Goal: Task Accomplishment & Management: Complete application form

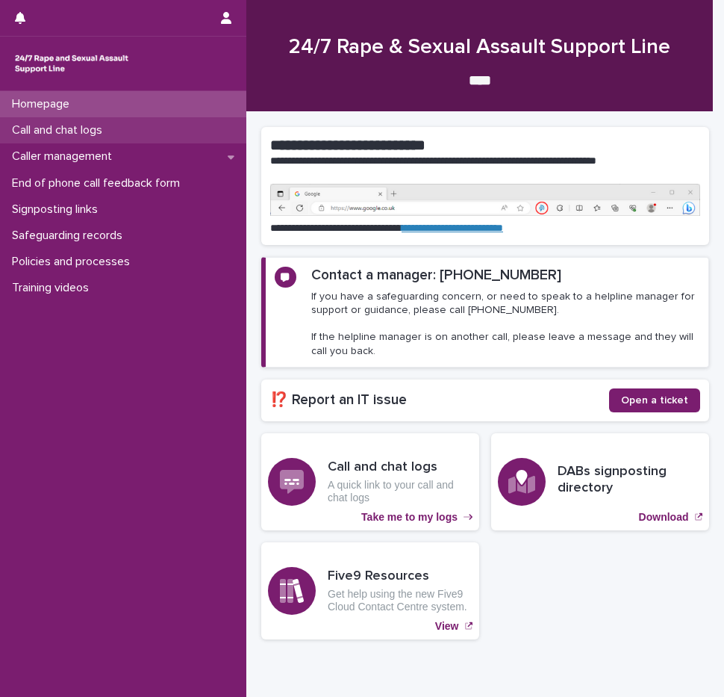
click at [89, 133] on p "Call and chat logs" at bounding box center [60, 130] width 108 height 14
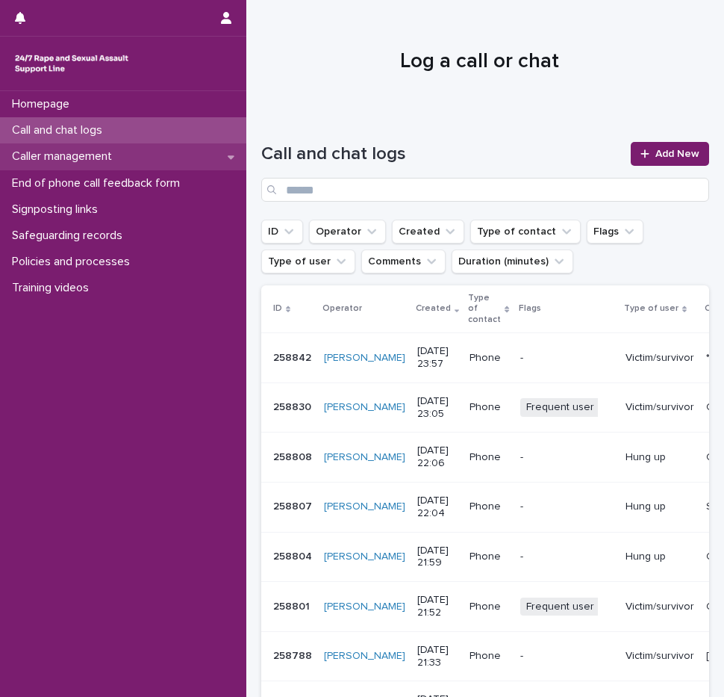
click at [87, 160] on p "Caller management" at bounding box center [65, 156] width 118 height 14
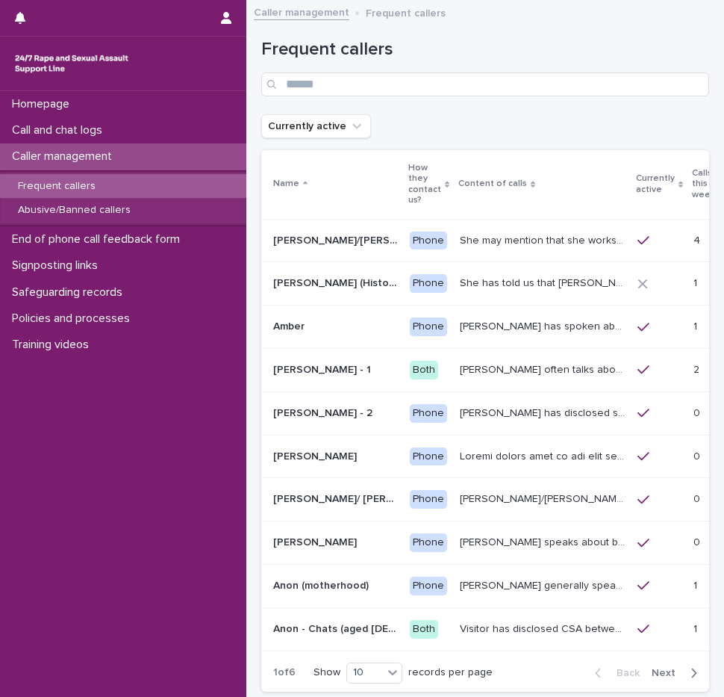
click at [692, 183] on p "Calls this week" at bounding box center [703, 184] width 23 height 38
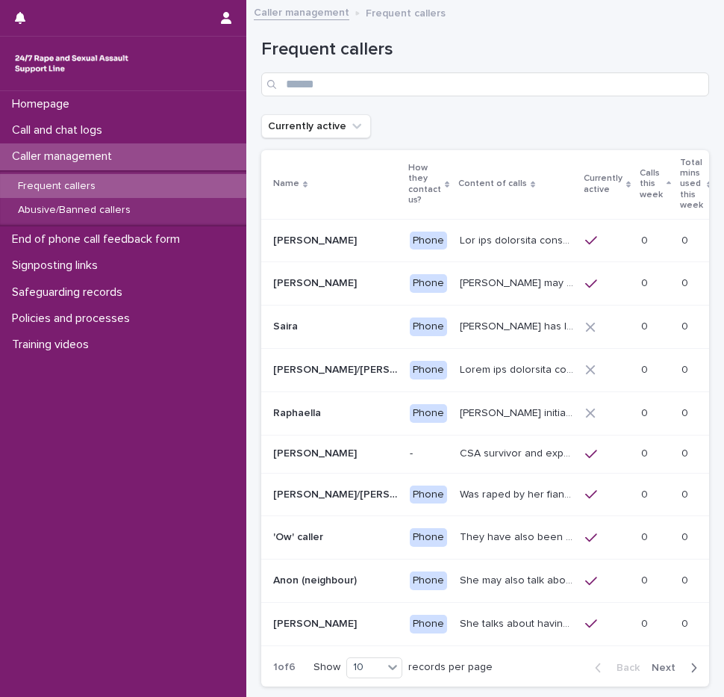
click at [663, 187] on p "Calls this week" at bounding box center [651, 184] width 23 height 38
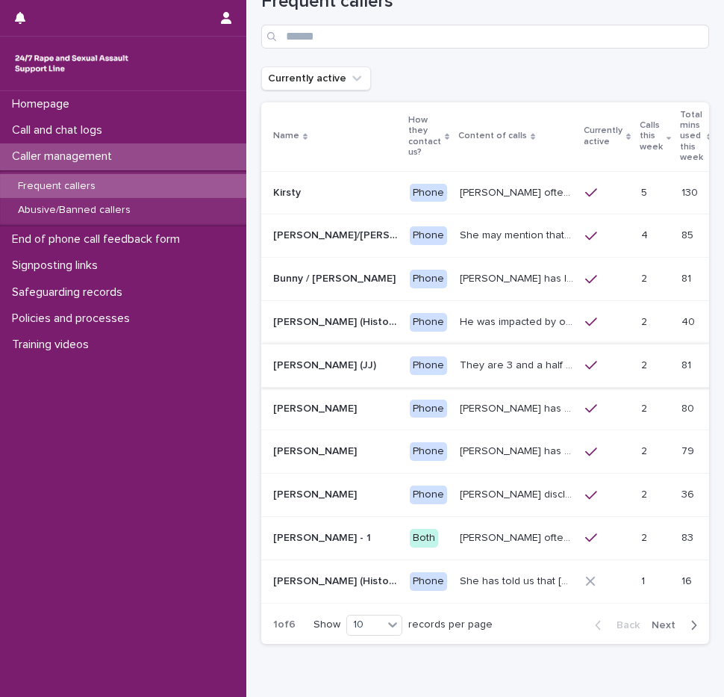
scroll to position [75, 0]
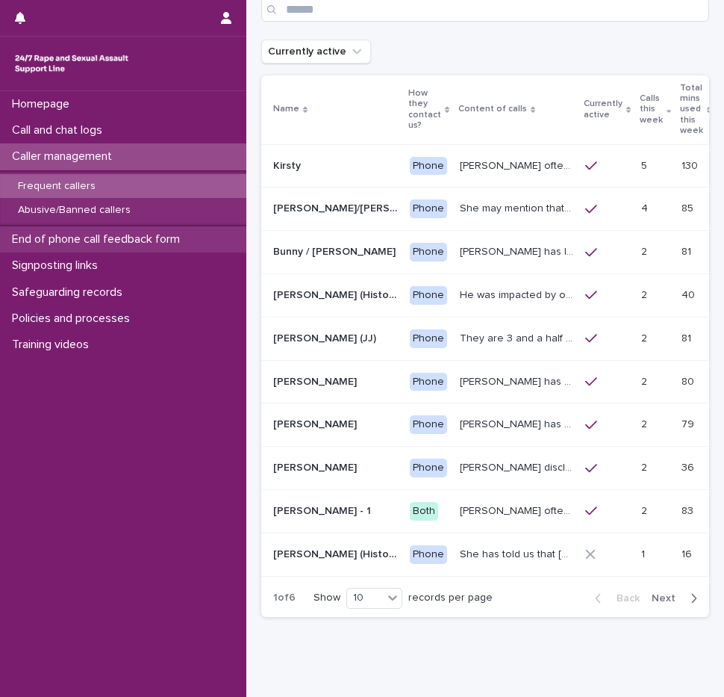
click at [102, 244] on p "End of phone call feedback form" at bounding box center [99, 239] width 186 height 14
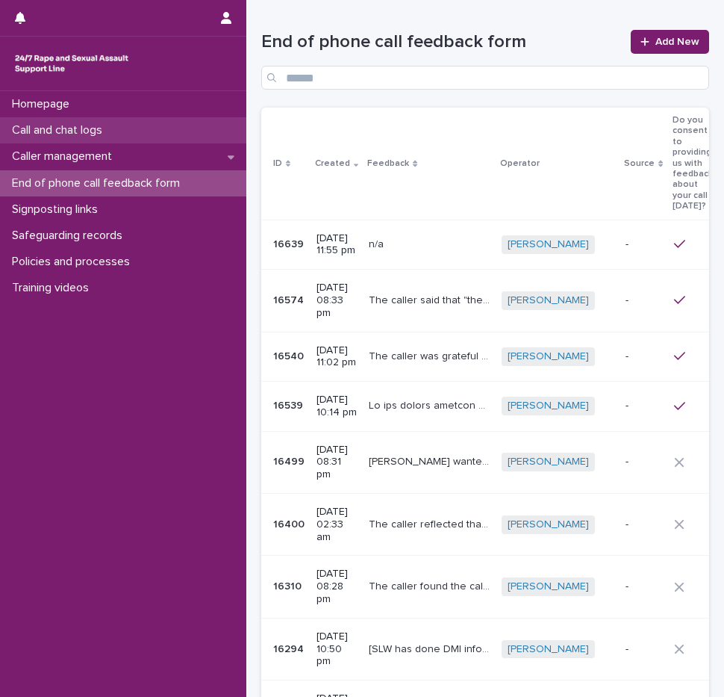
click at [81, 127] on p "Call and chat logs" at bounding box center [60, 130] width 108 height 14
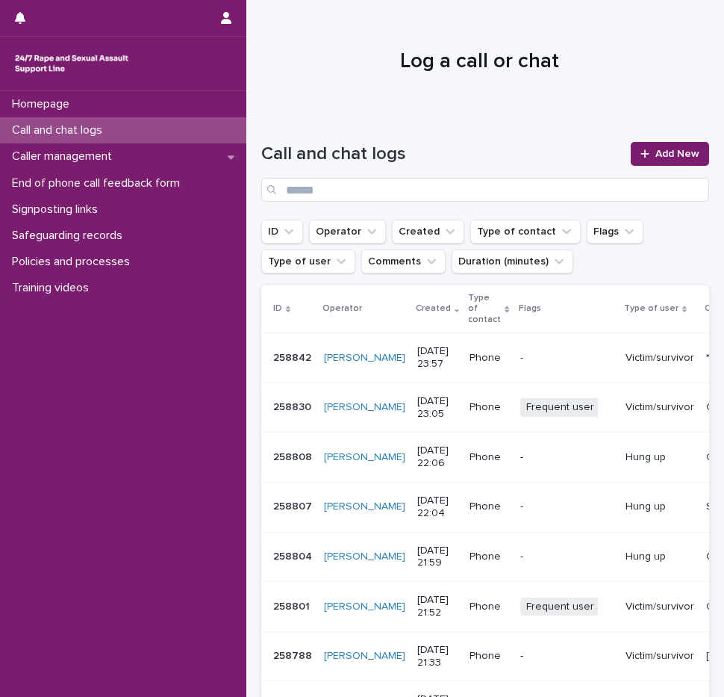
click at [113, 152] on p "Caller management" at bounding box center [65, 156] width 118 height 14
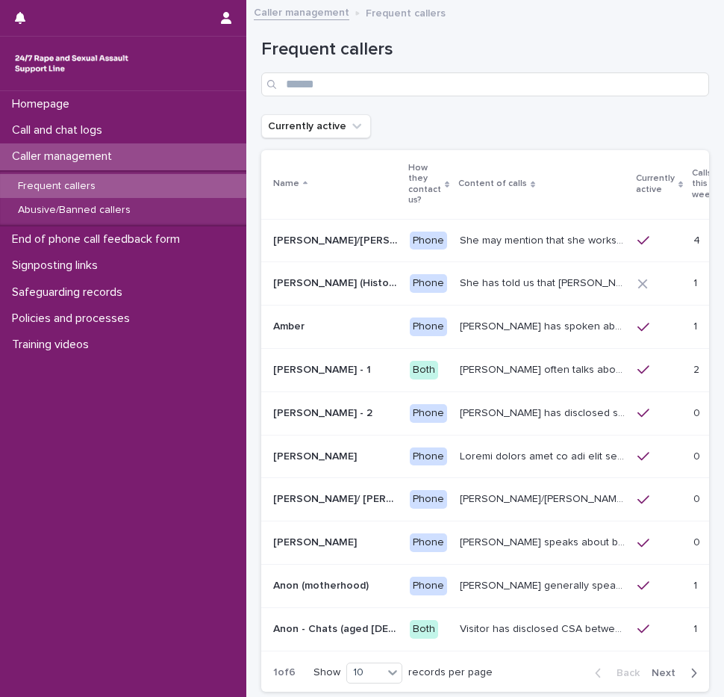
click at [692, 190] on p "Calls this week" at bounding box center [703, 184] width 23 height 38
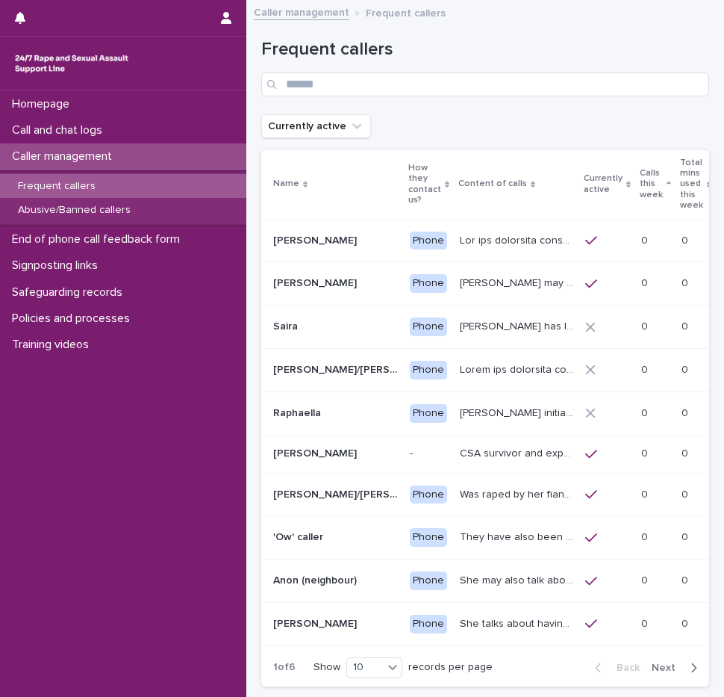
click at [663, 179] on p "Calls this week" at bounding box center [651, 184] width 23 height 38
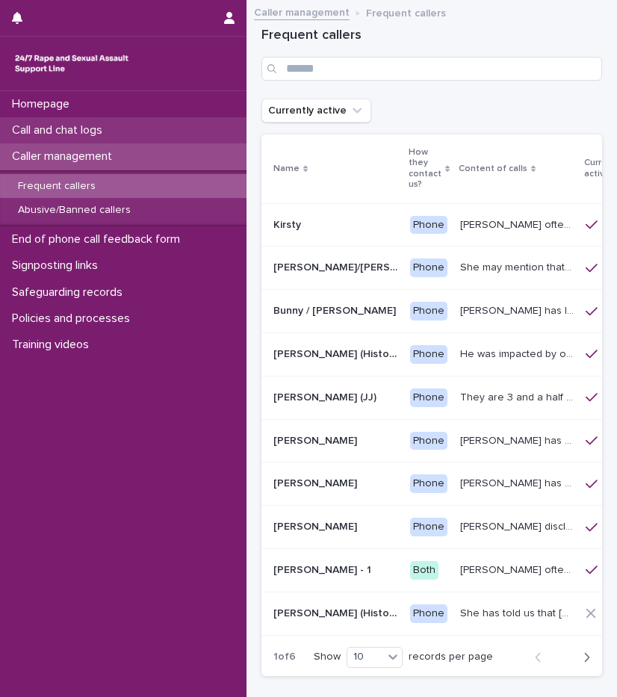
click at [100, 125] on p "Call and chat logs" at bounding box center [60, 130] width 108 height 14
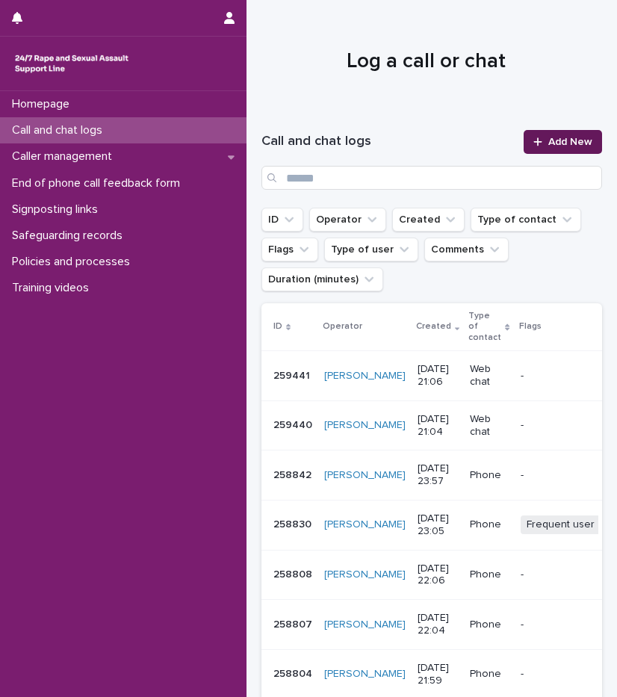
click at [565, 146] on span "Add New" at bounding box center [570, 142] width 44 height 10
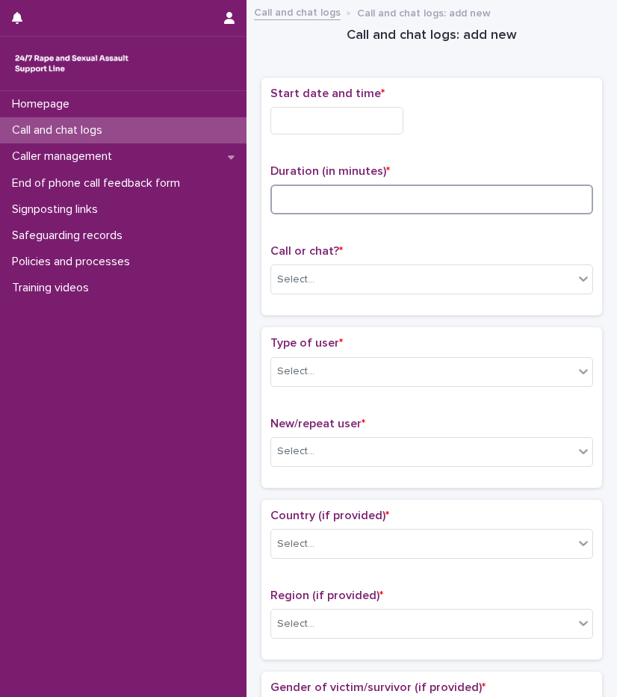
click at [315, 196] on input at bounding box center [431, 199] width 323 height 30
type input "*"
click at [320, 131] on input "text" at bounding box center [336, 121] width 133 height 28
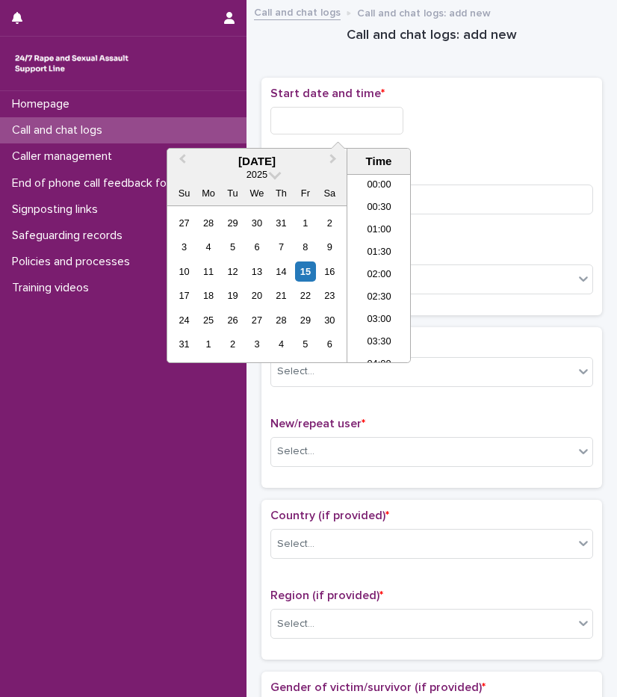
scroll to position [859, 0]
click at [370, 256] on li "20:30" at bounding box center [378, 246] width 63 height 22
click at [357, 127] on input "**********" at bounding box center [336, 121] width 133 height 28
type input "**********"
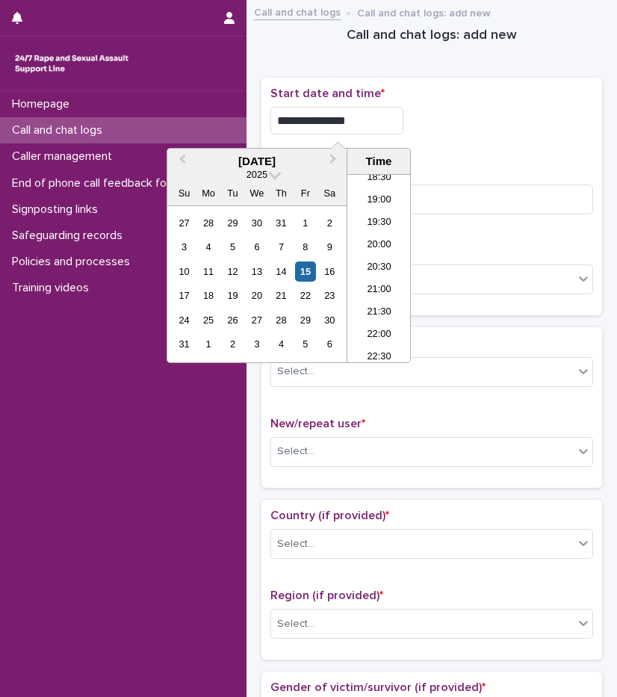
click at [491, 107] on div "**********" at bounding box center [431, 121] width 323 height 28
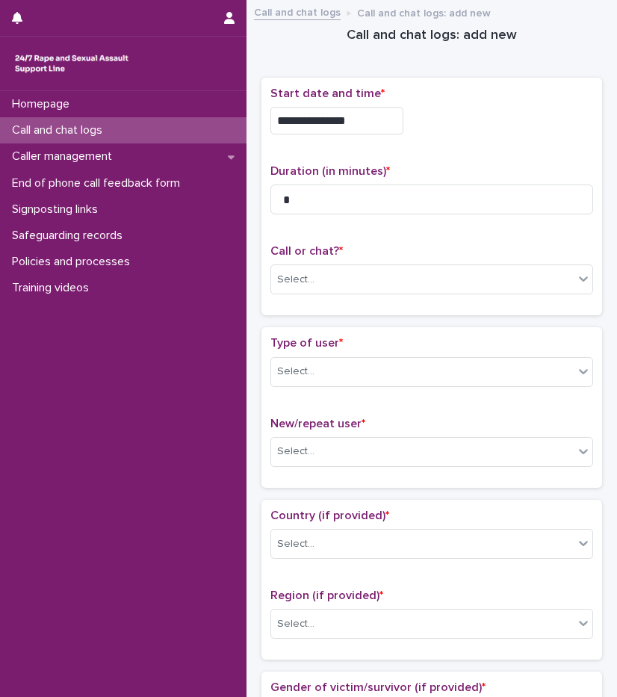
click at [348, 293] on div "Call or chat? * Select..." at bounding box center [431, 275] width 323 height 62
click at [344, 282] on div "Select..." at bounding box center [422, 279] width 302 height 25
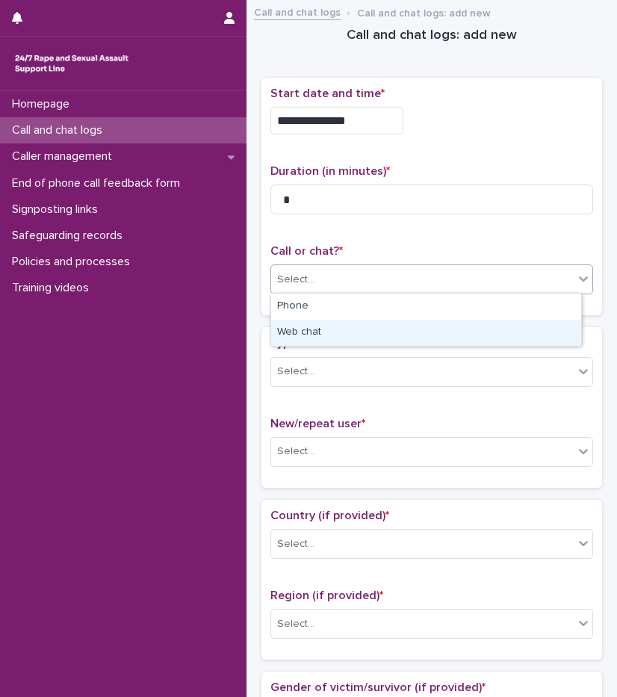
click at [327, 326] on div "Web chat" at bounding box center [426, 333] width 310 height 26
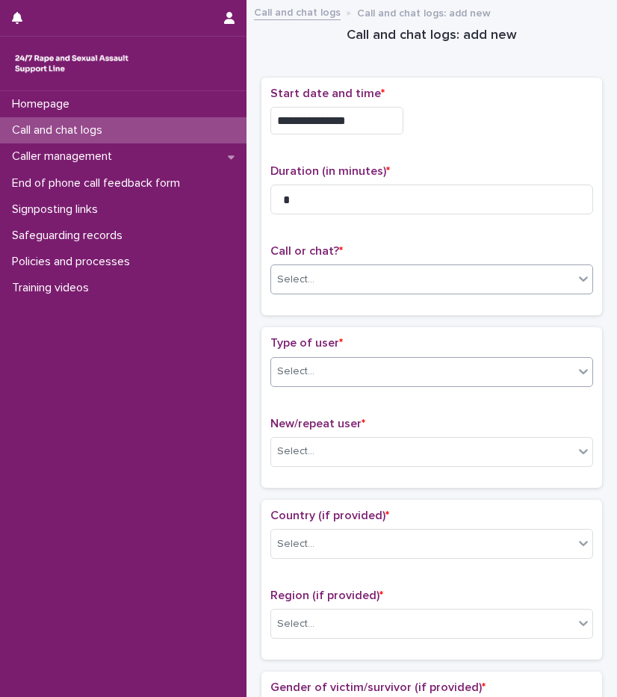
click at [327, 361] on div "Select..." at bounding box center [422, 371] width 302 height 25
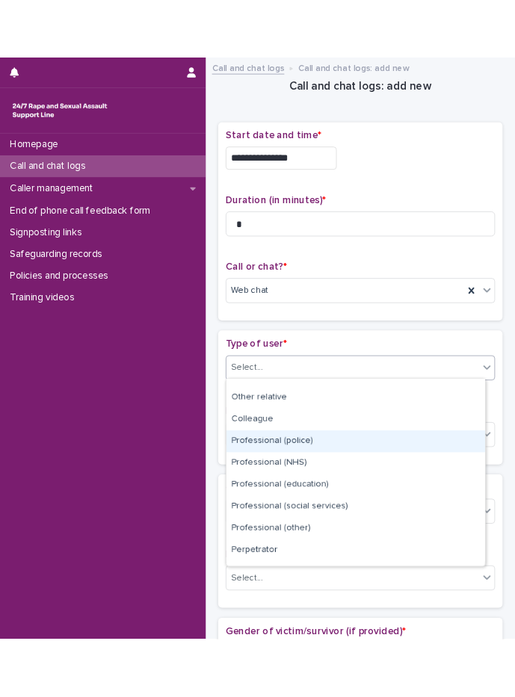
scroll to position [168, 0]
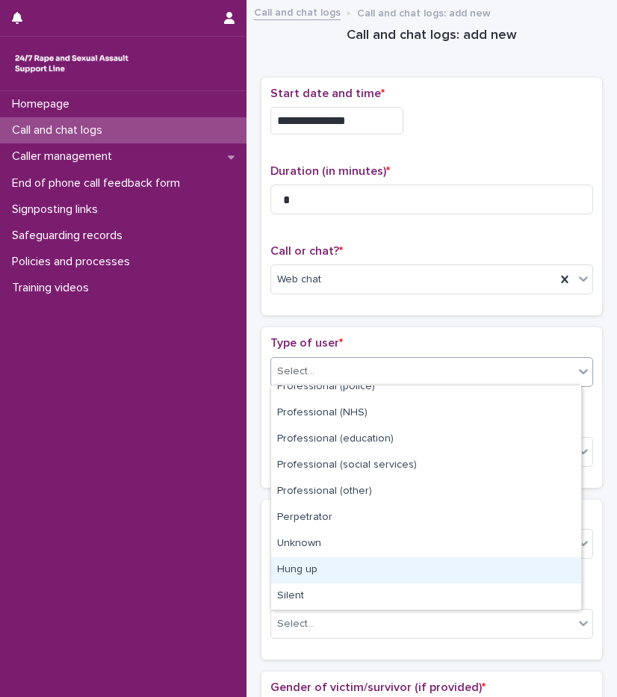
click at [299, 559] on div "Hung up" at bounding box center [426, 570] width 310 height 26
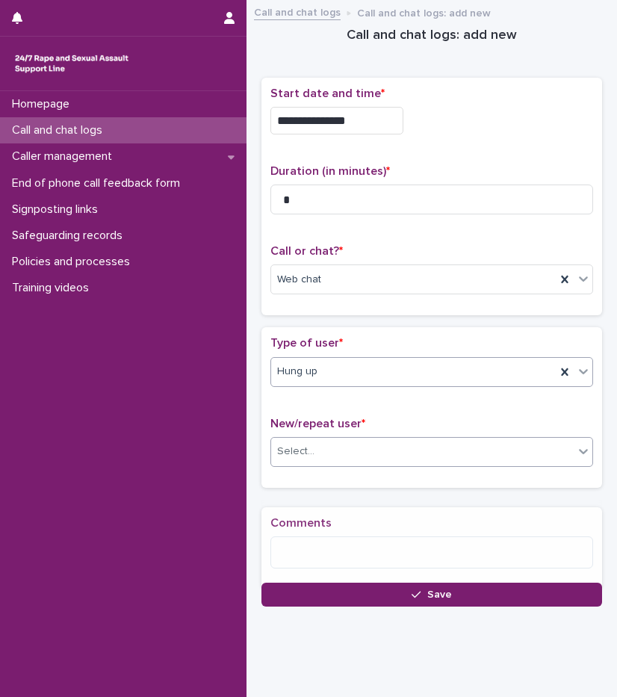
click at [320, 455] on div "Select..." at bounding box center [422, 451] width 302 height 25
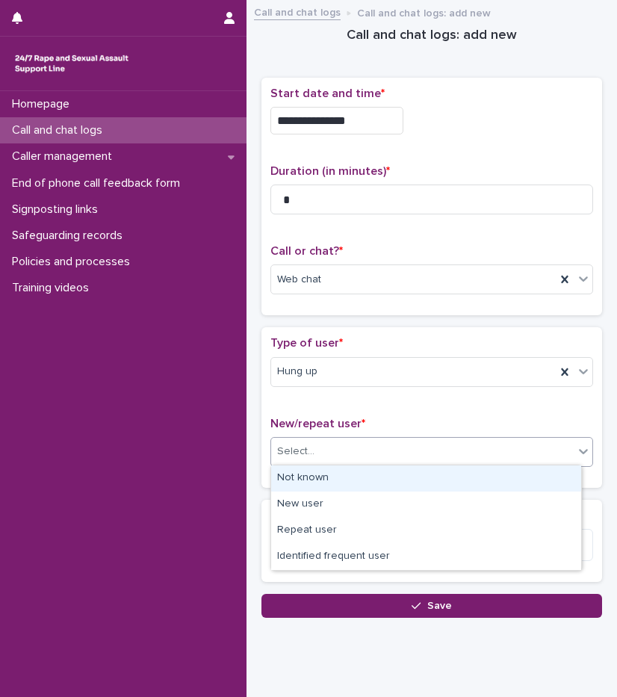
click at [331, 485] on div "Not known" at bounding box center [426, 478] width 310 height 26
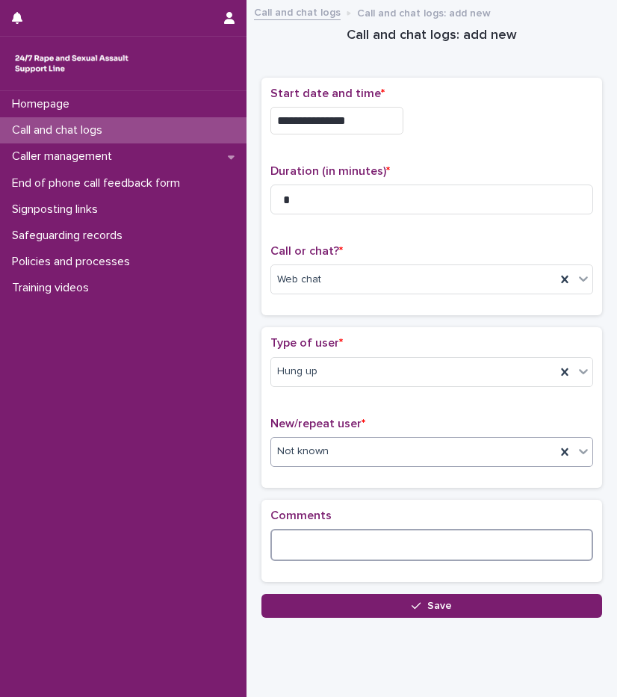
click at [320, 545] on textarea at bounding box center [431, 545] width 323 height 32
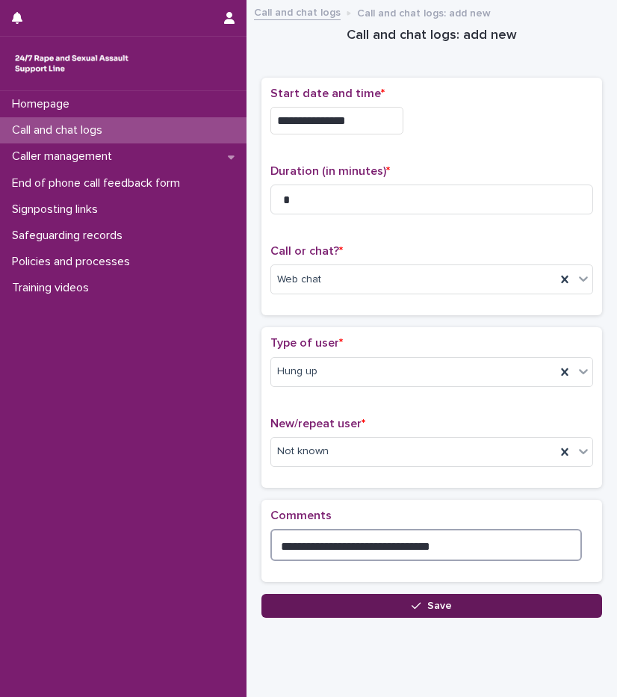
type textarea "**********"
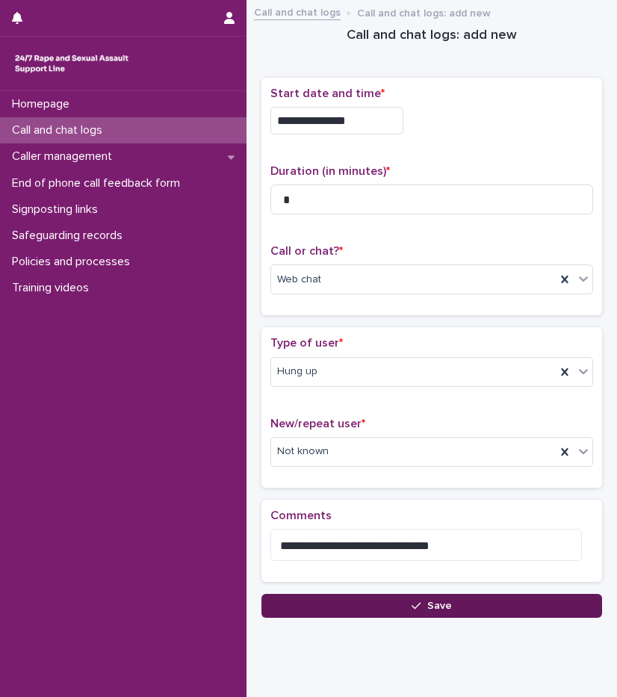
click at [427, 611] on button "Save" at bounding box center [431, 606] width 341 height 24
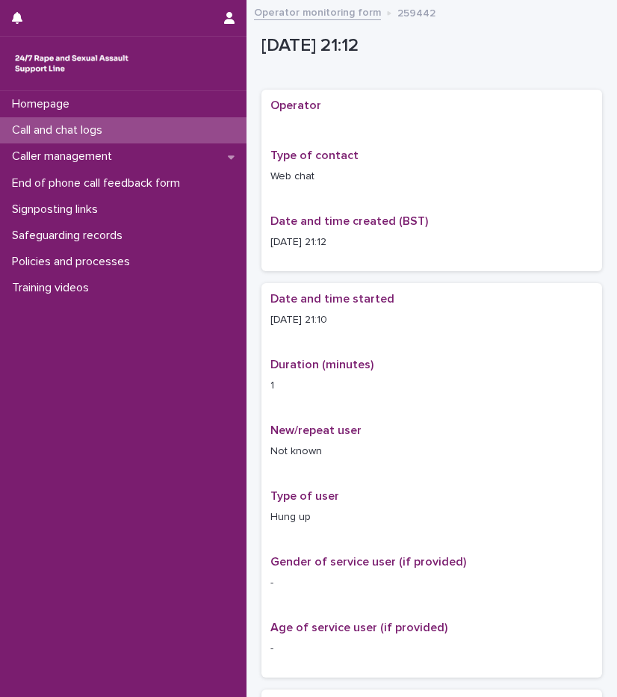
click at [73, 128] on p "Call and chat logs" at bounding box center [60, 130] width 108 height 14
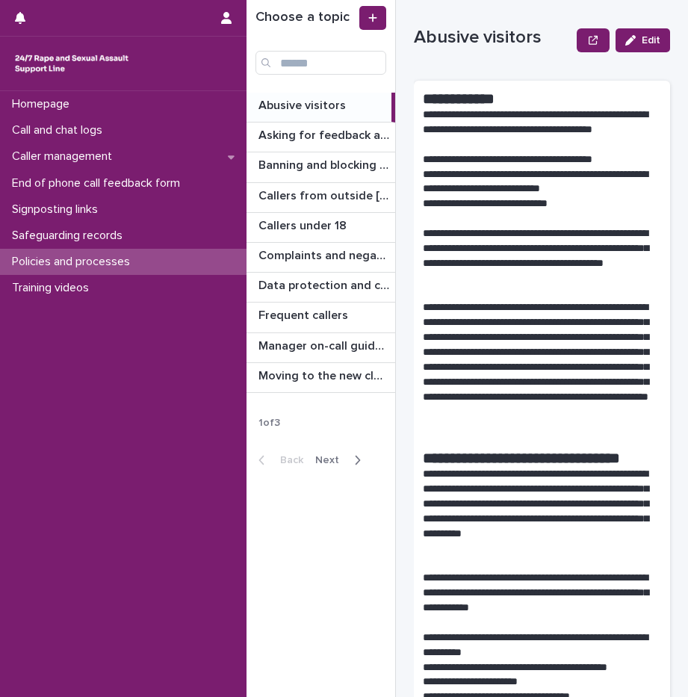
click at [348, 458] on div "button" at bounding box center [354, 459] width 13 height 13
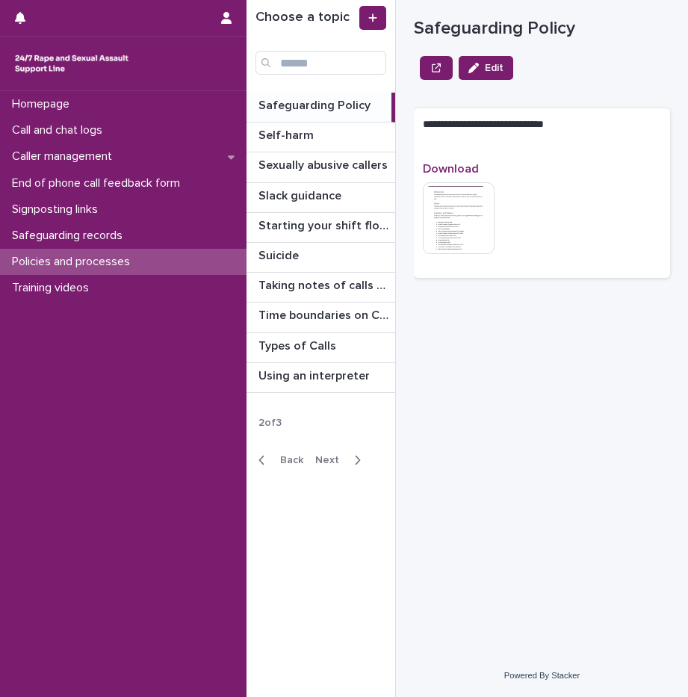
click at [306, 107] on p "Safeguarding Policy" at bounding box center [315, 104] width 115 height 17
click at [309, 107] on p "Safeguarding Policy" at bounding box center [315, 104] width 115 height 17
click at [326, 102] on p "Safeguarding Policy" at bounding box center [315, 104] width 115 height 17
click at [453, 208] on img at bounding box center [459, 218] width 72 height 72
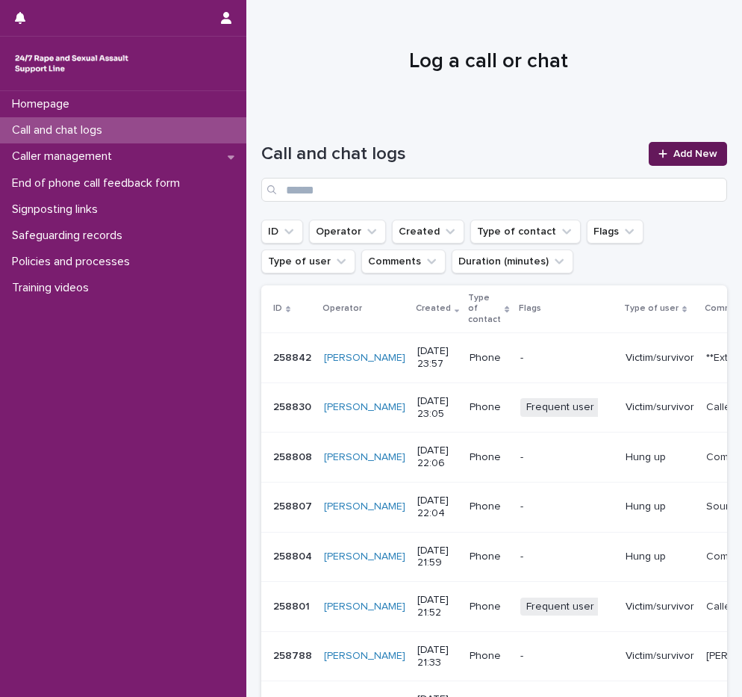
click at [674, 156] on span "Add New" at bounding box center [696, 154] width 44 height 10
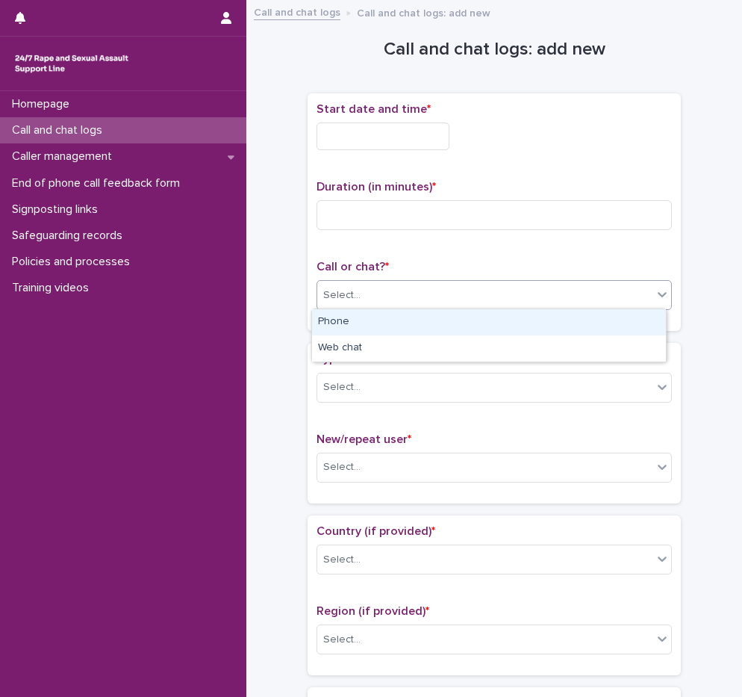
click at [344, 305] on div "Select..." at bounding box center [484, 295] width 335 height 25
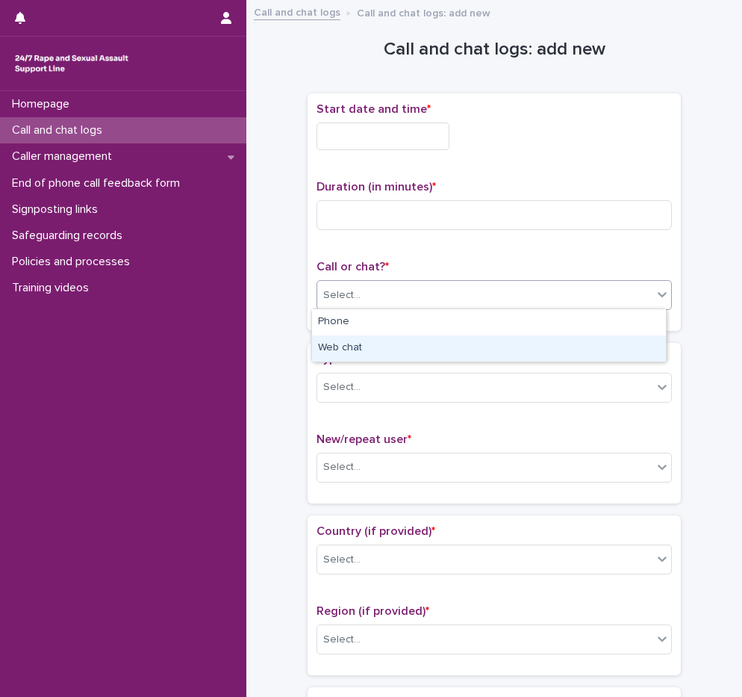
click at [358, 344] on div "Web chat" at bounding box center [489, 348] width 354 height 26
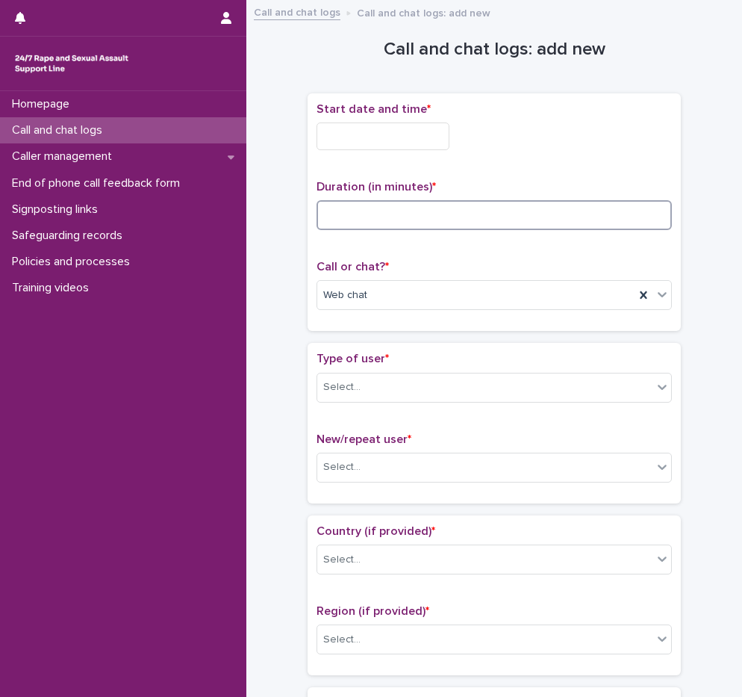
click at [355, 217] on input at bounding box center [494, 215] width 355 height 30
type input "**"
click at [431, 141] on input "text" at bounding box center [383, 136] width 133 height 28
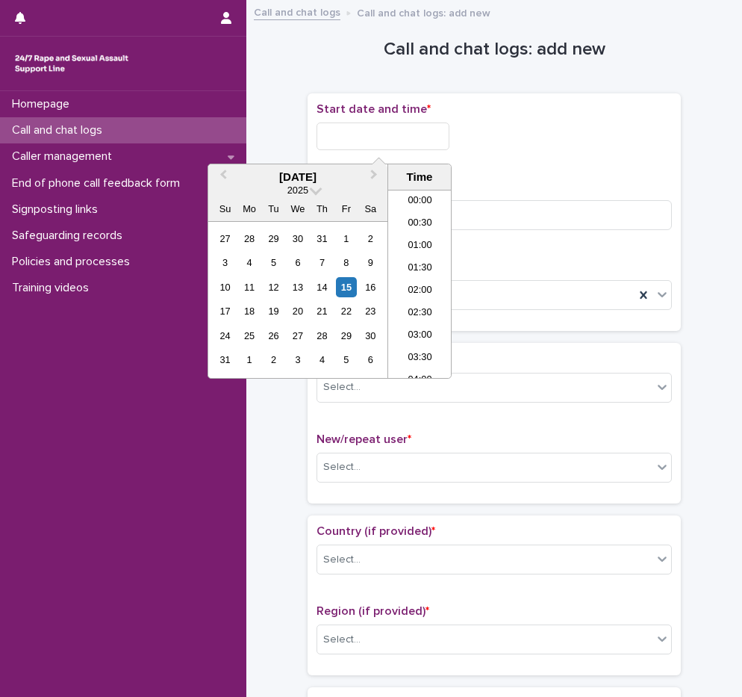
scroll to position [859, 0]
click at [427, 241] on li "20:00" at bounding box center [419, 239] width 63 height 22
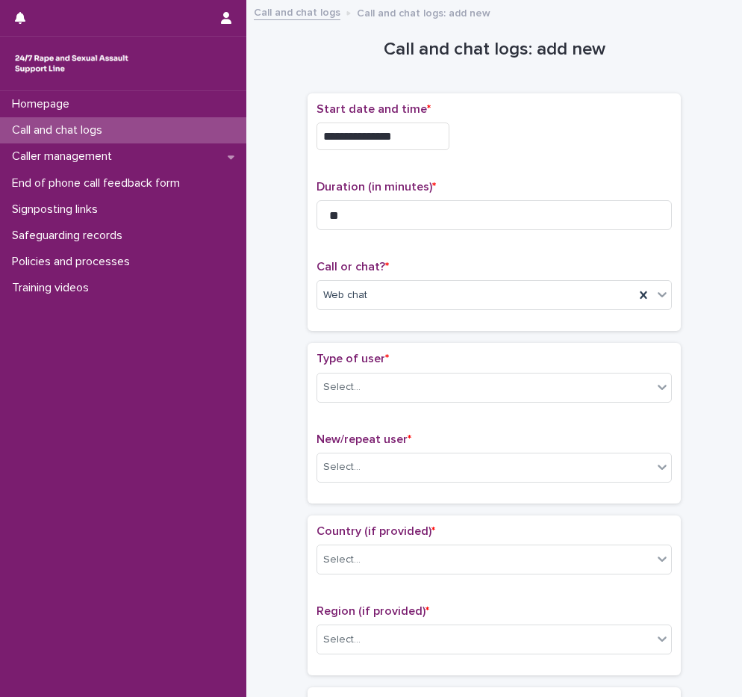
click at [417, 138] on input "**********" at bounding box center [383, 136] width 133 height 28
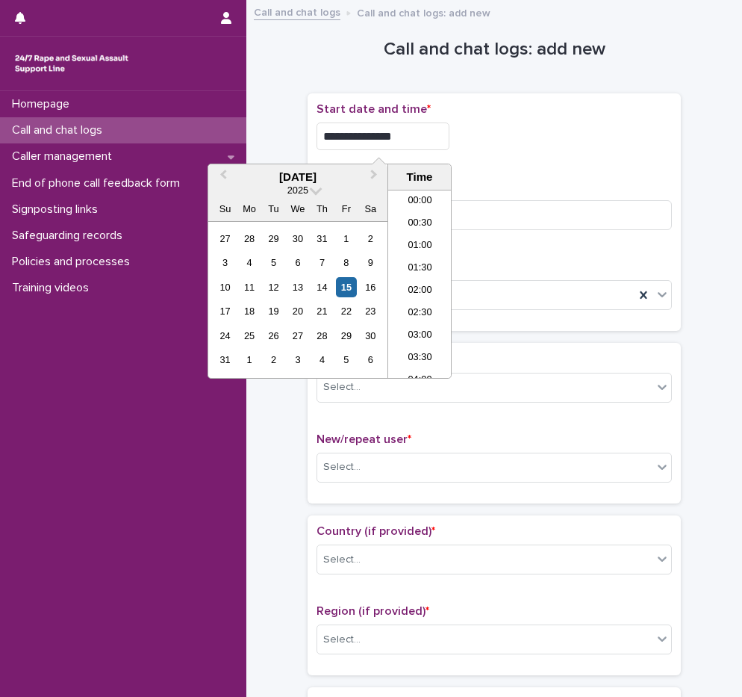
scroll to position [814, 0]
type input "**********"
click at [664, 134] on div "**********" at bounding box center [494, 136] width 355 height 28
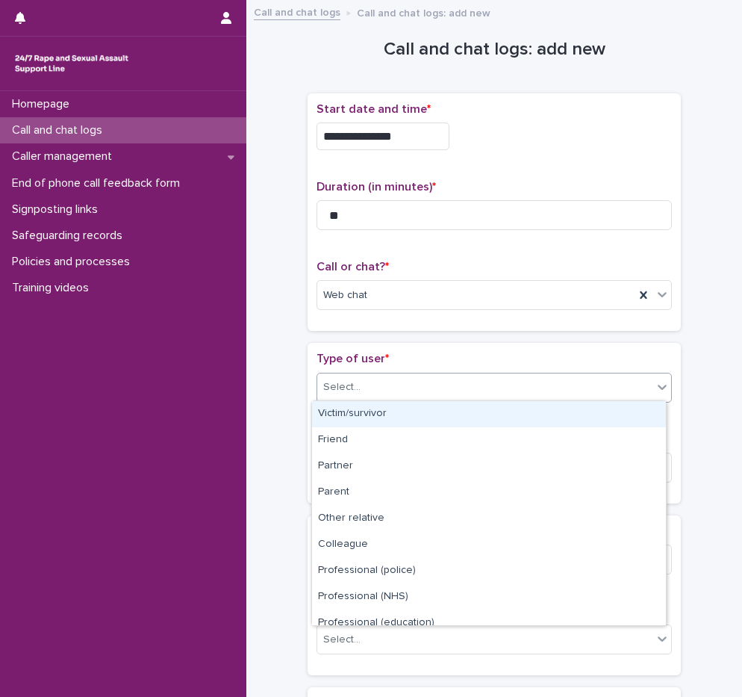
click at [353, 382] on div "Select..." at bounding box center [341, 387] width 37 height 16
click at [360, 418] on div "Victim/survivor" at bounding box center [489, 414] width 354 height 26
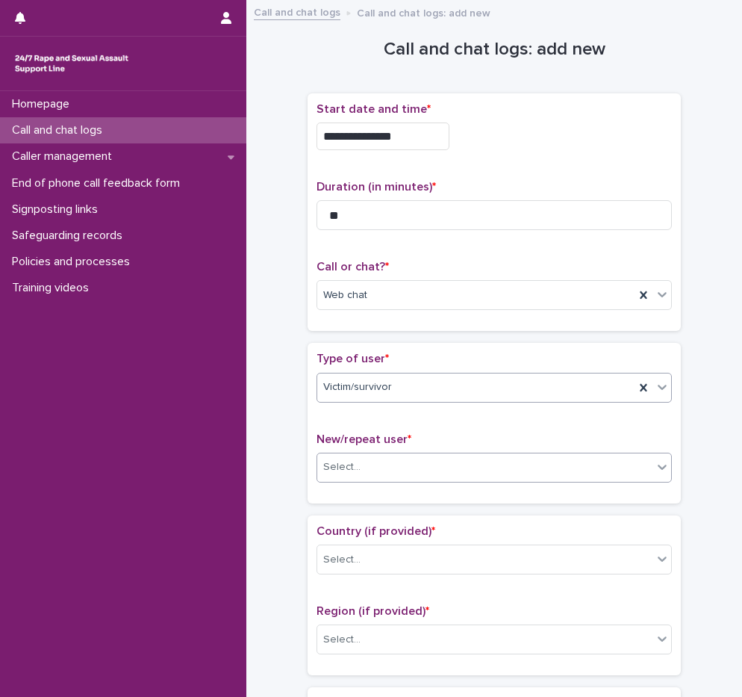
click at [362, 468] on input "text" at bounding box center [362, 466] width 1 height 14
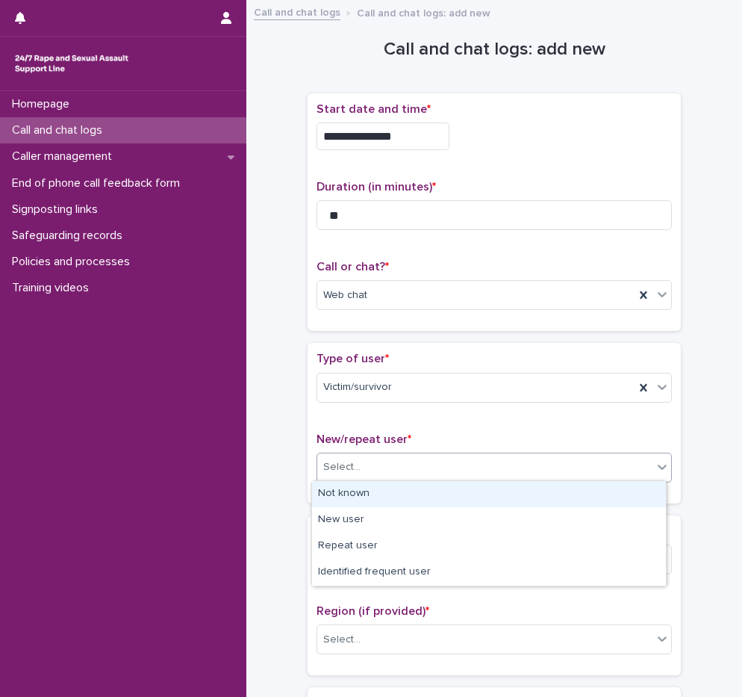
click at [364, 500] on div "Not known" at bounding box center [489, 494] width 354 height 26
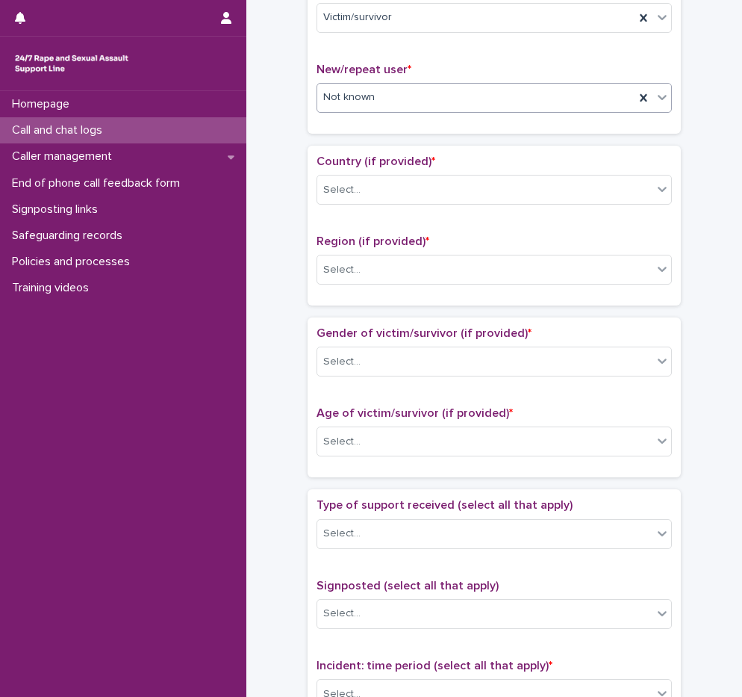
scroll to position [373, 0]
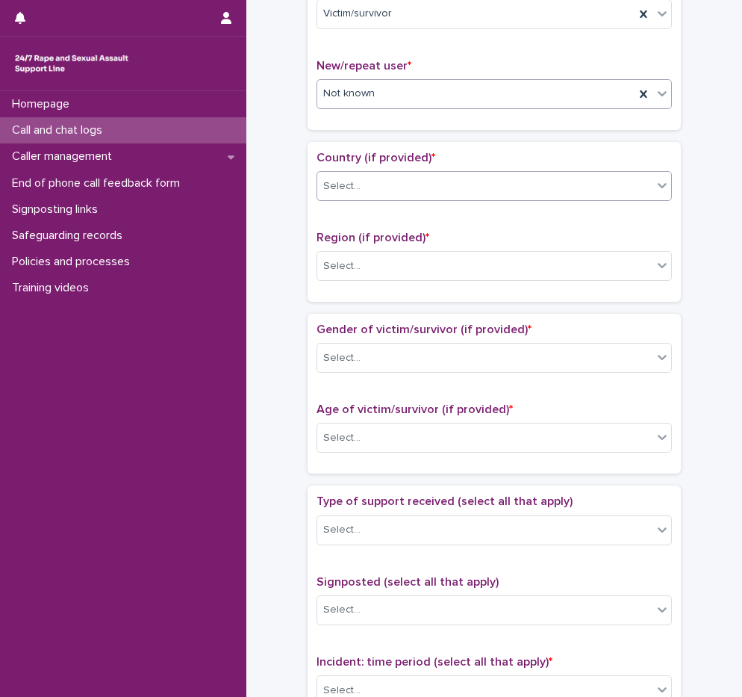
click at [364, 190] on div "Select..." at bounding box center [484, 186] width 335 height 25
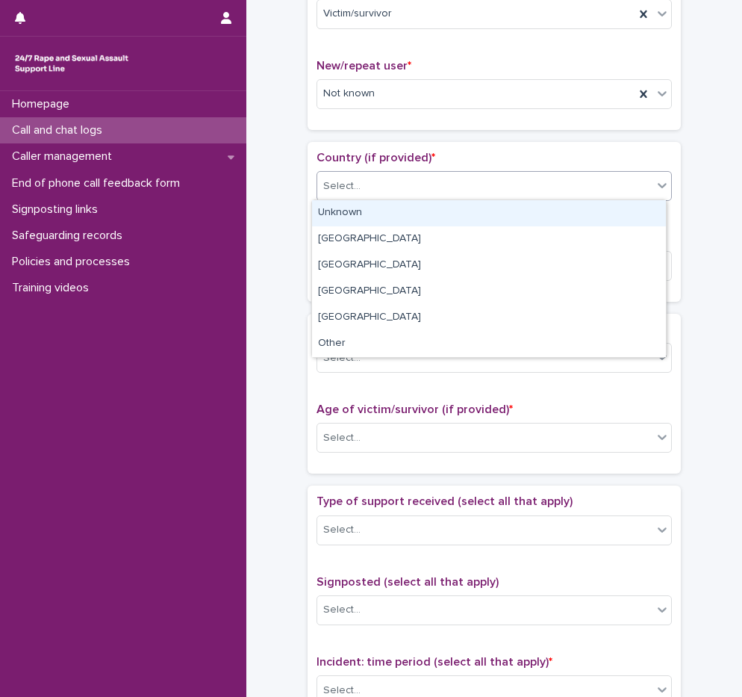
click at [364, 211] on div "Unknown" at bounding box center [489, 213] width 354 height 26
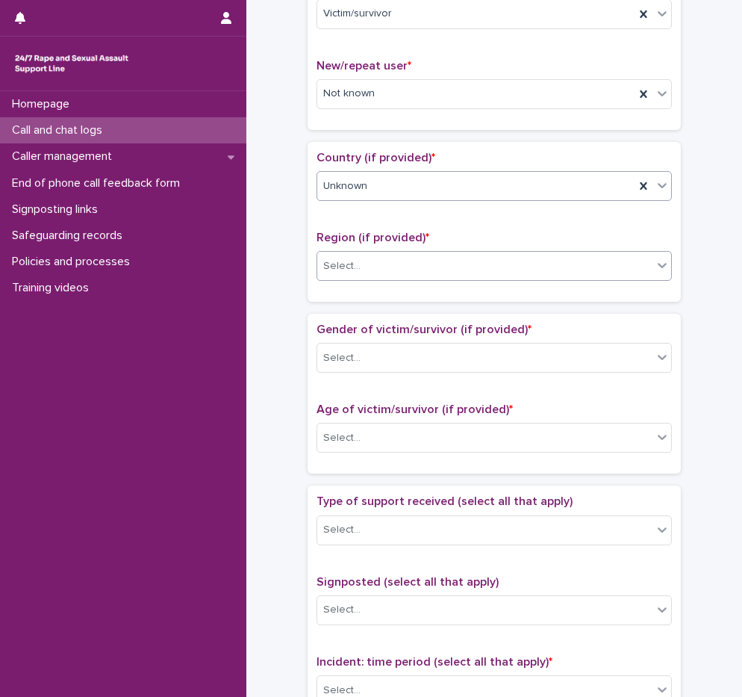
click at [363, 264] on div "Select..." at bounding box center [484, 266] width 335 height 25
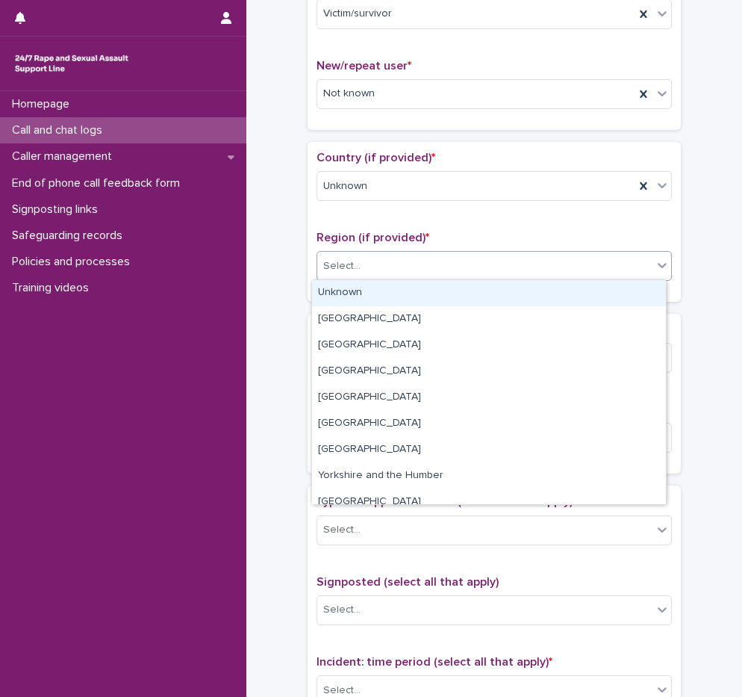
click at [369, 299] on div "Unknown" at bounding box center [489, 293] width 354 height 26
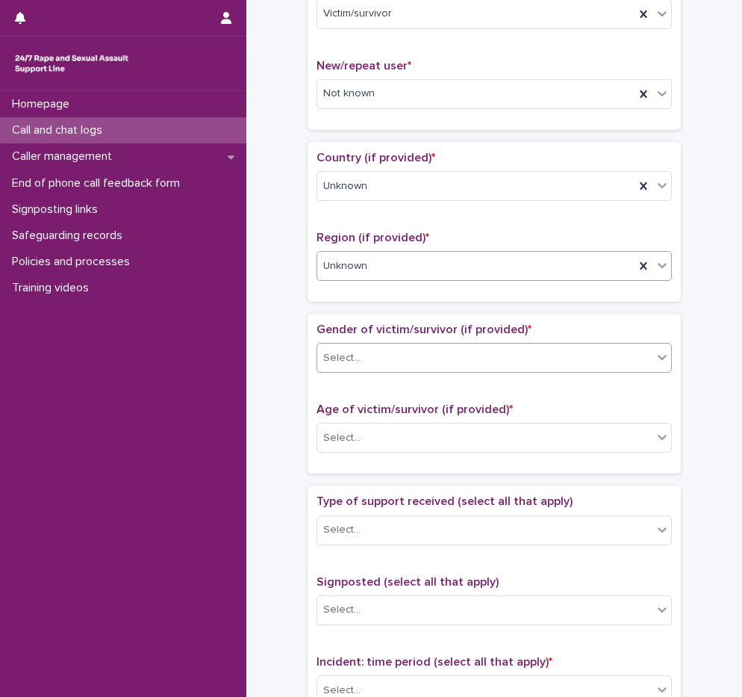
click at [372, 368] on div "Select..." at bounding box center [484, 358] width 335 height 25
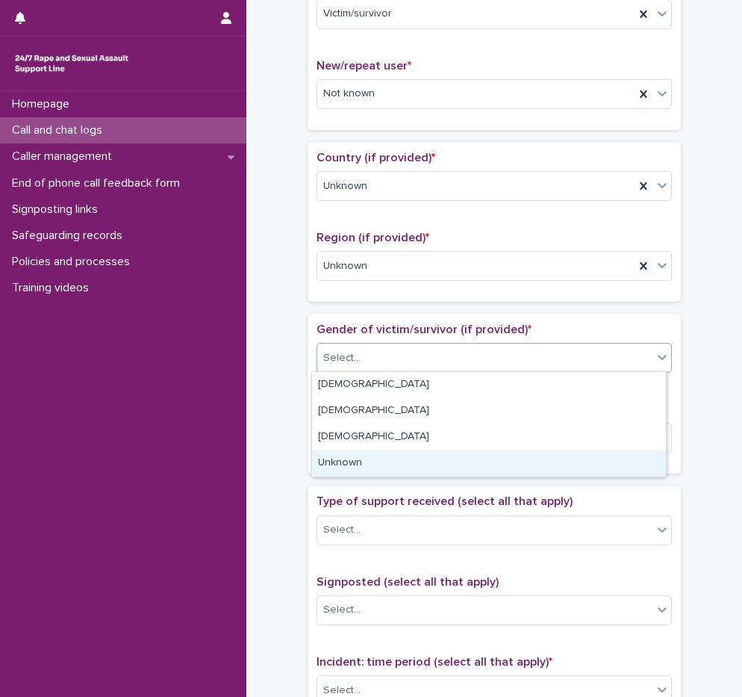
click at [348, 470] on div "Unknown" at bounding box center [489, 463] width 354 height 26
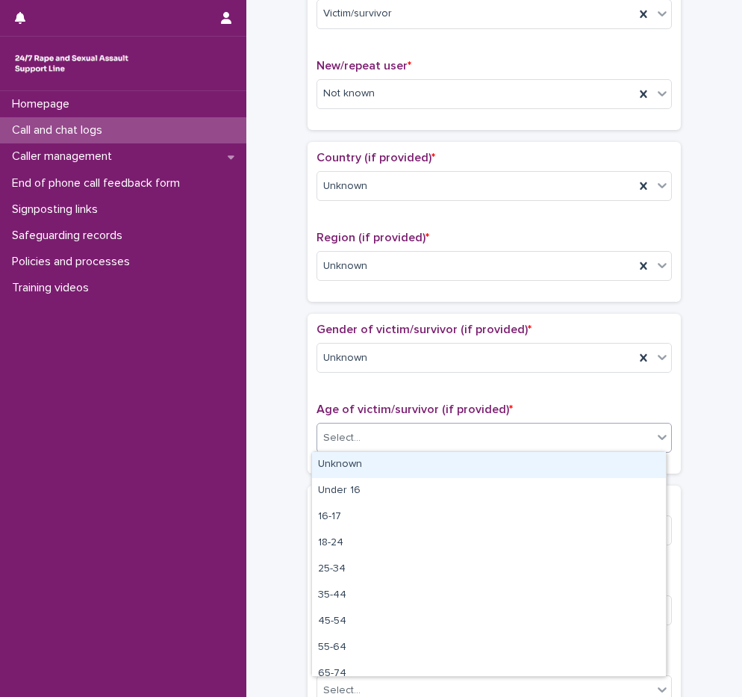
click at [362, 445] on div at bounding box center [362, 438] width 1 height 19
click at [362, 464] on div "Unknown" at bounding box center [489, 465] width 354 height 26
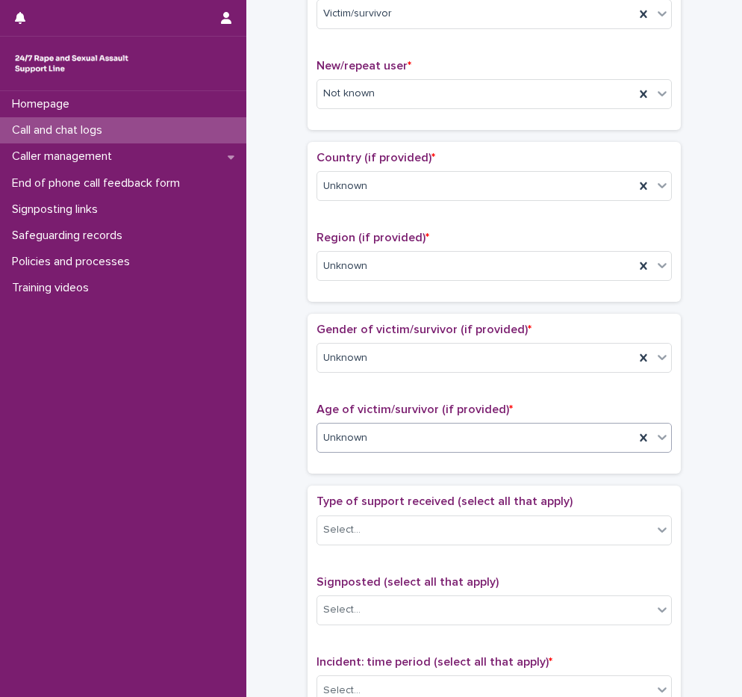
scroll to position [672, 0]
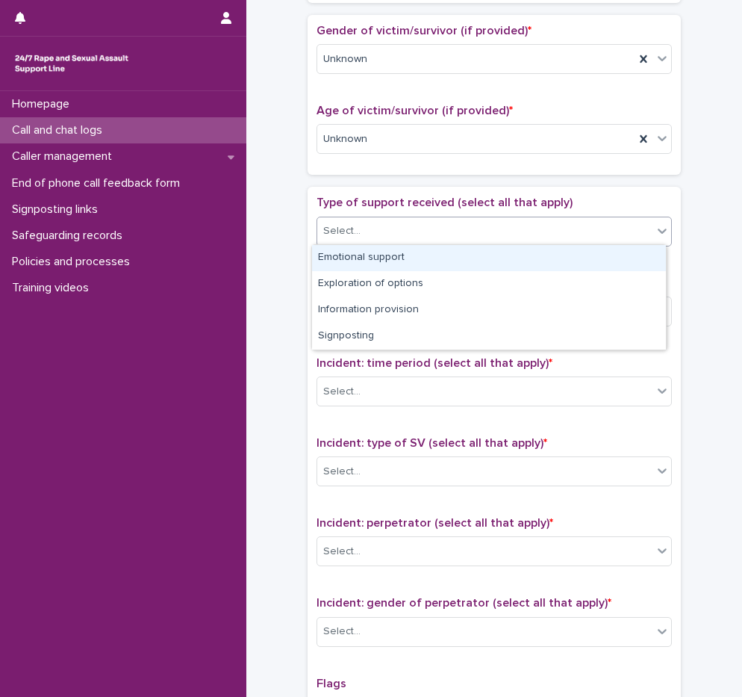
click at [364, 229] on div "Select..." at bounding box center [484, 231] width 335 height 25
click at [370, 264] on div "Emotional support" at bounding box center [489, 258] width 354 height 26
click at [462, 231] on div "Emotional support" at bounding box center [475, 231] width 317 height 26
click at [438, 256] on div "Exploration of options" at bounding box center [489, 258] width 354 height 26
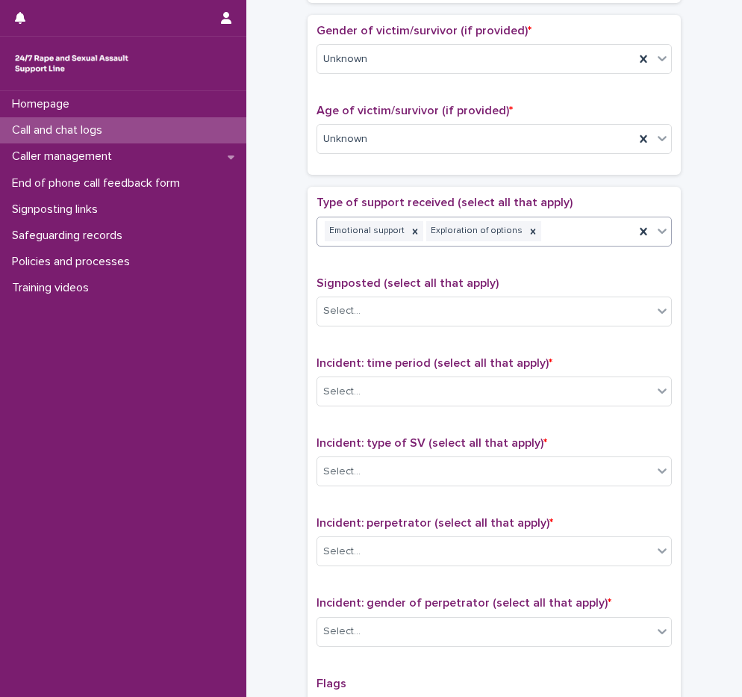
click at [558, 229] on div "Emotional support Exploration of options" at bounding box center [475, 231] width 317 height 26
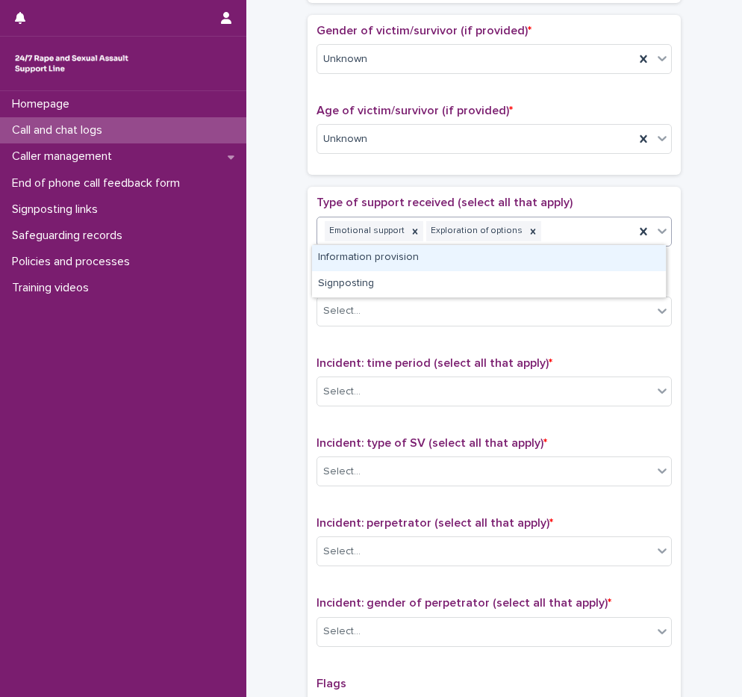
click at [373, 267] on div "Information provision" at bounding box center [489, 258] width 354 height 26
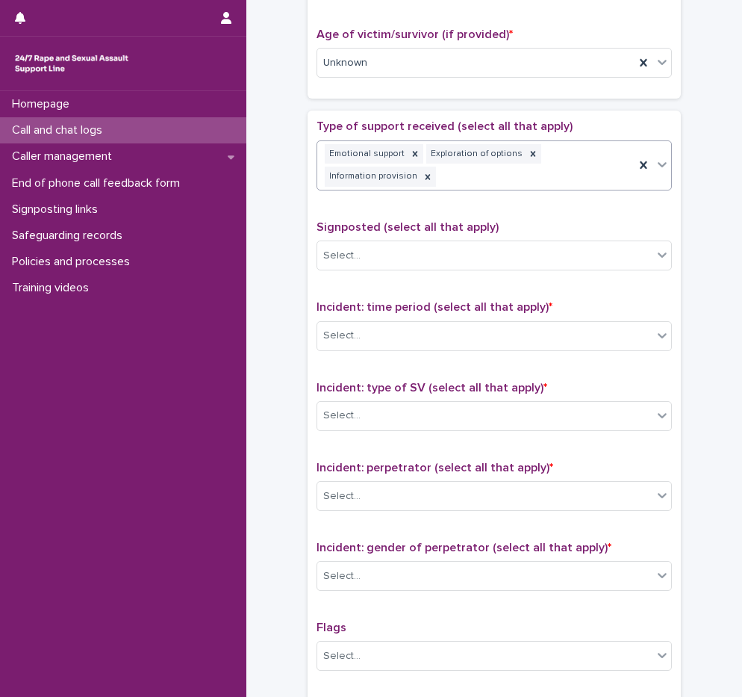
scroll to position [758, 0]
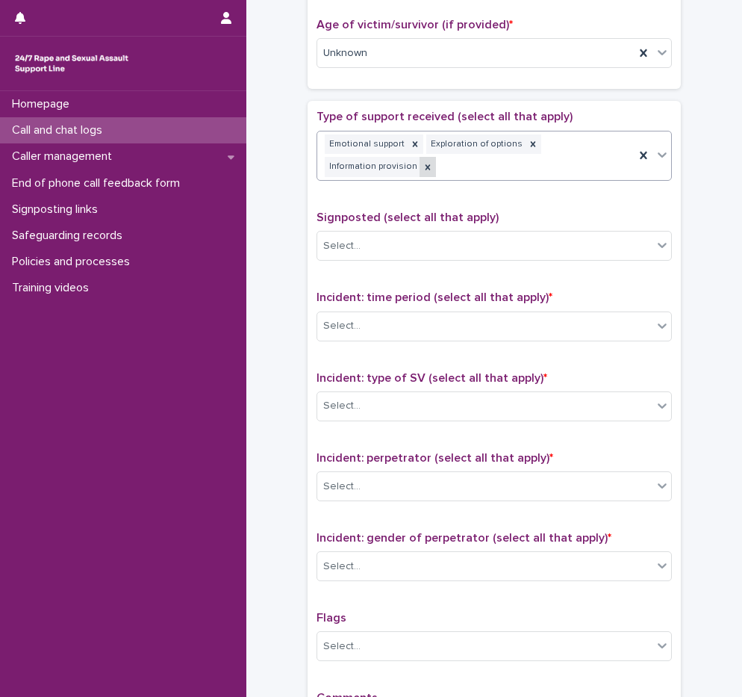
click at [423, 167] on icon at bounding box center [428, 167] width 10 height 10
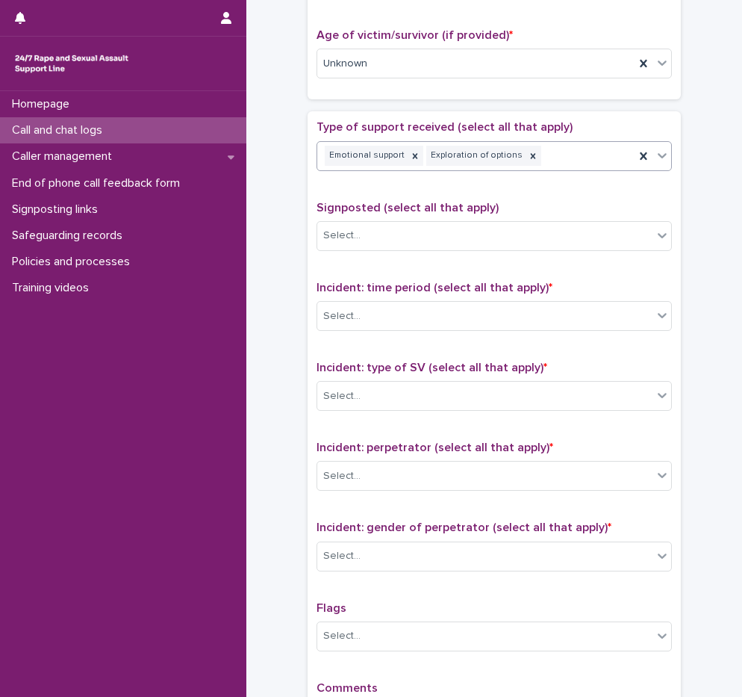
drag, startPoint x: 584, startPoint y: 155, endPoint x: 568, endPoint y: 162, distance: 17.8
click at [585, 155] on div "Emotional support Exploration of options" at bounding box center [475, 156] width 317 height 26
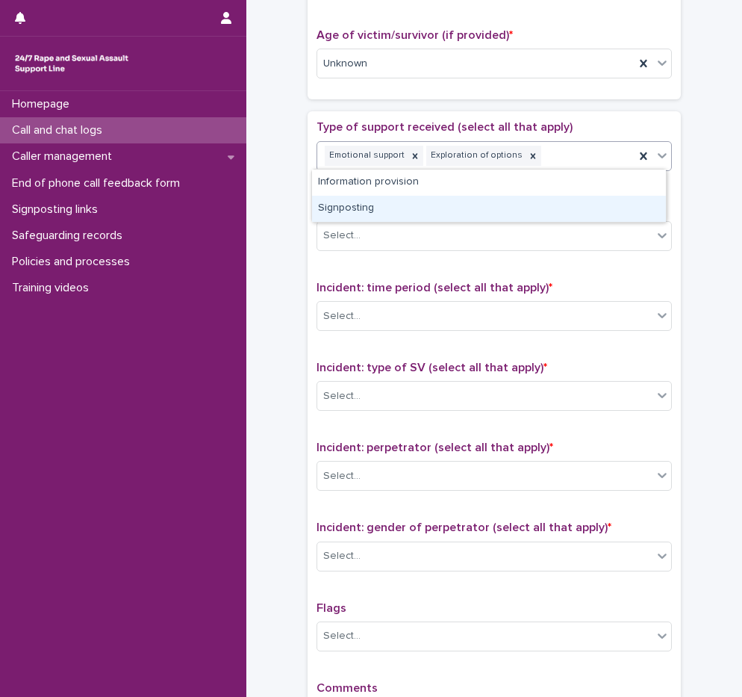
click at [453, 206] on div "Signposting" at bounding box center [489, 209] width 354 height 26
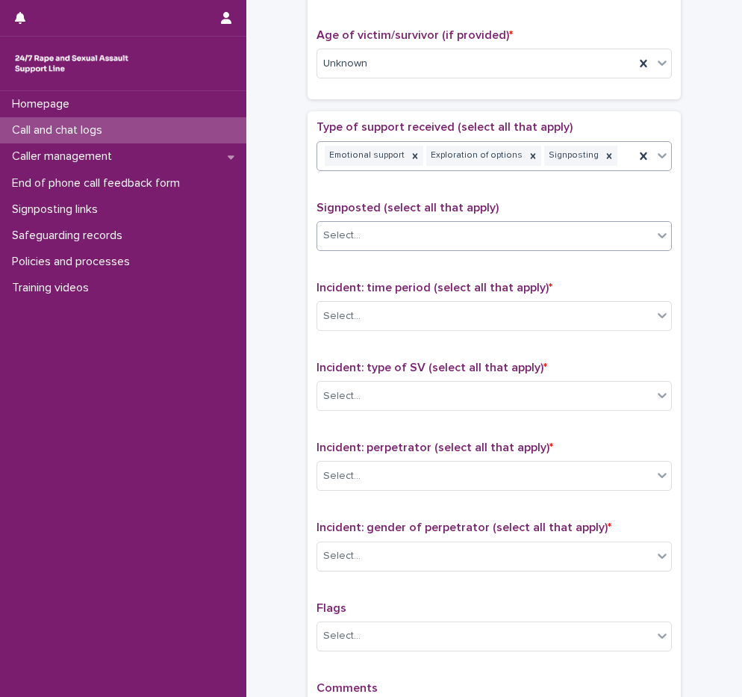
click at [378, 236] on div "Select..." at bounding box center [484, 235] width 335 height 25
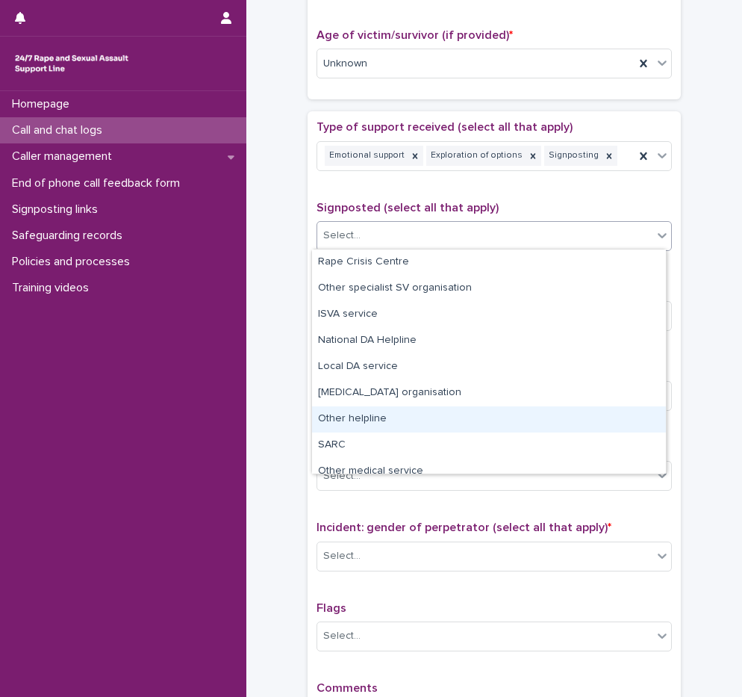
click at [378, 423] on div "Other helpline" at bounding box center [489, 419] width 354 height 26
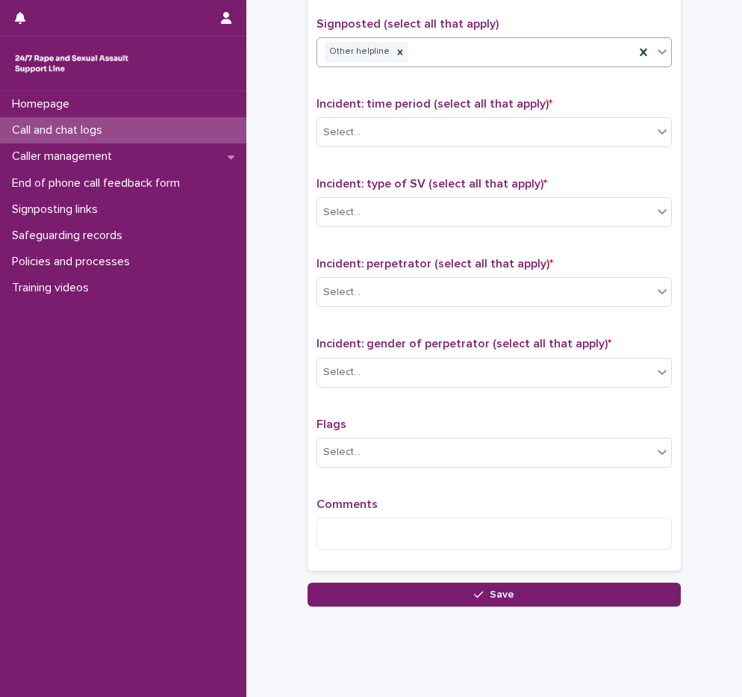
scroll to position [956, 0]
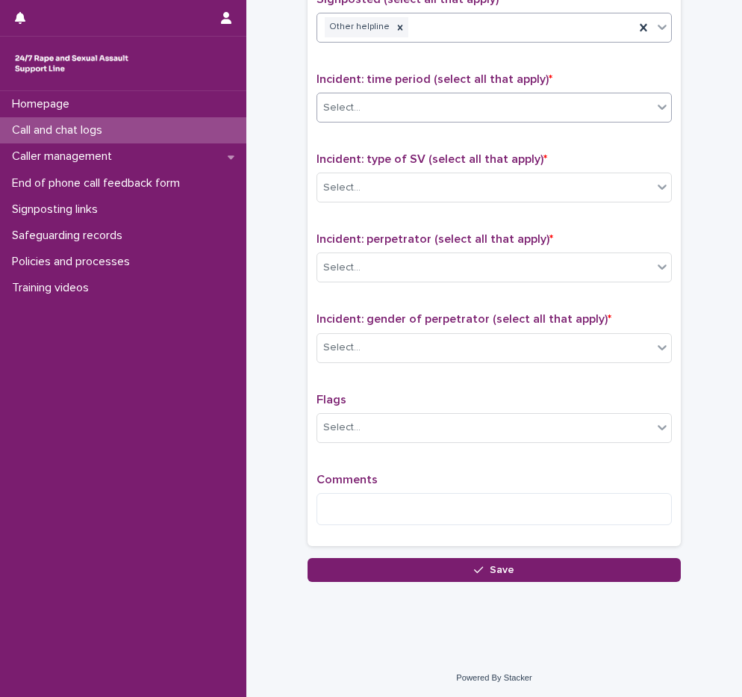
click at [380, 105] on div "Select..." at bounding box center [484, 108] width 335 height 25
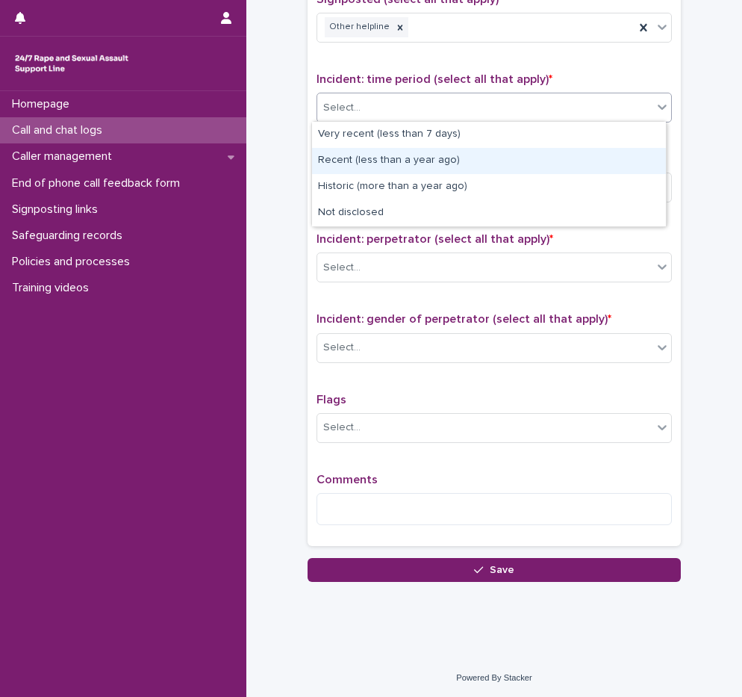
click at [373, 164] on div "Recent (less than a year ago)" at bounding box center [489, 161] width 354 height 26
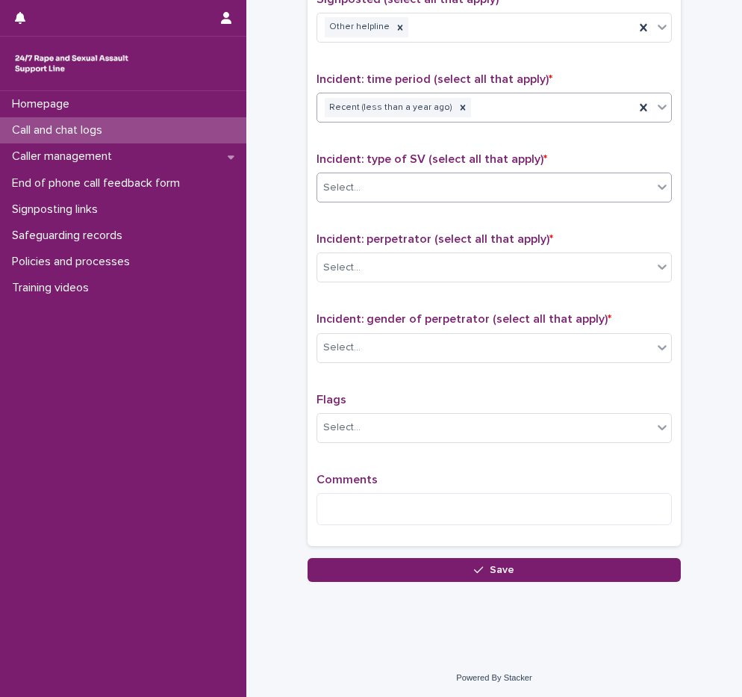
click at [375, 191] on div "Select..." at bounding box center [484, 188] width 335 height 25
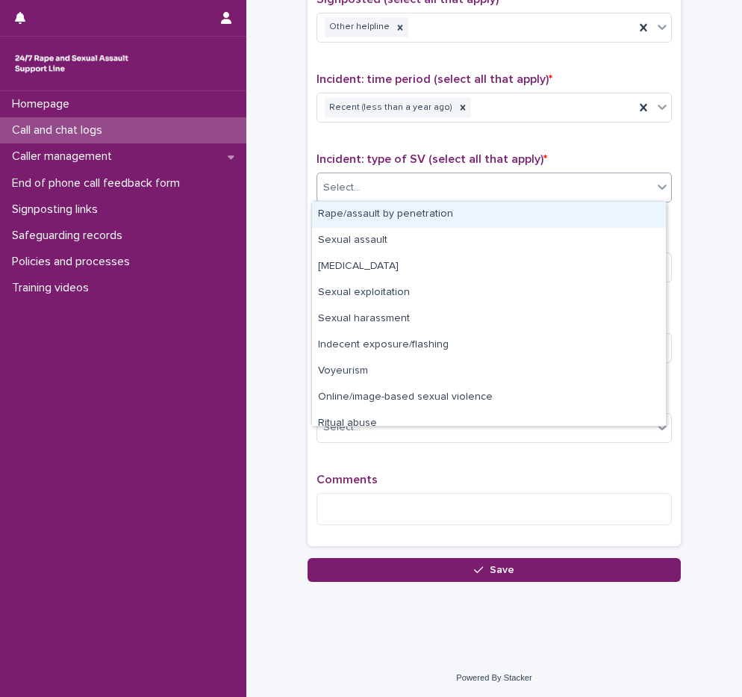
click at [377, 213] on div "Rape/assault by penetration" at bounding box center [489, 215] width 354 height 26
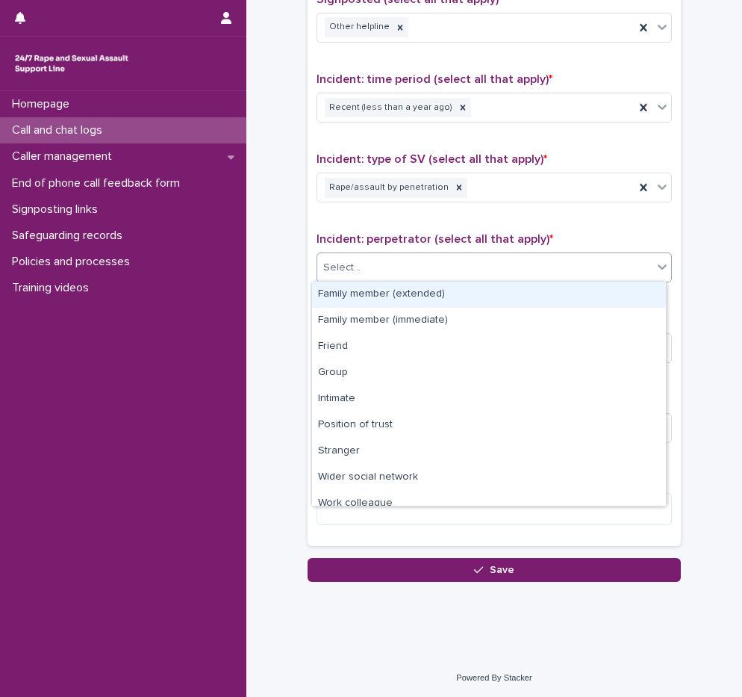
click at [376, 263] on div "Select..." at bounding box center [484, 267] width 335 height 25
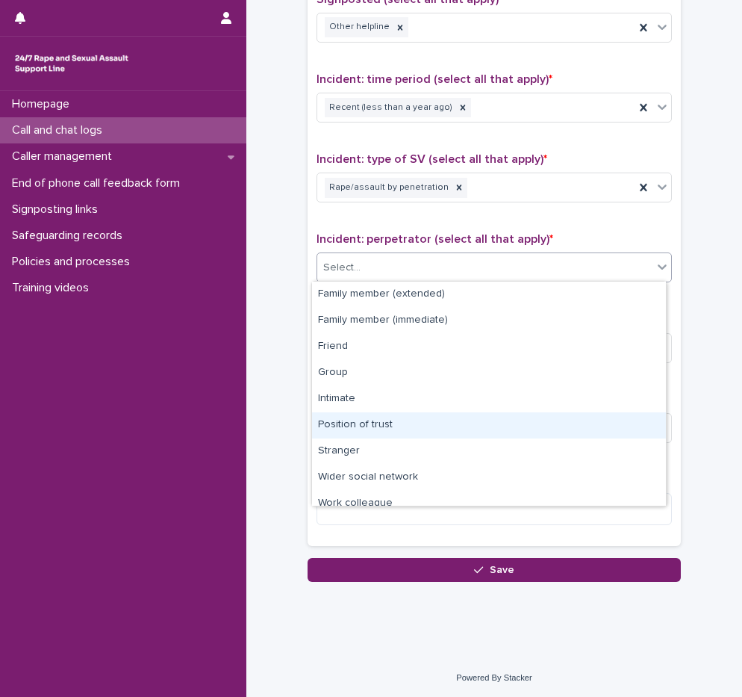
scroll to position [63, 0]
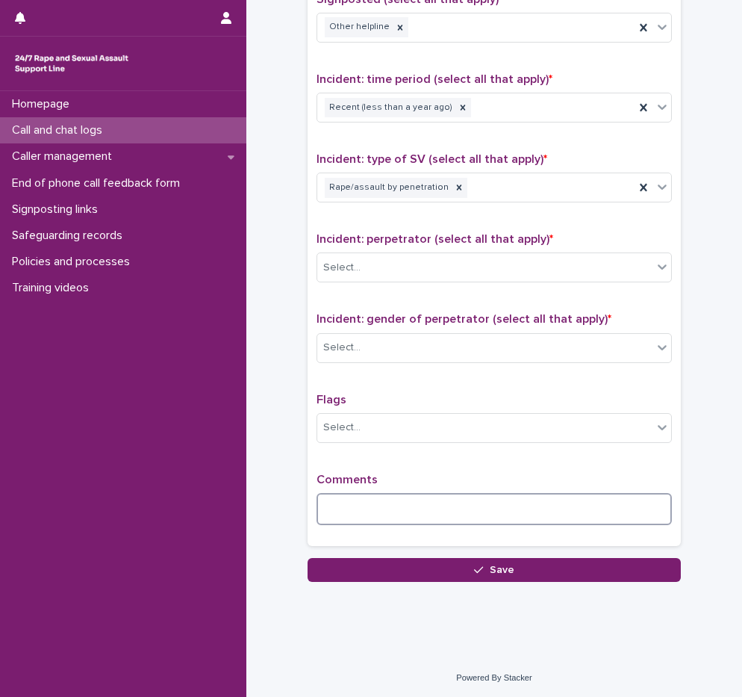
click at [403, 511] on textarea at bounding box center [494, 509] width 355 height 32
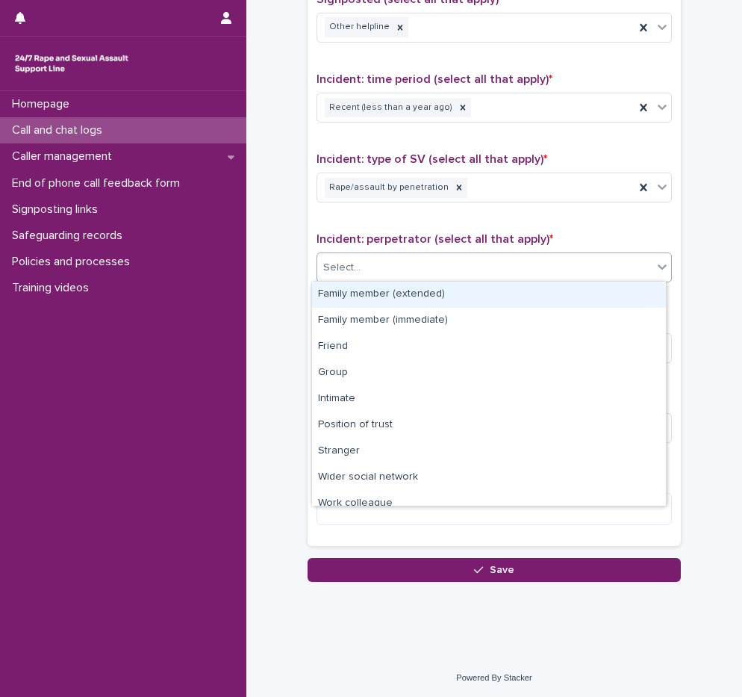
click at [362, 267] on input "text" at bounding box center [362, 267] width 1 height 14
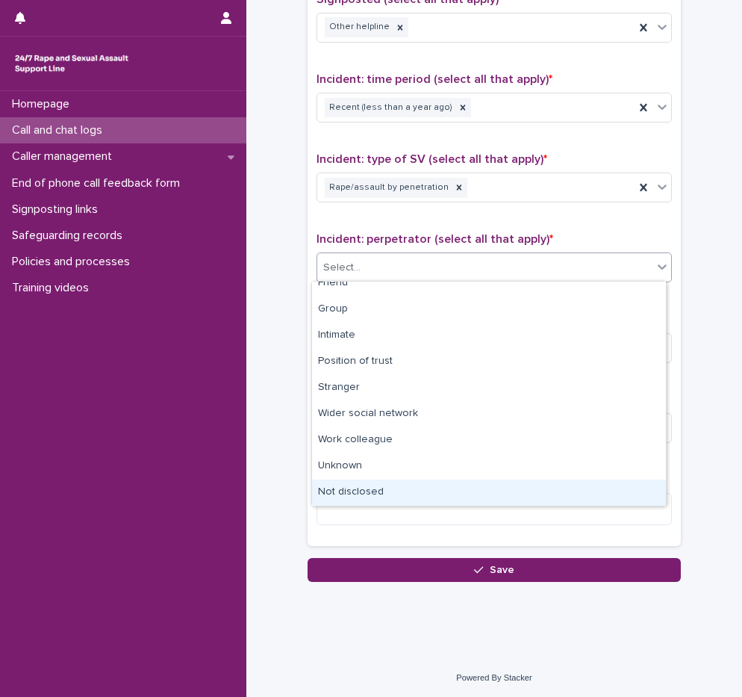
click at [385, 485] on div "Not disclosed" at bounding box center [489, 492] width 354 height 26
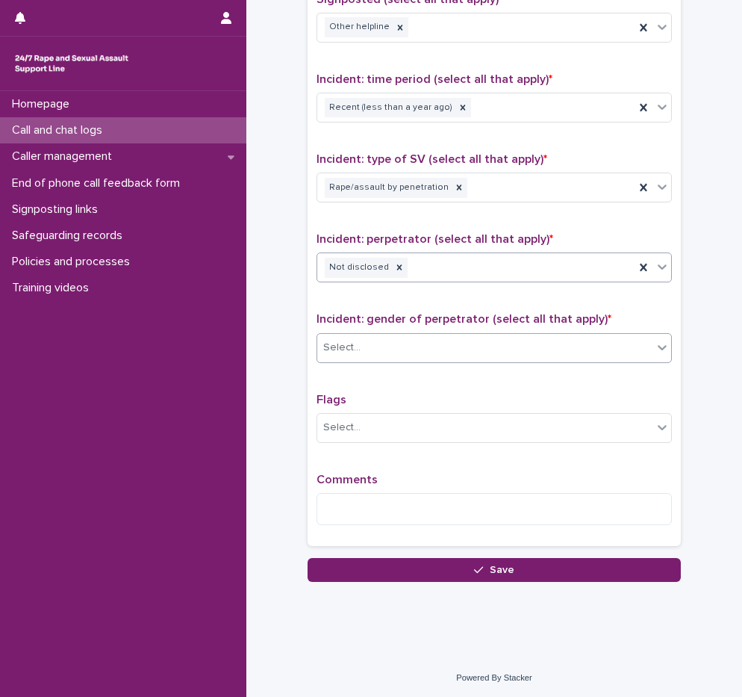
click at [352, 335] on div "Select..." at bounding box center [484, 347] width 335 height 25
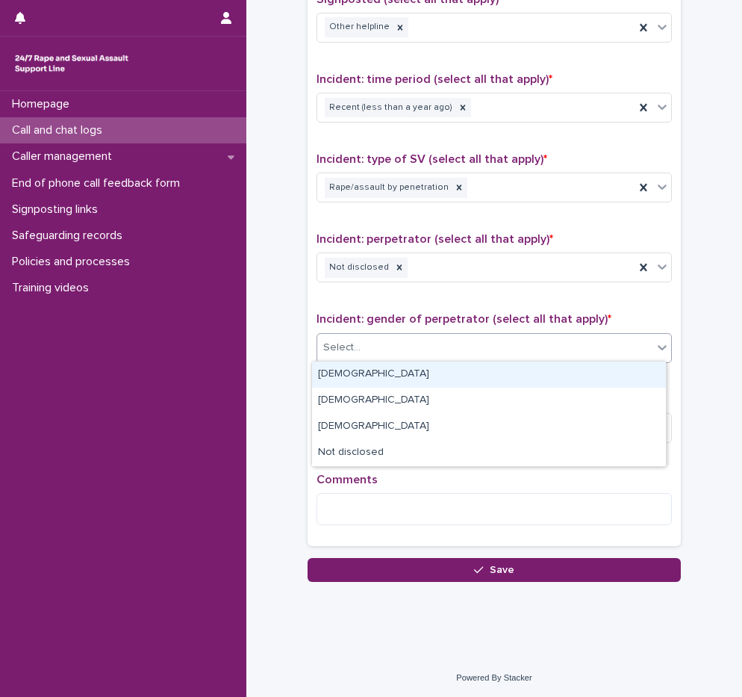
click at [351, 375] on div "[DEMOGRAPHIC_DATA]" at bounding box center [489, 374] width 354 height 26
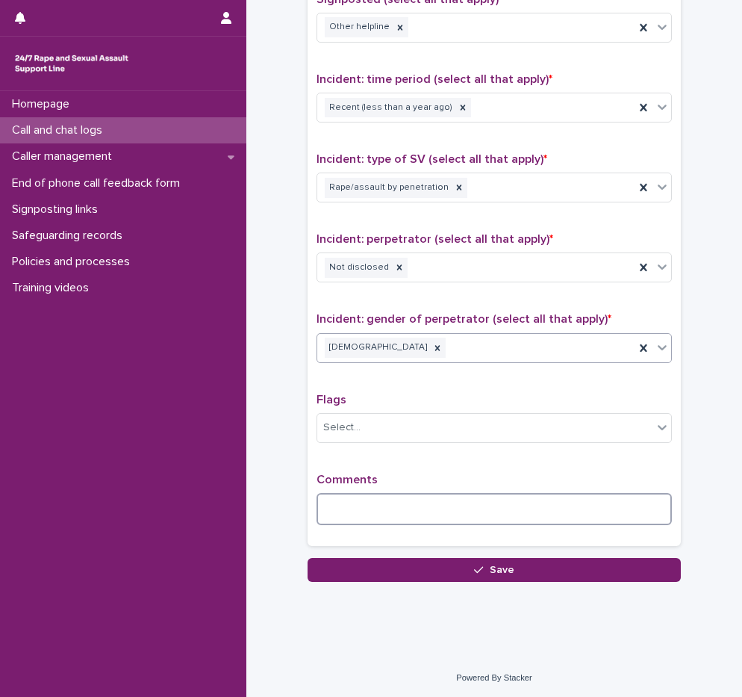
click at [379, 518] on textarea at bounding box center [494, 509] width 355 height 32
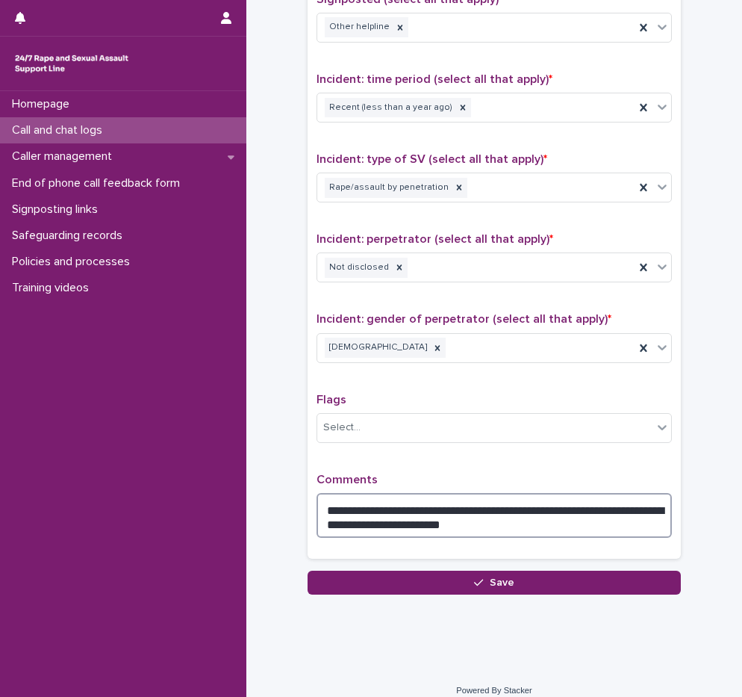
click at [614, 507] on textarea "**********" at bounding box center [494, 515] width 355 height 45
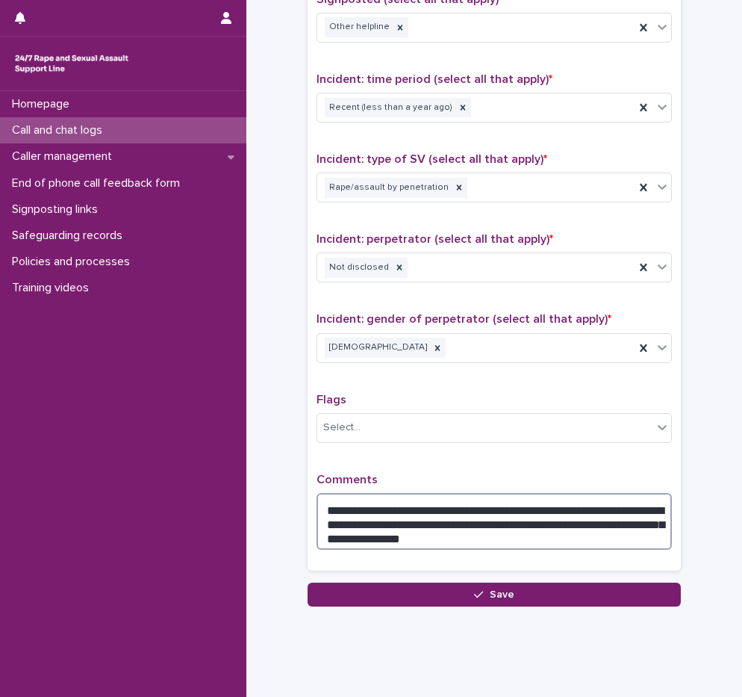
click at [514, 538] on textarea "**********" at bounding box center [494, 521] width 355 height 57
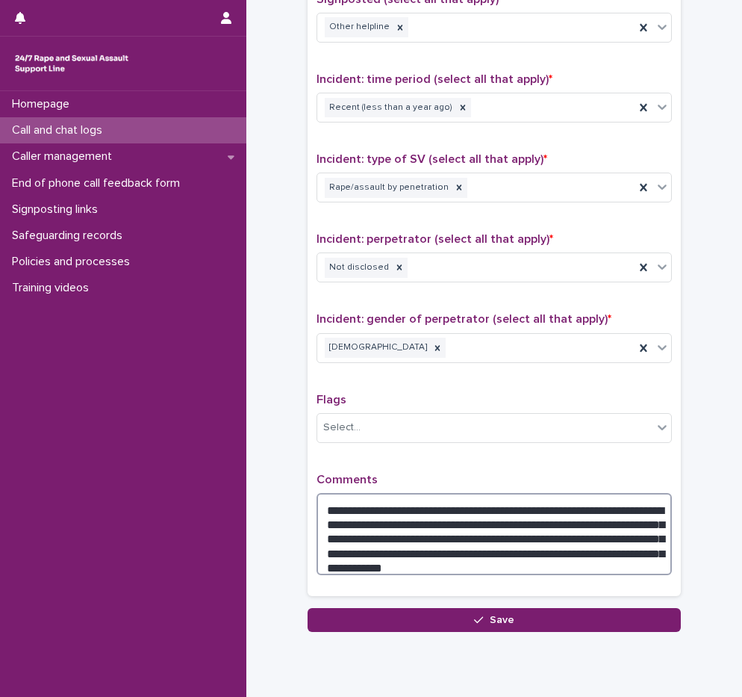
click at [387, 556] on textarea "**********" at bounding box center [494, 534] width 355 height 82
click at [564, 554] on textarea "**********" at bounding box center [494, 534] width 355 height 82
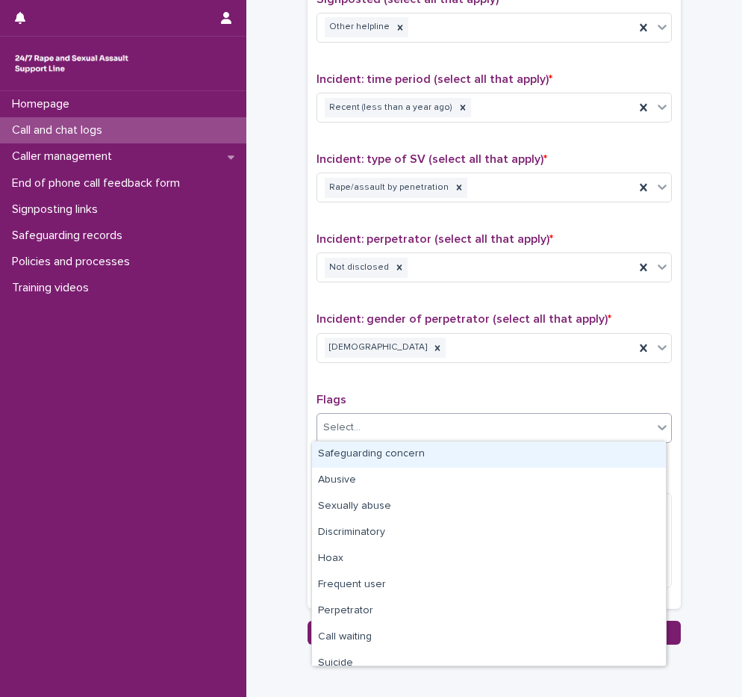
click at [438, 439] on div "Select..." at bounding box center [494, 428] width 355 height 30
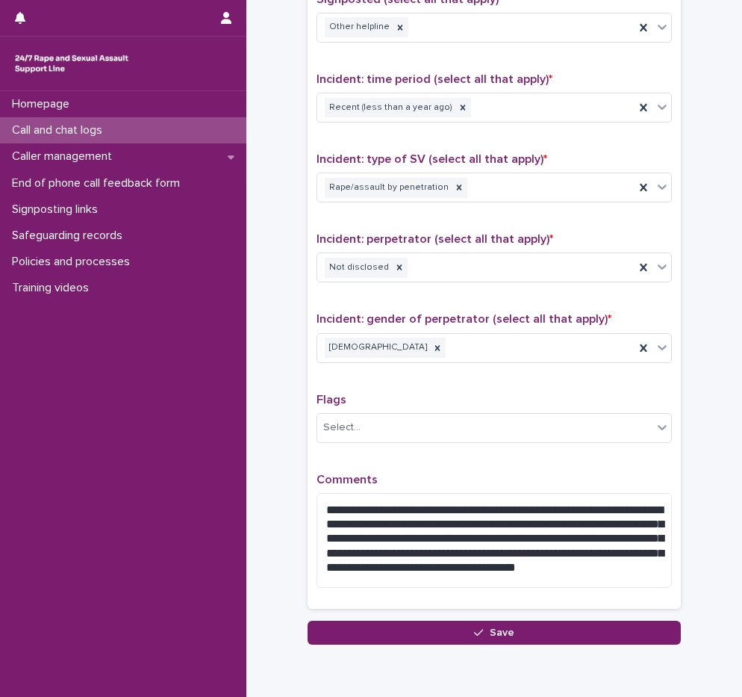
scroll to position [1019, 0]
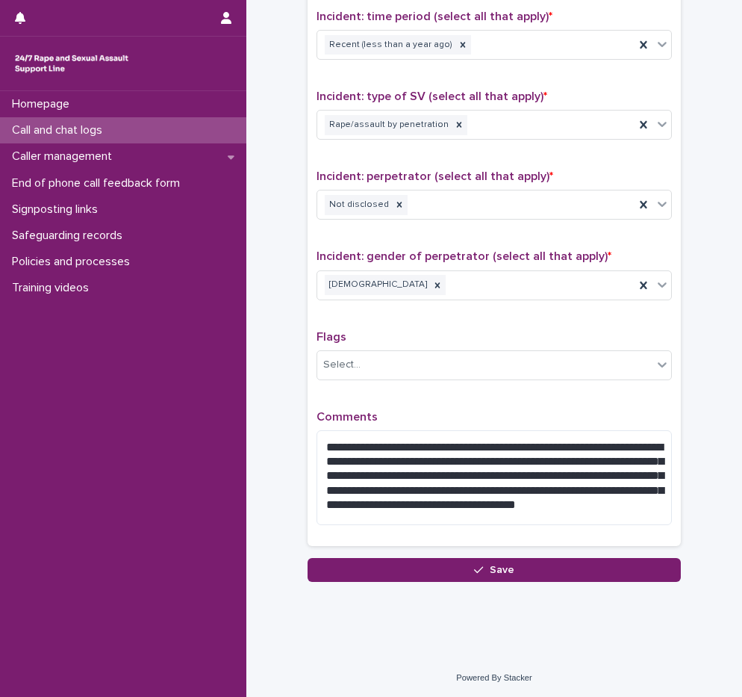
drag, startPoint x: 684, startPoint y: 446, endPoint x: 667, endPoint y: 449, distance: 17.4
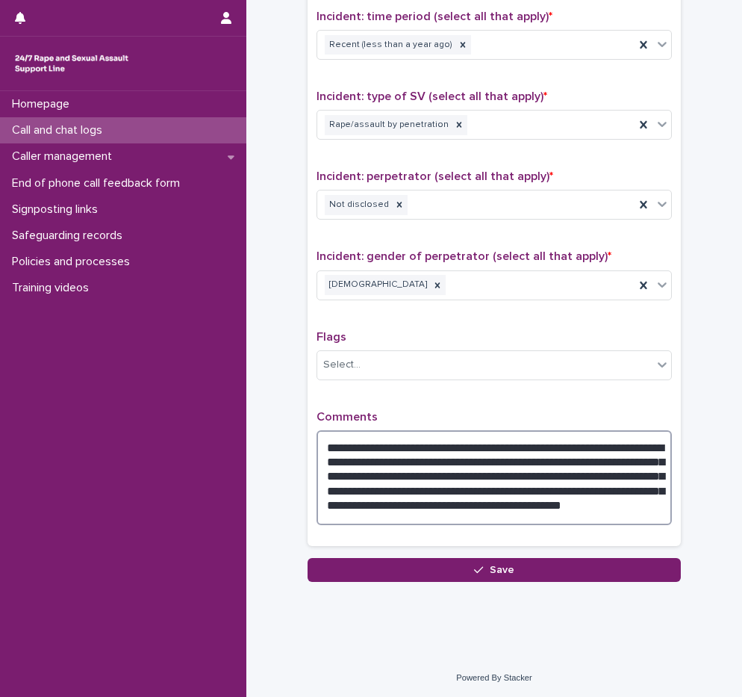
drag, startPoint x: 358, startPoint y: 443, endPoint x: 376, endPoint y: 453, distance: 20.8
click at [376, 453] on textarea "**********" at bounding box center [494, 477] width 355 height 95
click at [391, 468] on textarea "**********" at bounding box center [494, 477] width 355 height 95
drag, startPoint x: 355, startPoint y: 444, endPoint x: 359, endPoint y: 455, distance: 11.8
click at [359, 455] on textarea "**********" at bounding box center [494, 477] width 355 height 95
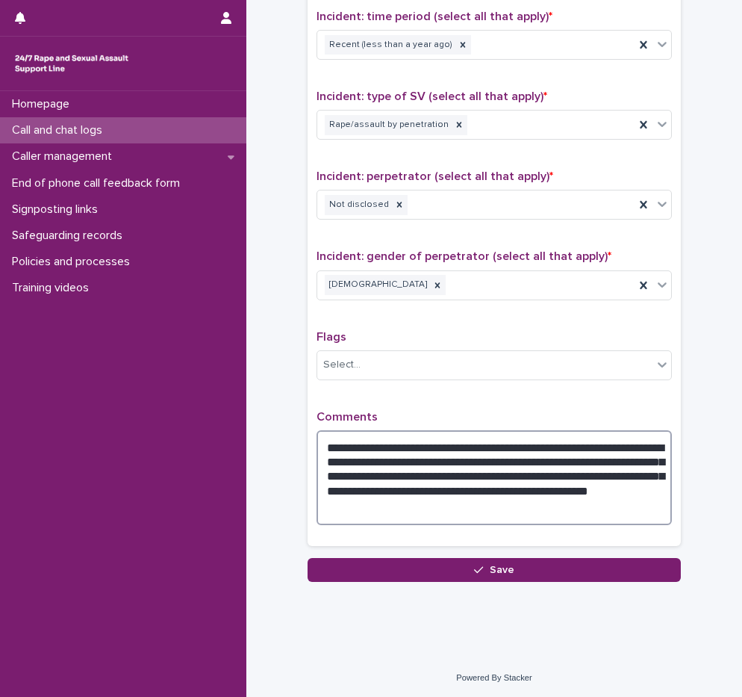
scroll to position [1006, 0]
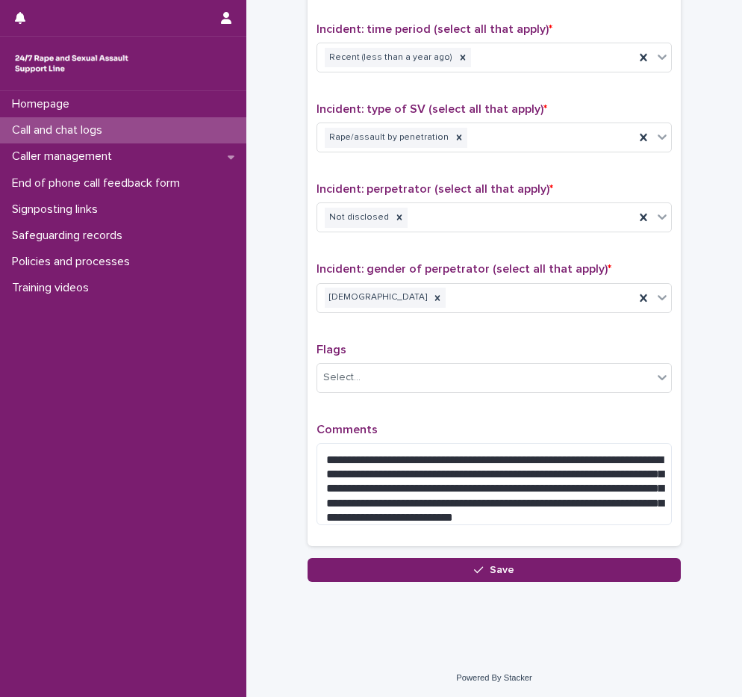
click at [564, 405] on div "**********" at bounding box center [494, 199] width 355 height 675
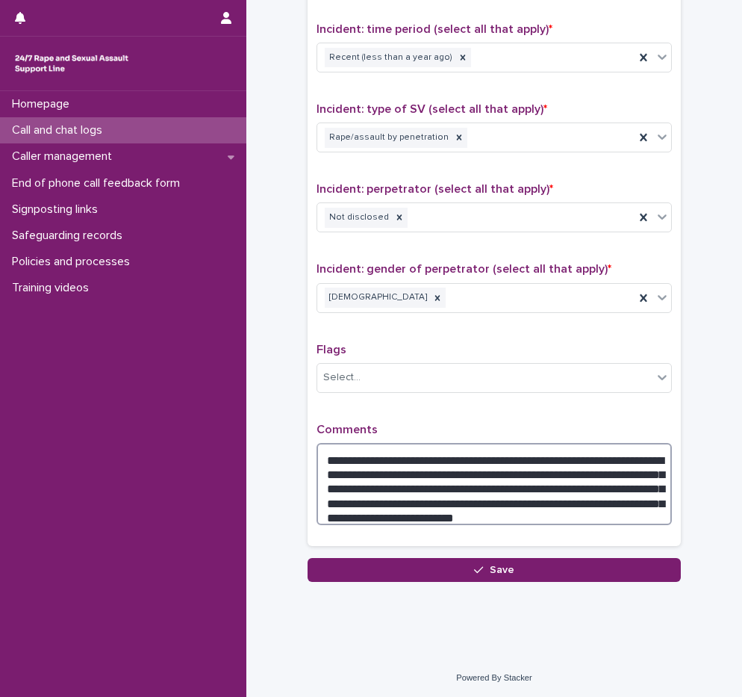
drag, startPoint x: 503, startPoint y: 482, endPoint x: 361, endPoint y: 484, distance: 141.9
click at [361, 484] on textarea "**********" at bounding box center [494, 484] width 355 height 82
drag, startPoint x: 474, startPoint y: 482, endPoint x: 536, endPoint y: 485, distance: 62.0
click at [536, 485] on textarea "**********" at bounding box center [494, 484] width 355 height 82
click at [387, 481] on textarea "**********" at bounding box center [494, 484] width 355 height 82
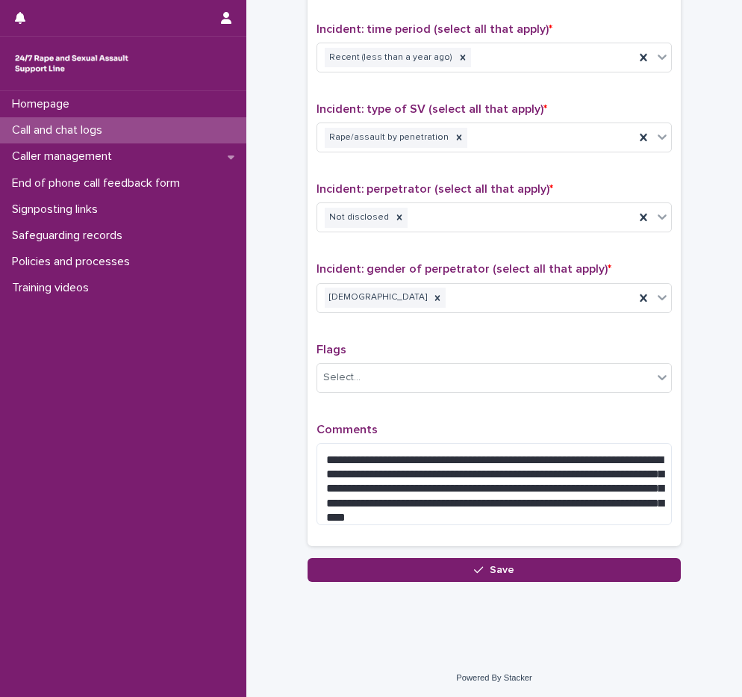
click at [462, 420] on div "**********" at bounding box center [494, 199] width 355 height 675
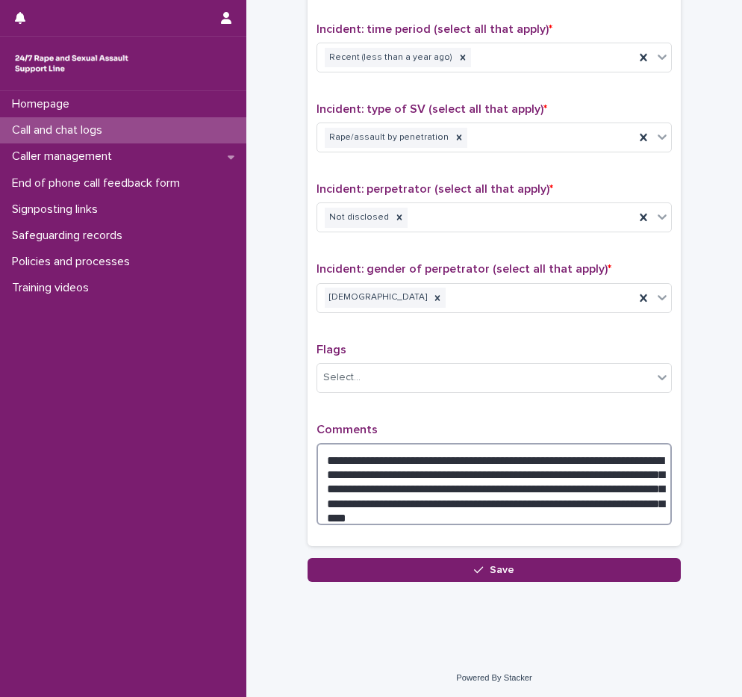
drag, startPoint x: 424, startPoint y: 501, endPoint x: 429, endPoint y: 470, distance: 31.1
click at [429, 470] on textarea "**********" at bounding box center [494, 484] width 355 height 82
click at [580, 483] on textarea "**********" at bounding box center [494, 484] width 355 height 82
type textarea "**********"
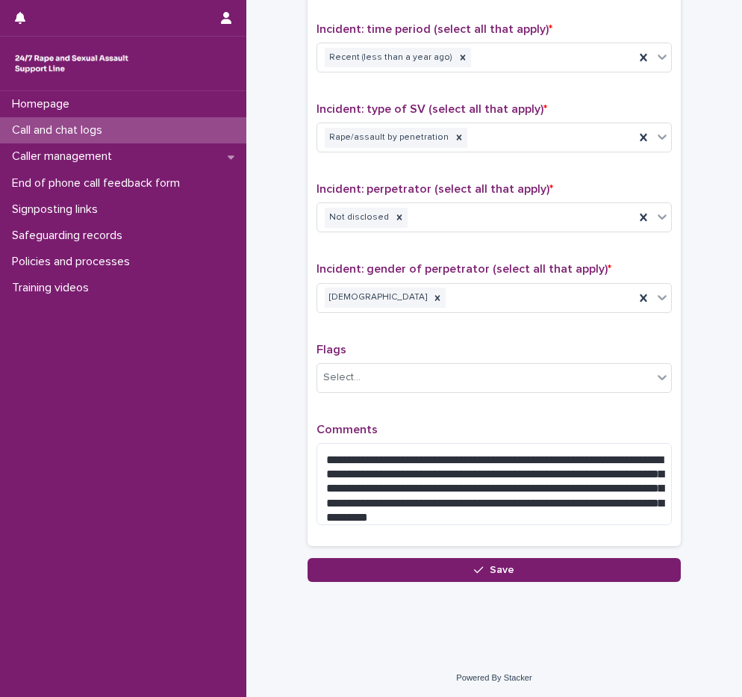
click at [457, 429] on p "Comments" at bounding box center [494, 430] width 355 height 14
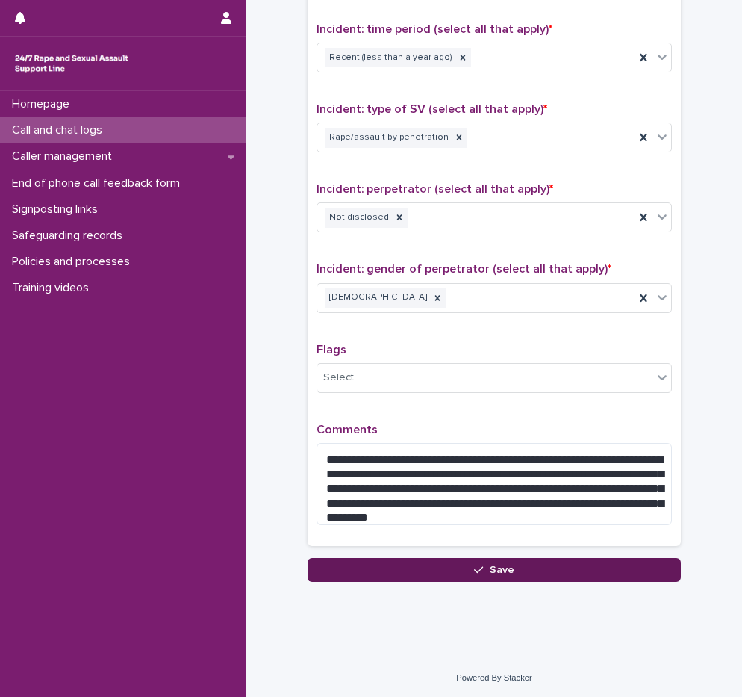
click at [536, 575] on button "Save" at bounding box center [494, 570] width 373 height 24
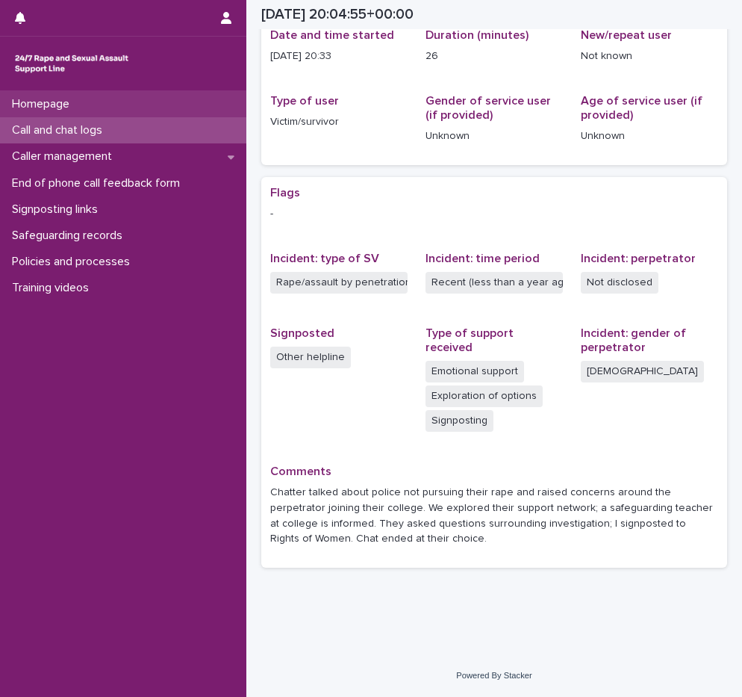
scroll to position [148, 0]
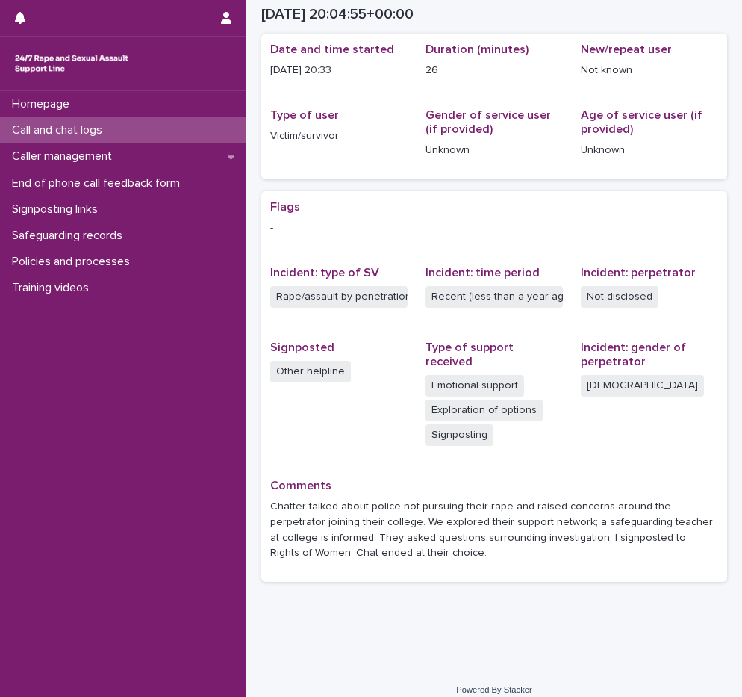
click at [81, 129] on p "Call and chat logs" at bounding box center [60, 130] width 108 height 14
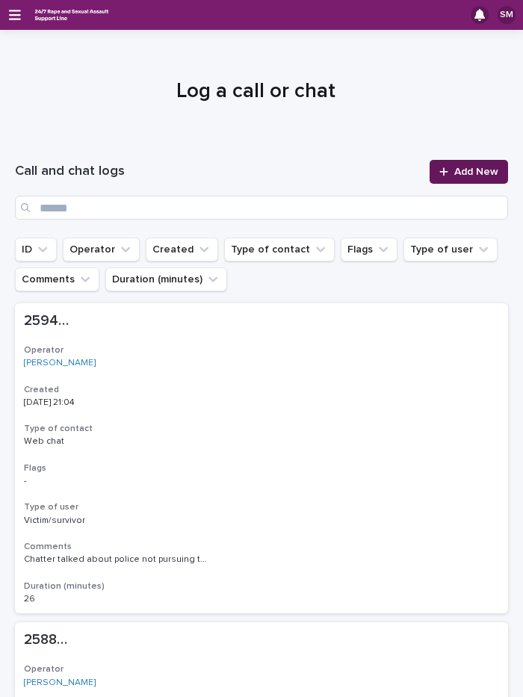
click at [465, 169] on span "Add New" at bounding box center [476, 172] width 44 height 10
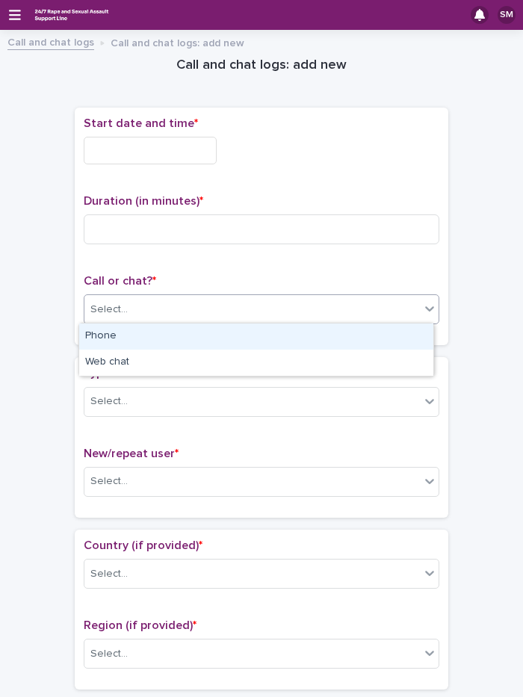
click at [108, 314] on div "Select..." at bounding box center [108, 310] width 37 height 16
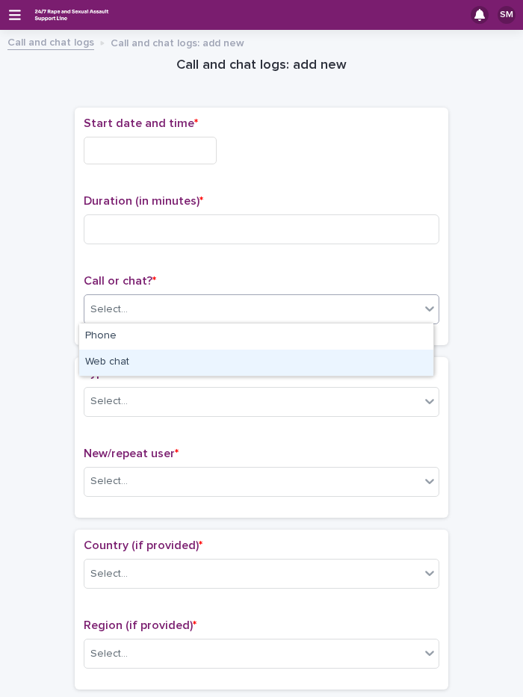
click at [131, 363] on div "Web chat" at bounding box center [256, 363] width 354 height 26
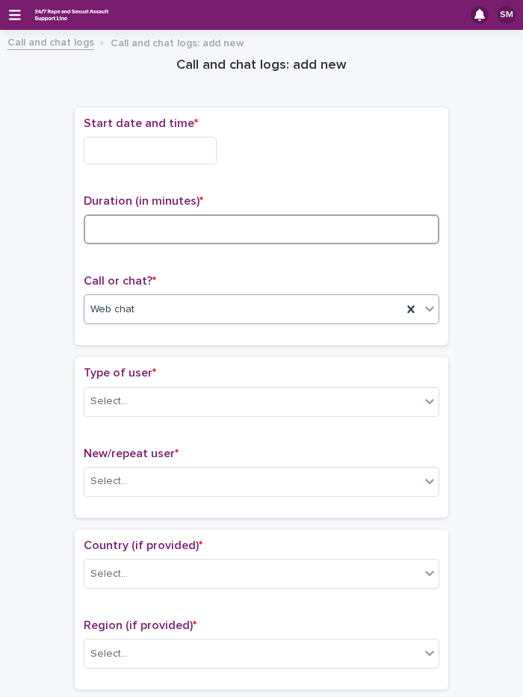
click at [143, 224] on input at bounding box center [261, 229] width 355 height 30
type input "*"
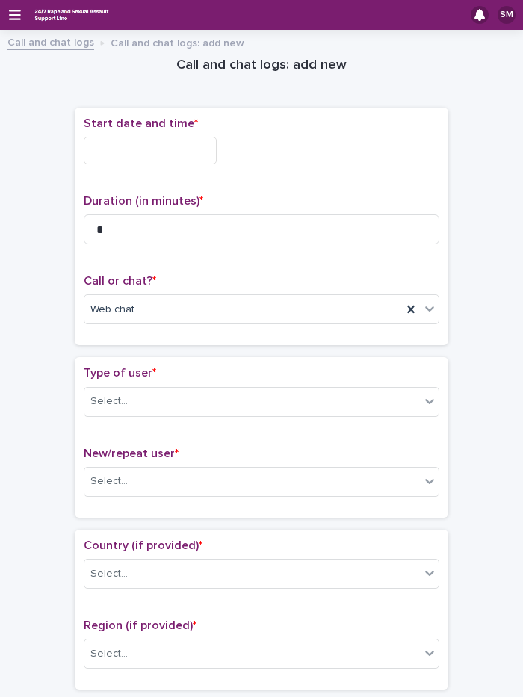
click at [140, 149] on input "text" at bounding box center [150, 151] width 133 height 28
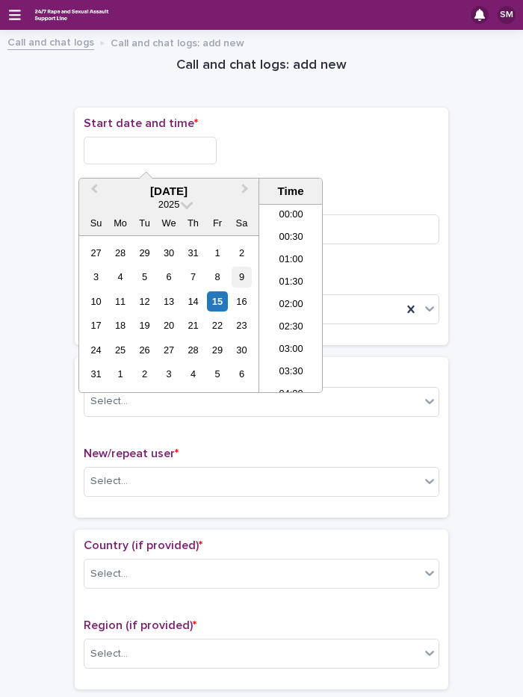
scroll to position [859, 0]
click at [297, 296] on li "21:00" at bounding box center [290, 298] width 63 height 22
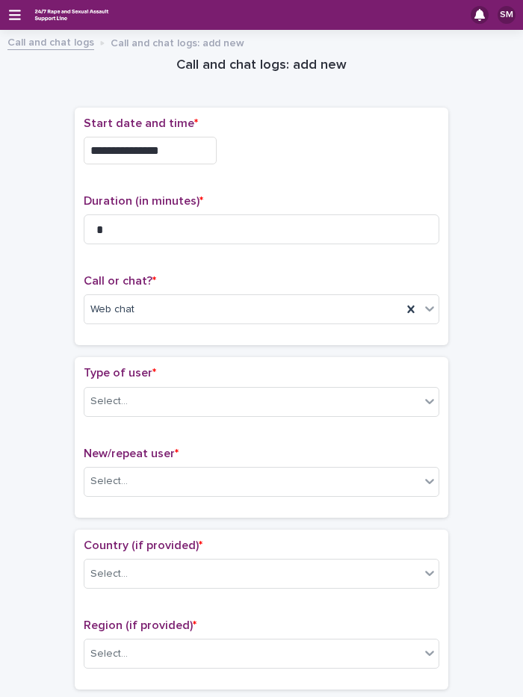
click at [175, 148] on input "**********" at bounding box center [150, 151] width 133 height 28
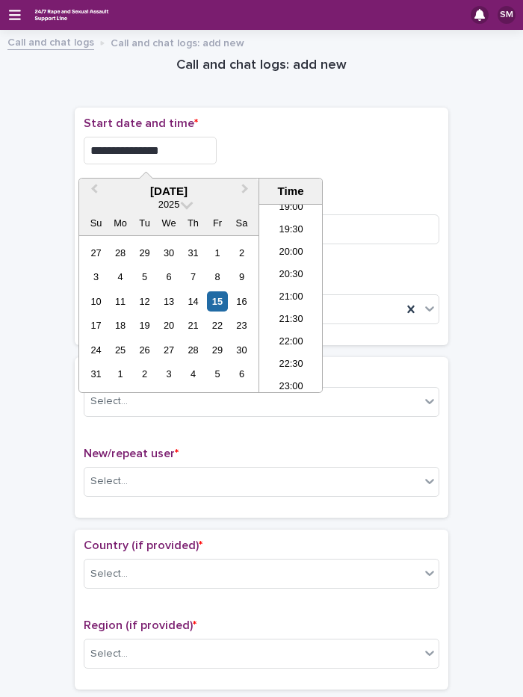
type input "**********"
click at [367, 165] on div "**********" at bounding box center [261, 147] width 355 height 60
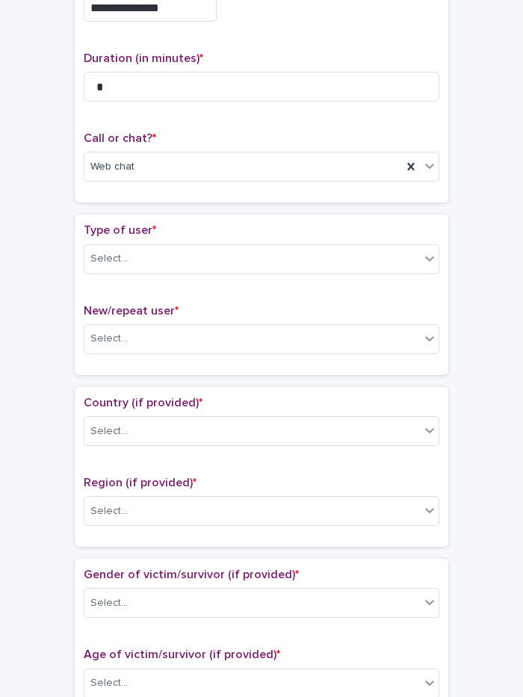
scroll to position [149, 0]
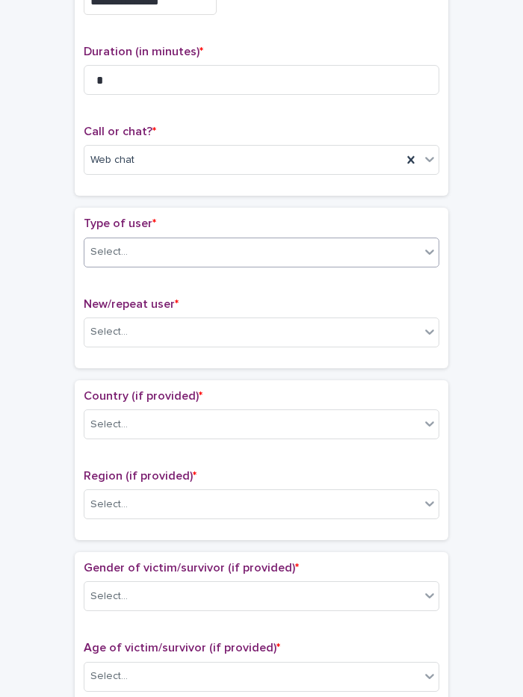
click at [146, 250] on div "Select..." at bounding box center [251, 252] width 335 height 25
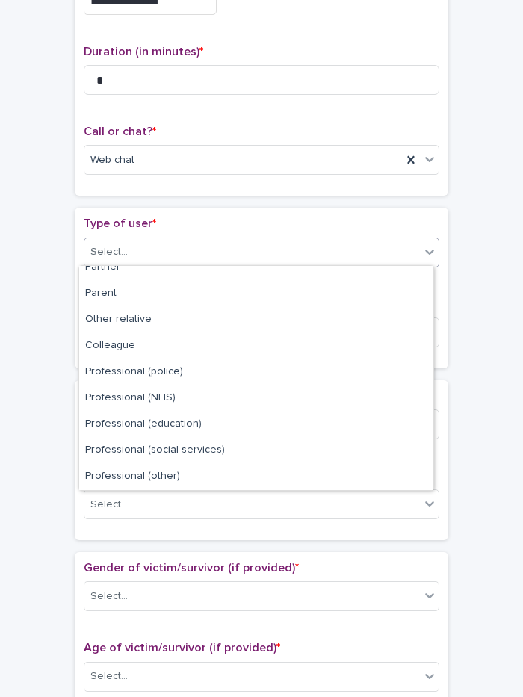
scroll to position [168, 0]
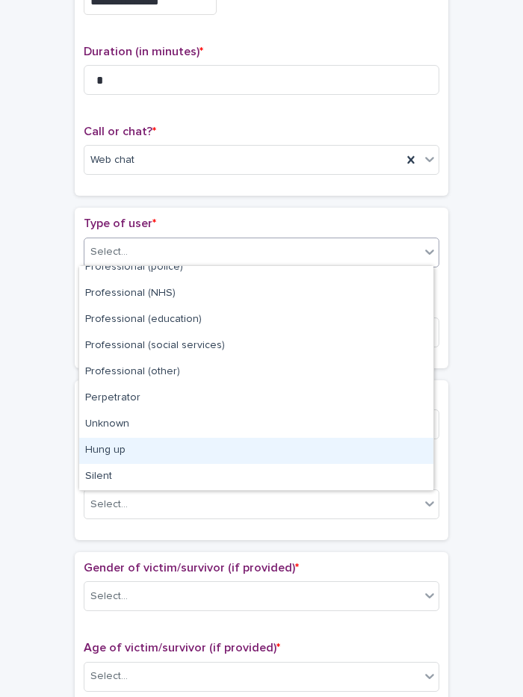
click at [128, 453] on div "Hung up" at bounding box center [256, 451] width 354 height 26
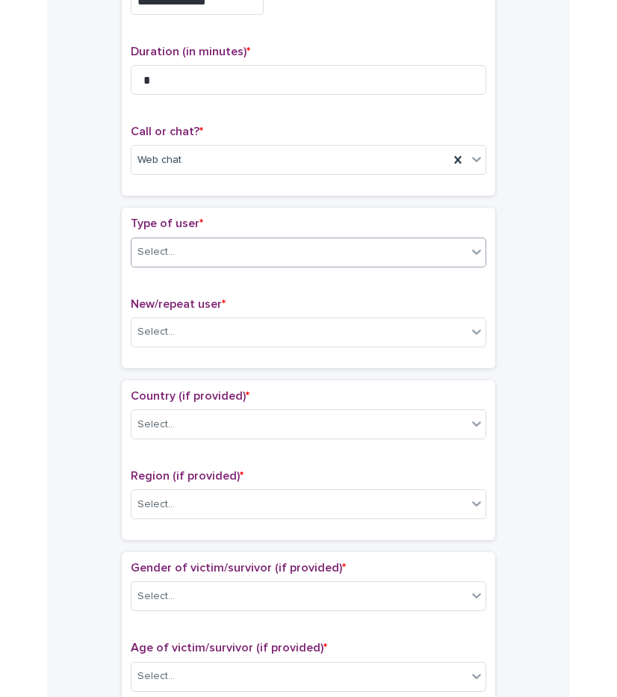
scroll to position [0, 0]
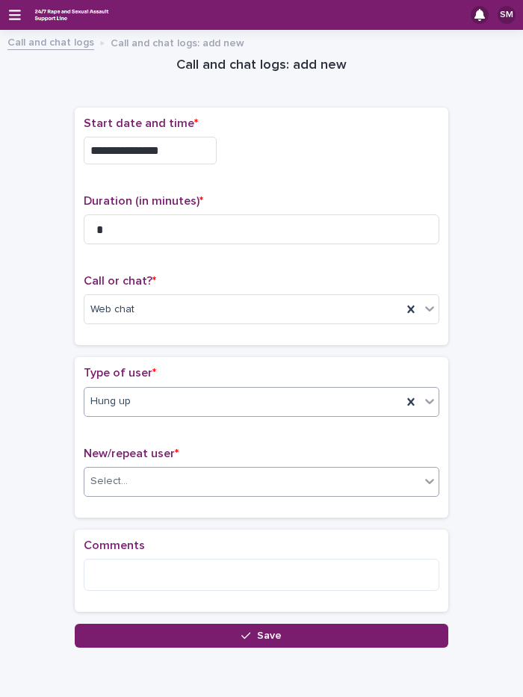
click at [149, 484] on div "Select..." at bounding box center [251, 481] width 335 height 25
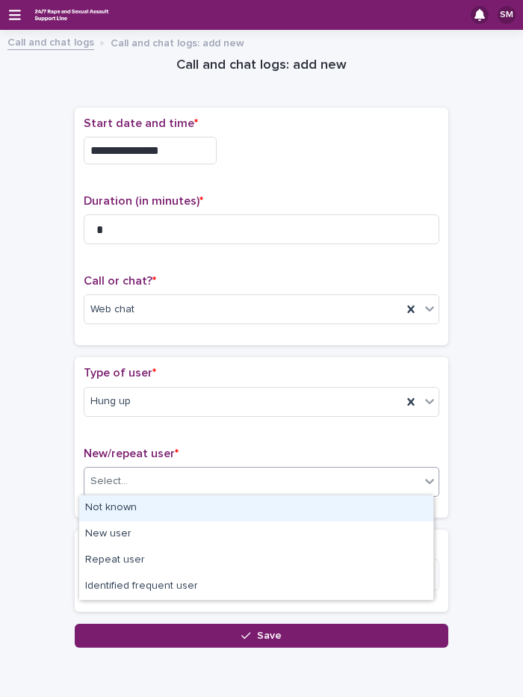
click at [142, 506] on div "Not known" at bounding box center [256, 508] width 354 height 26
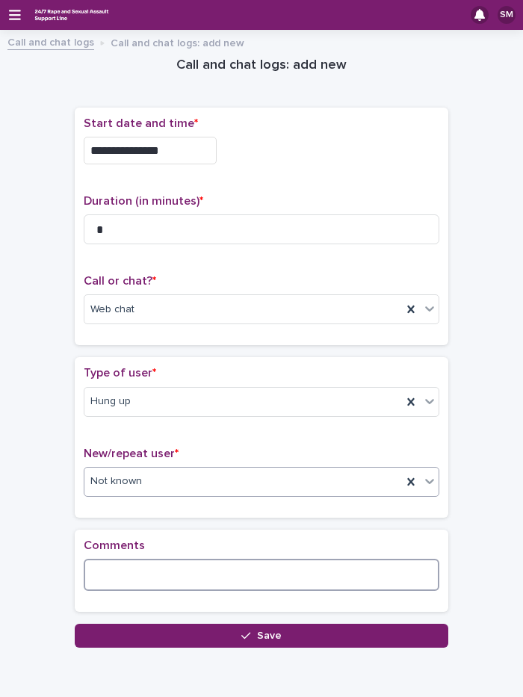
click at [127, 583] on textarea at bounding box center [261, 575] width 355 height 32
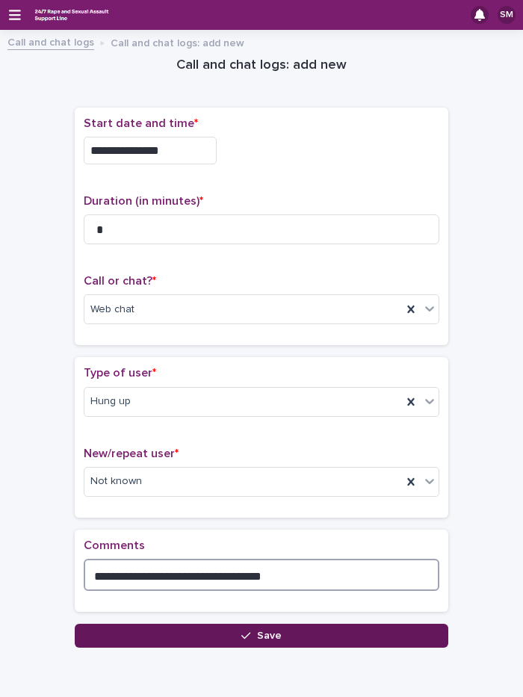
type textarea "**********"
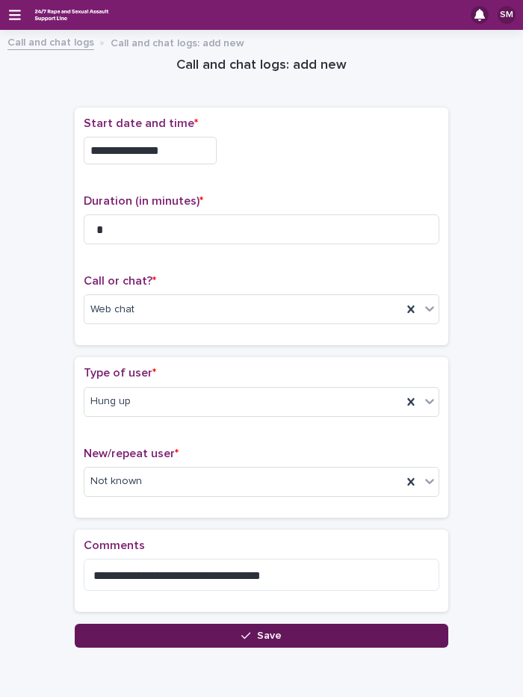
click at [315, 633] on button "Save" at bounding box center [261, 636] width 373 height 24
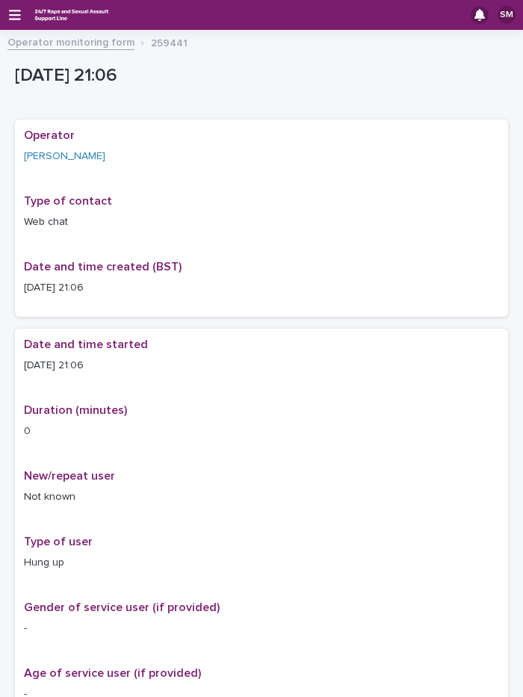
click at [49, 43] on link "Operator monitoring form" at bounding box center [70, 41] width 127 height 17
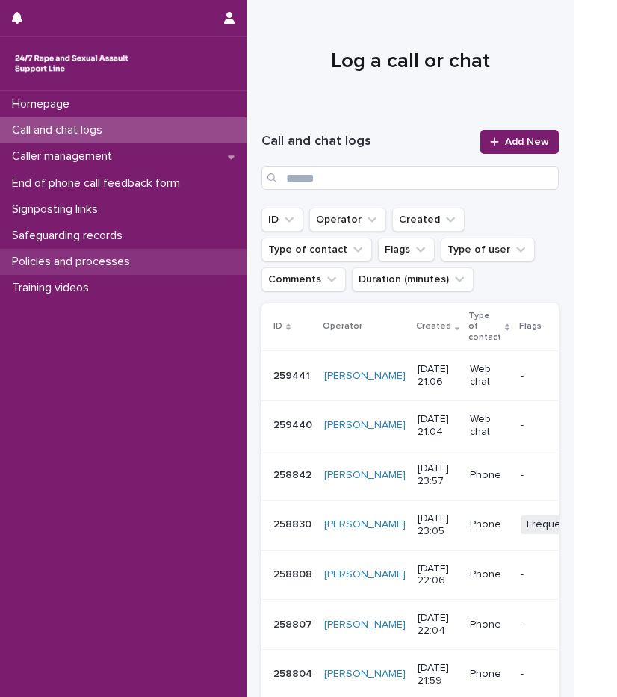
click at [105, 265] on p "Policies and processes" at bounding box center [74, 262] width 136 height 14
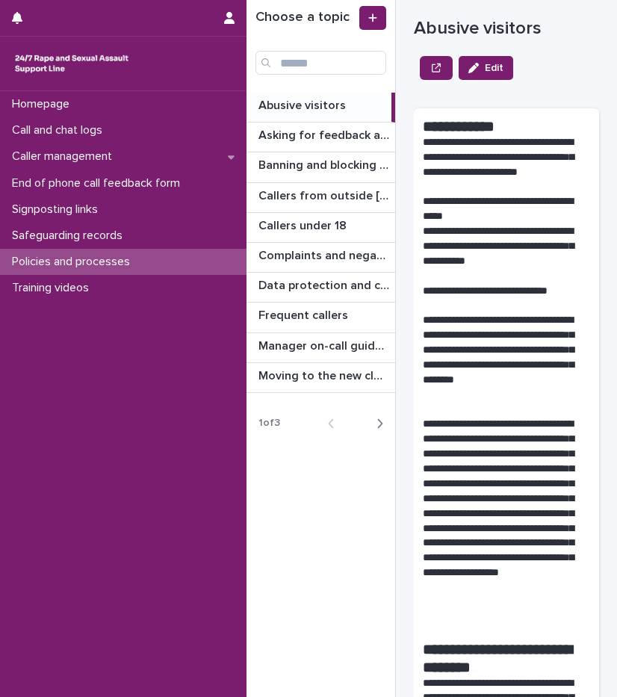
click at [382, 426] on icon "button" at bounding box center [379, 423] width 7 height 13
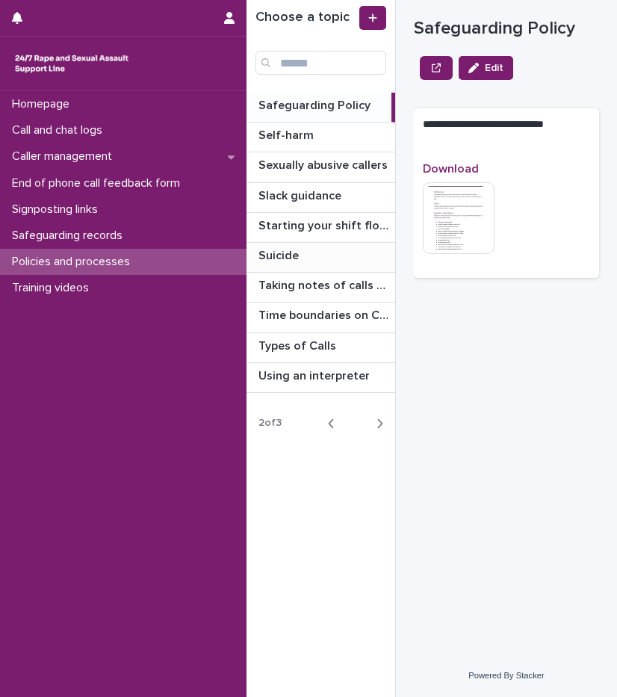
click at [303, 261] on p at bounding box center [323, 256] width 131 height 14
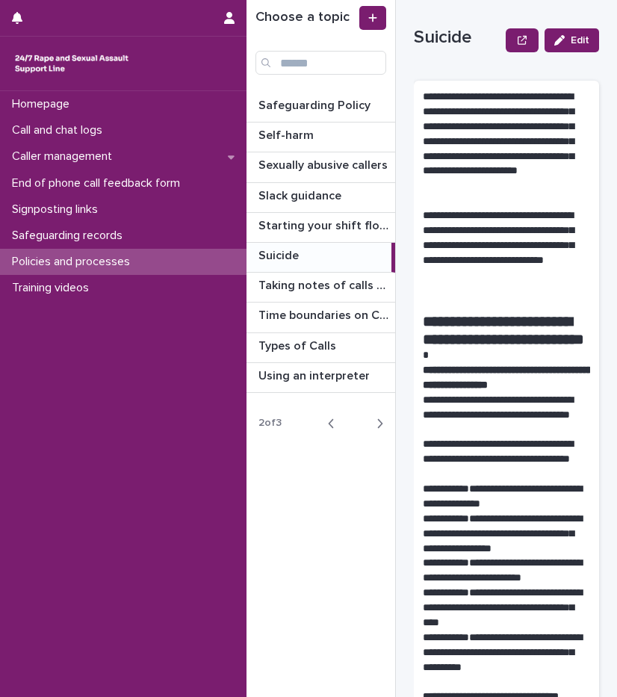
scroll to position [149, 0]
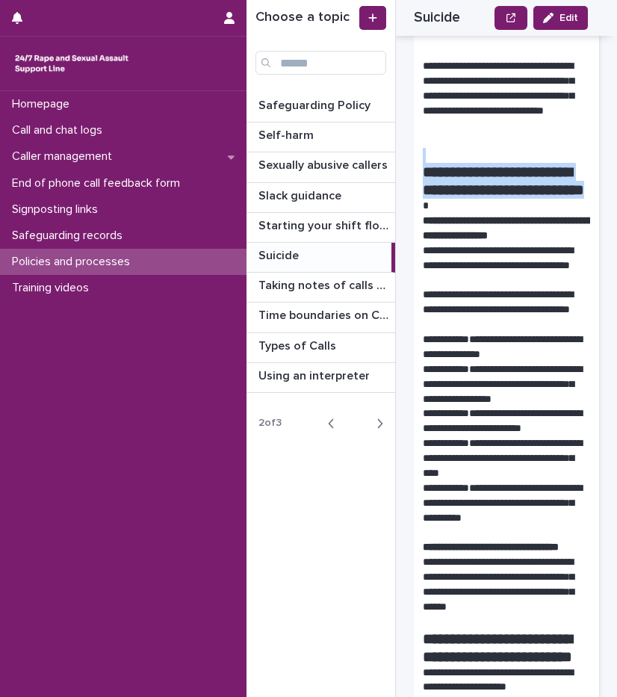
drag, startPoint x: 464, startPoint y: 147, endPoint x: 470, endPoint y: 208, distance: 60.9
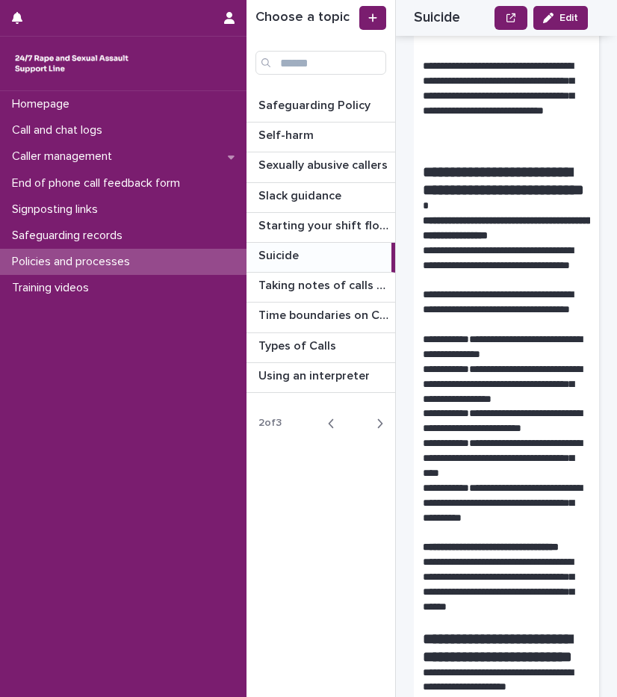
drag, startPoint x: 470, startPoint y: 208, endPoint x: 470, endPoint y: 218, distance: 10.5
click at [470, 214] on p at bounding box center [501, 206] width 156 height 15
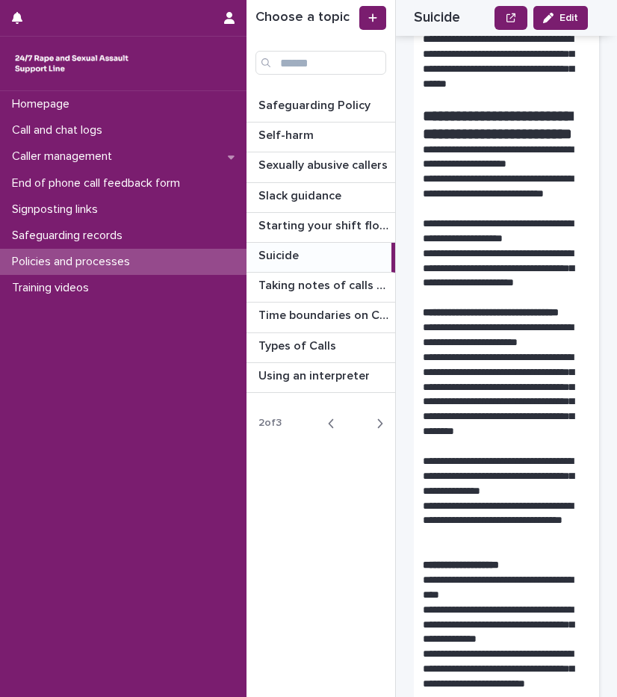
scroll to position [822, 0]
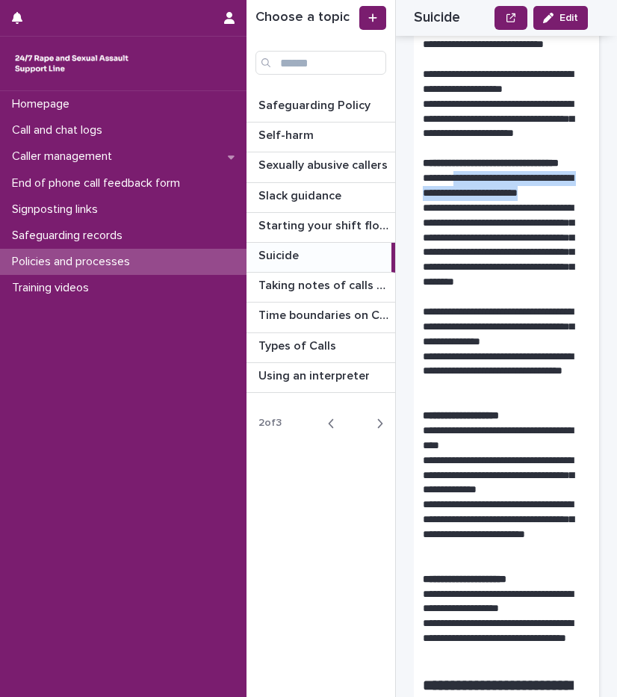
drag, startPoint x: 446, startPoint y: 254, endPoint x: 549, endPoint y: 273, distance: 104.7
click at [549, 201] on p "**********" at bounding box center [501, 186] width 156 height 30
drag, startPoint x: 549, startPoint y: 273, endPoint x: 518, endPoint y: 279, distance: 31.9
click at [518, 201] on p "**********" at bounding box center [501, 186] width 156 height 30
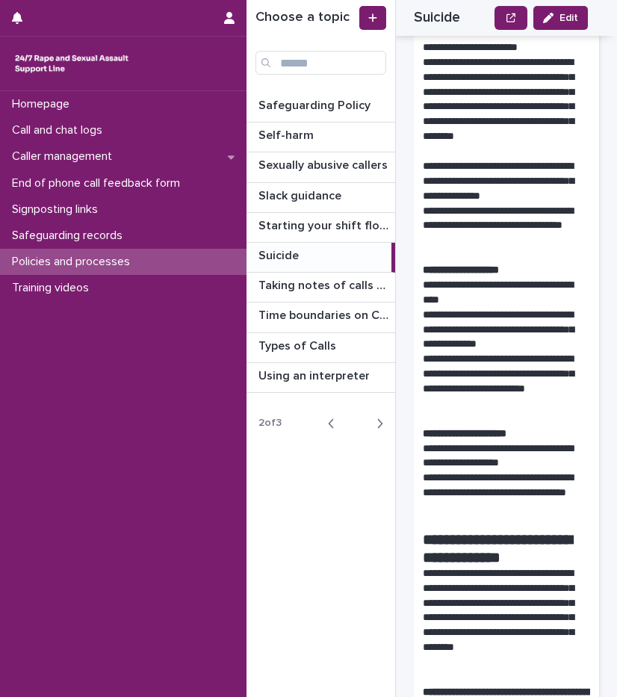
scroll to position [971, 0]
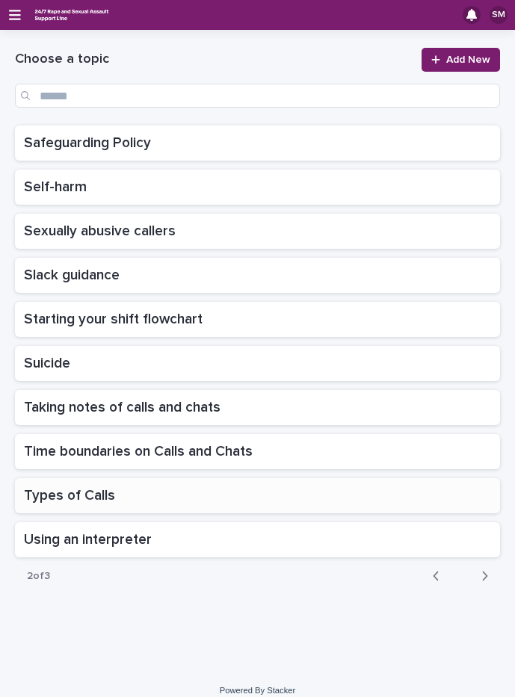
click at [132, 500] on p at bounding box center [257, 495] width 467 height 17
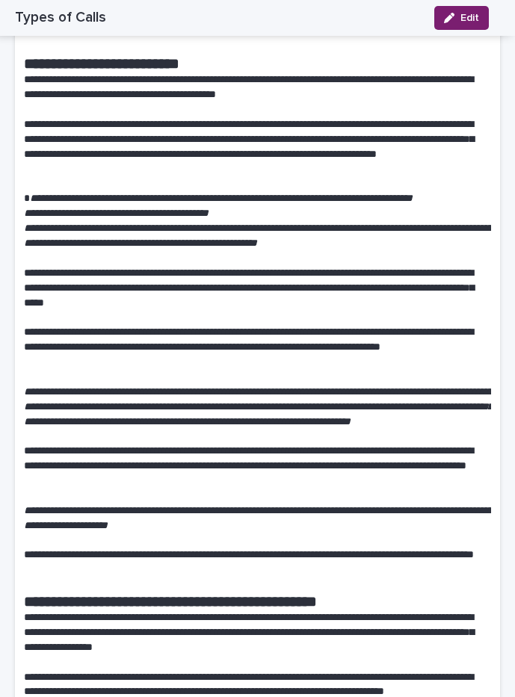
scroll to position [747, 0]
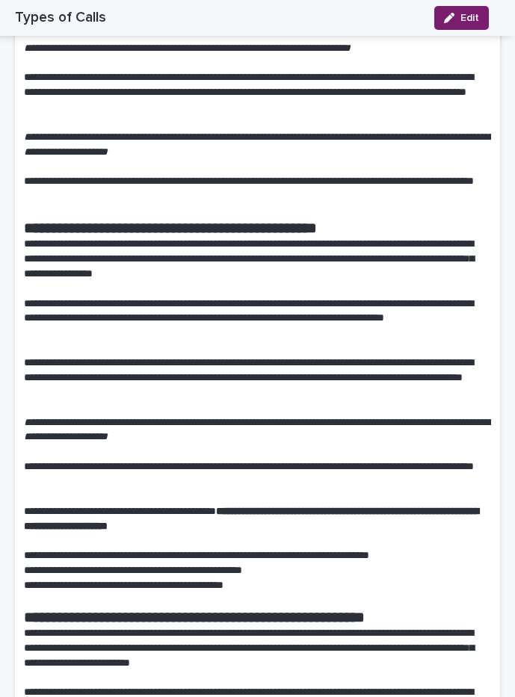
click at [207, 381] on p "**********" at bounding box center [252, 377] width 456 height 45
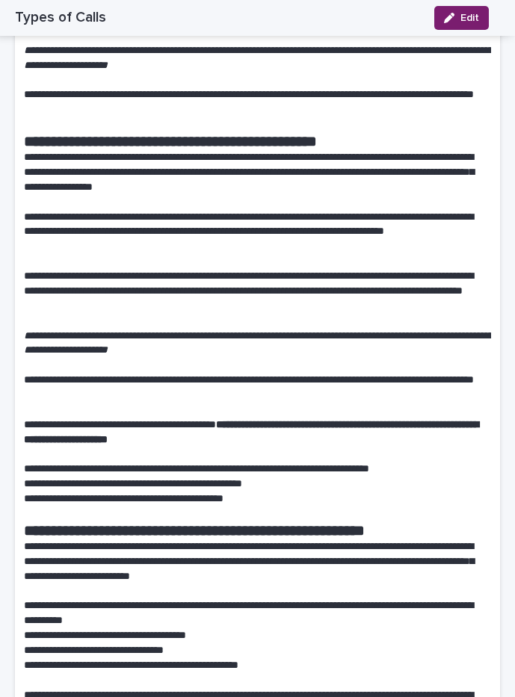
scroll to position [822, 0]
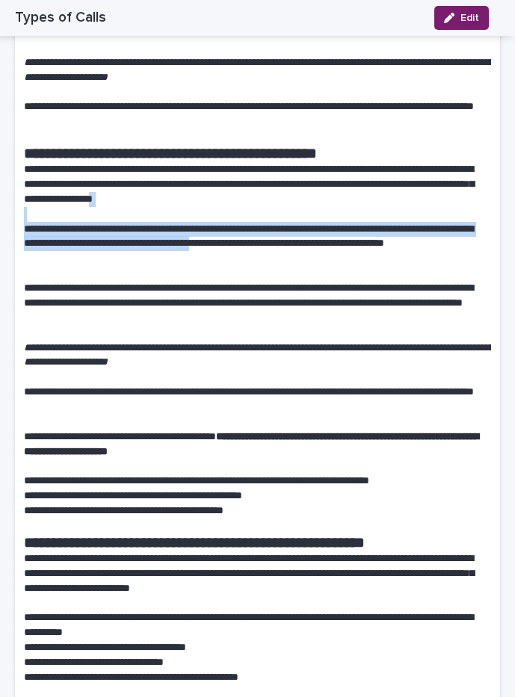
drag, startPoint x: 295, startPoint y: 208, endPoint x: 310, endPoint y: 266, distance: 59.4
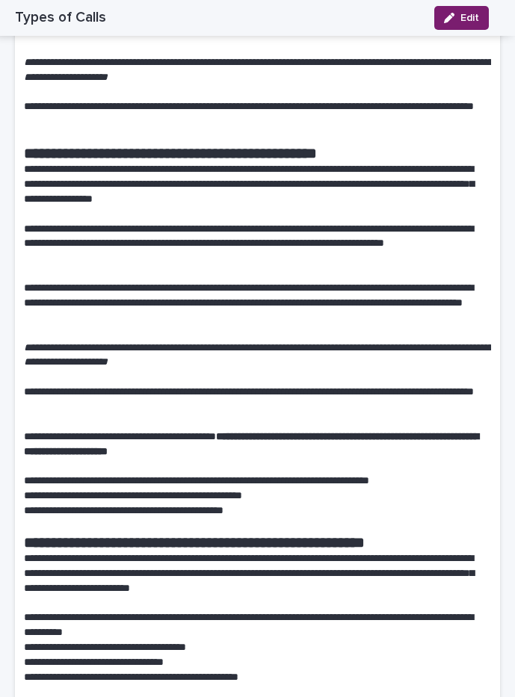
drag, startPoint x: 310, startPoint y: 266, endPoint x: 301, endPoint y: 278, distance: 14.9
click at [301, 267] on p "**********" at bounding box center [252, 244] width 456 height 45
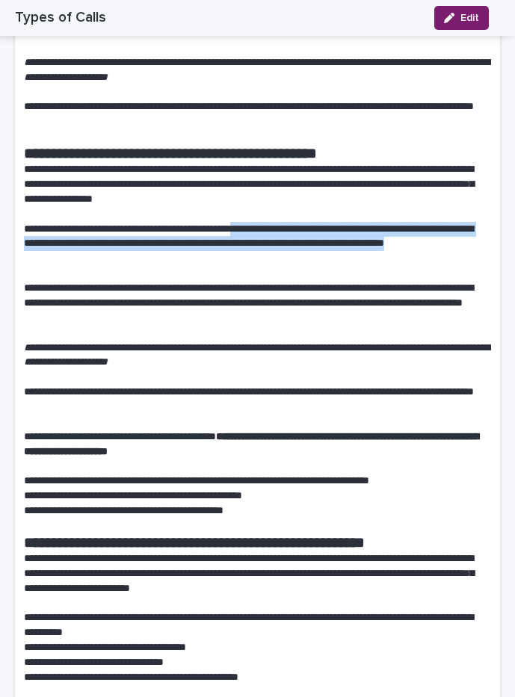
click at [270, 247] on p "**********" at bounding box center [252, 244] width 456 height 45
drag, startPoint x: 270, startPoint y: 247, endPoint x: 266, endPoint y: 268, distance: 21.2
click at [266, 267] on p "**********" at bounding box center [252, 244] width 456 height 45
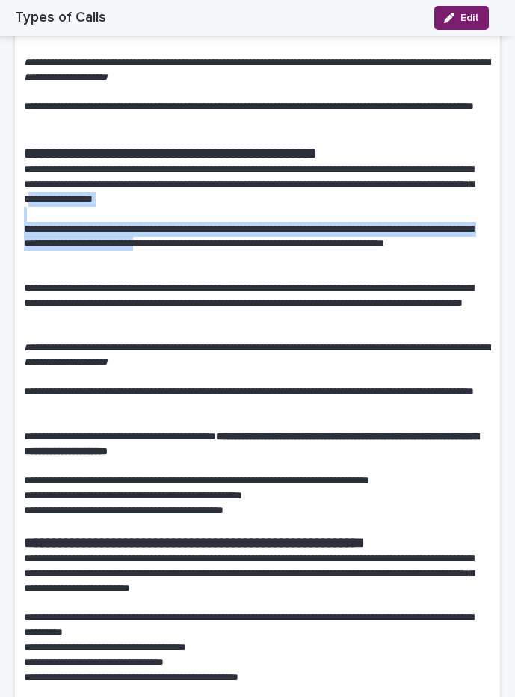
drag, startPoint x: 228, startPoint y: 221, endPoint x: 243, endPoint y: 262, distance: 43.7
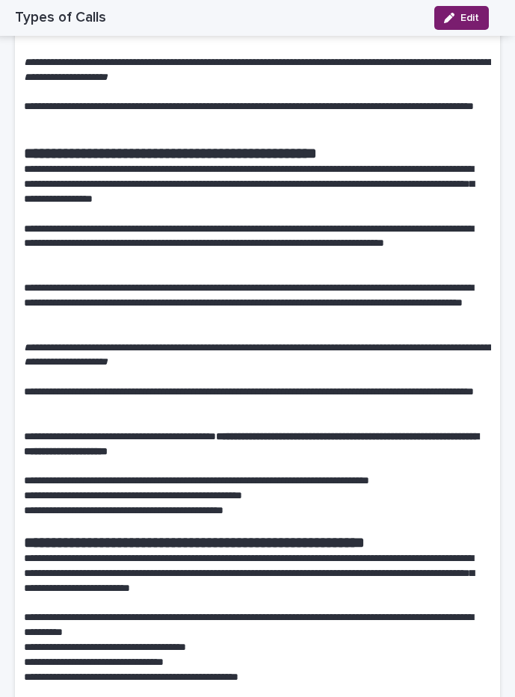
drag, startPoint x: 243, startPoint y: 262, endPoint x: 241, endPoint y: 277, distance: 15.0
click at [241, 267] on p "**********" at bounding box center [252, 244] width 456 height 45
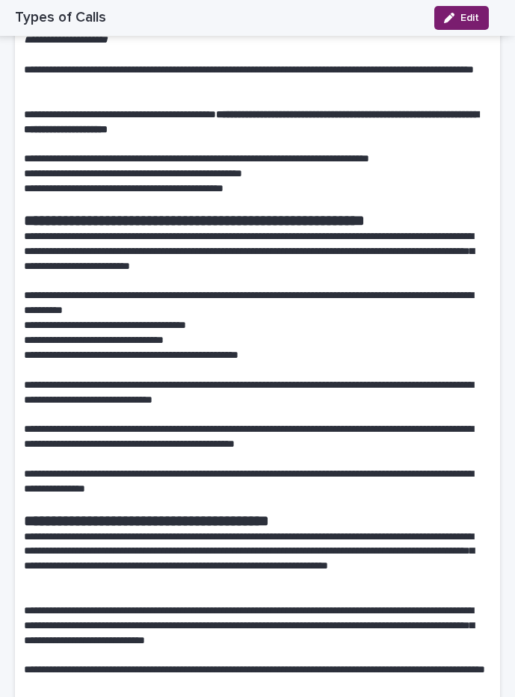
scroll to position [1149, 0]
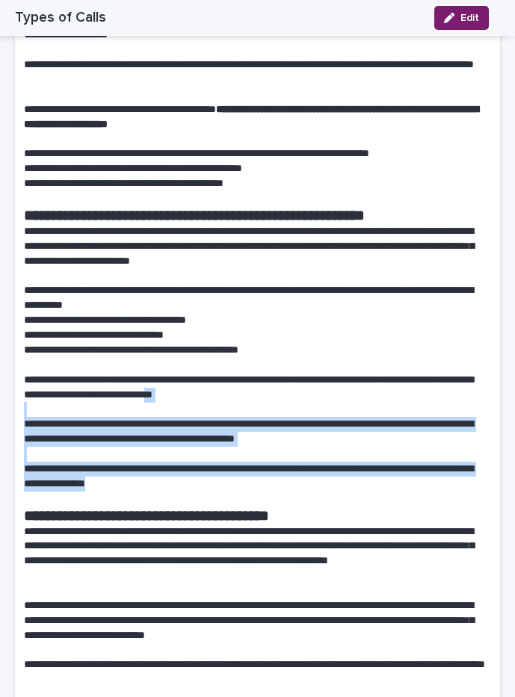
drag, startPoint x: 286, startPoint y: 500, endPoint x: 288, endPoint y: 403, distance: 97.1
drag, startPoint x: 288, startPoint y: 403, endPoint x: 290, endPoint y: 436, distance: 32.9
click at [290, 436] on p "**********" at bounding box center [252, 432] width 456 height 30
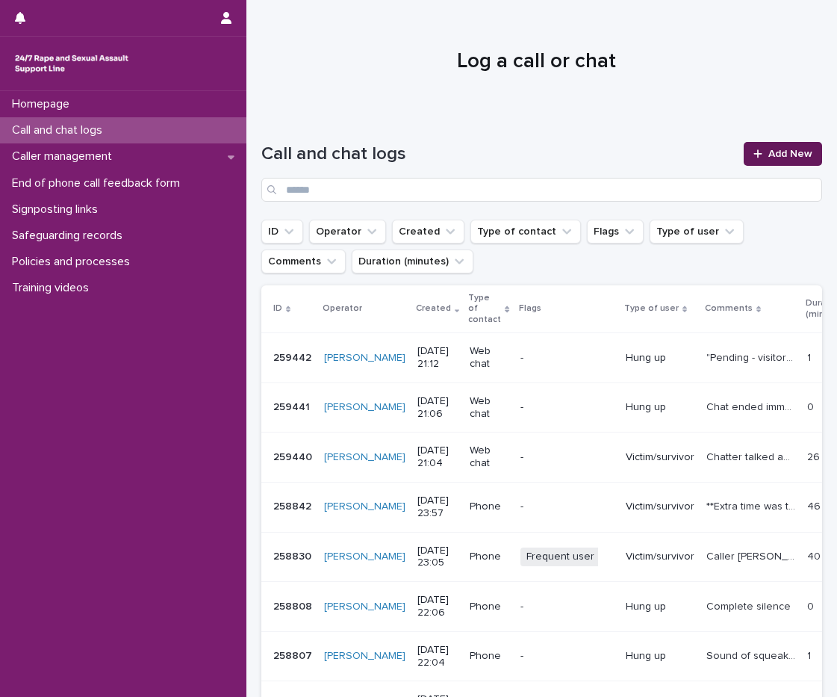
click at [495, 159] on link "Add New" at bounding box center [783, 154] width 78 height 24
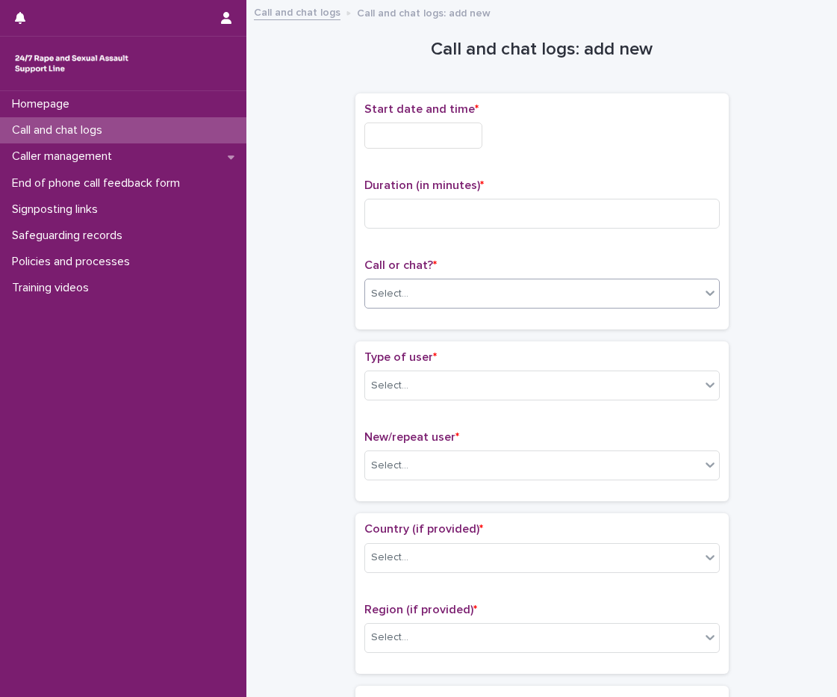
click at [365, 300] on div "Select..." at bounding box center [532, 294] width 335 height 25
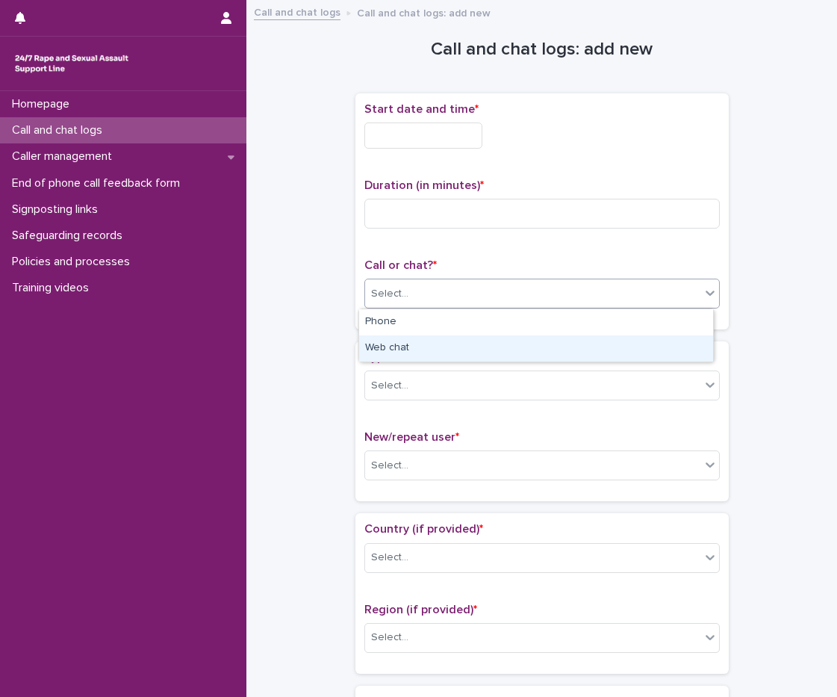
click at [395, 351] on div "Web chat" at bounding box center [536, 348] width 354 height 26
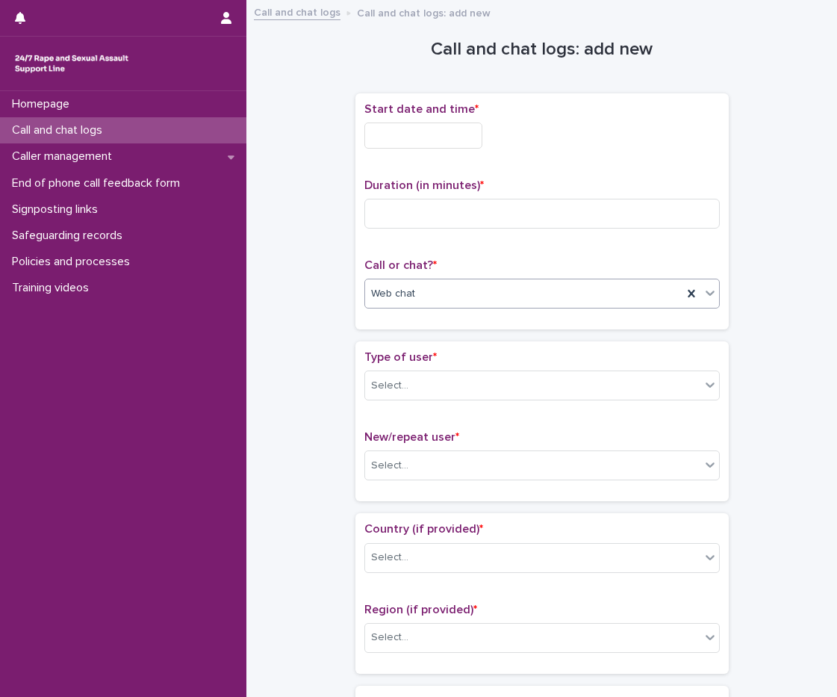
click at [420, 137] on input "text" at bounding box center [423, 135] width 118 height 26
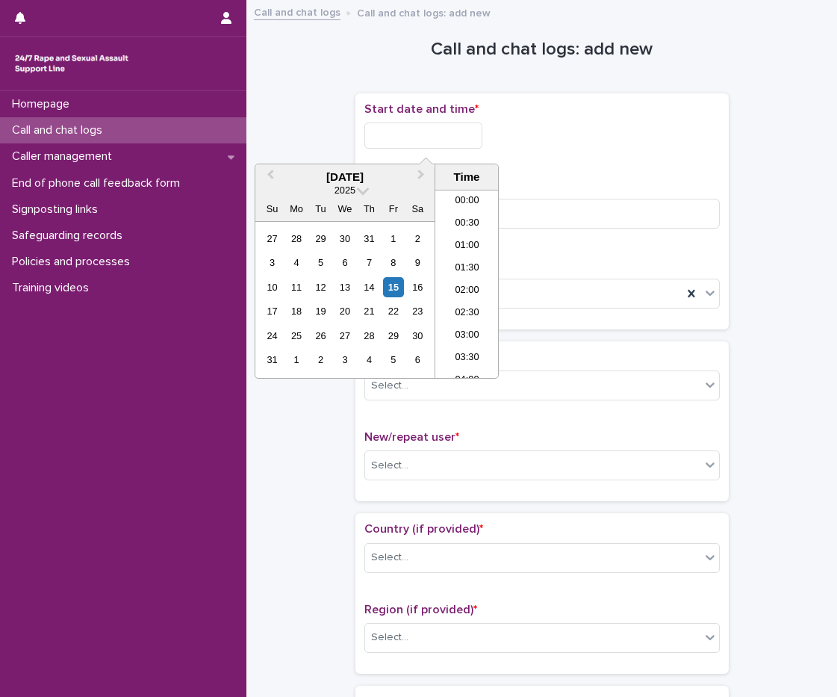
scroll to position [888, 0]
click at [451, 249] on li "21:00" at bounding box center [466, 254] width 63 height 22
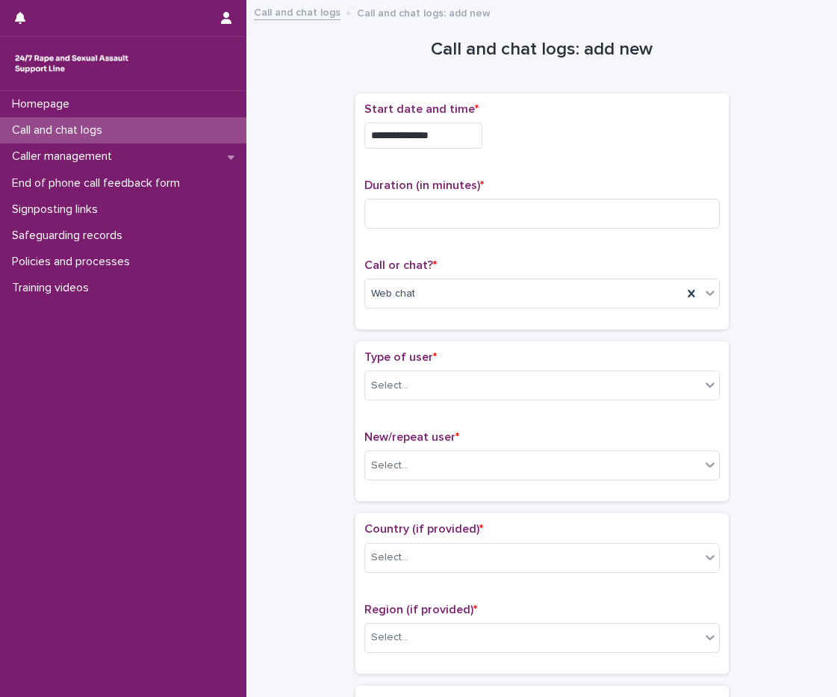
click at [446, 122] on input "**********" at bounding box center [423, 135] width 118 height 26
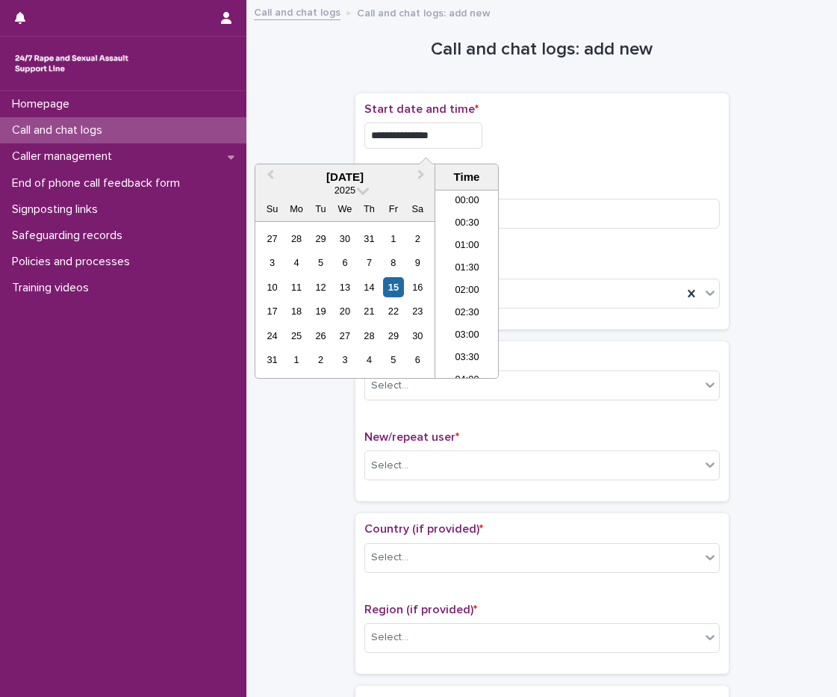
scroll to position [859, 0]
type input "**********"
click at [495, 169] on div "**********" at bounding box center [541, 211] width 355 height 218
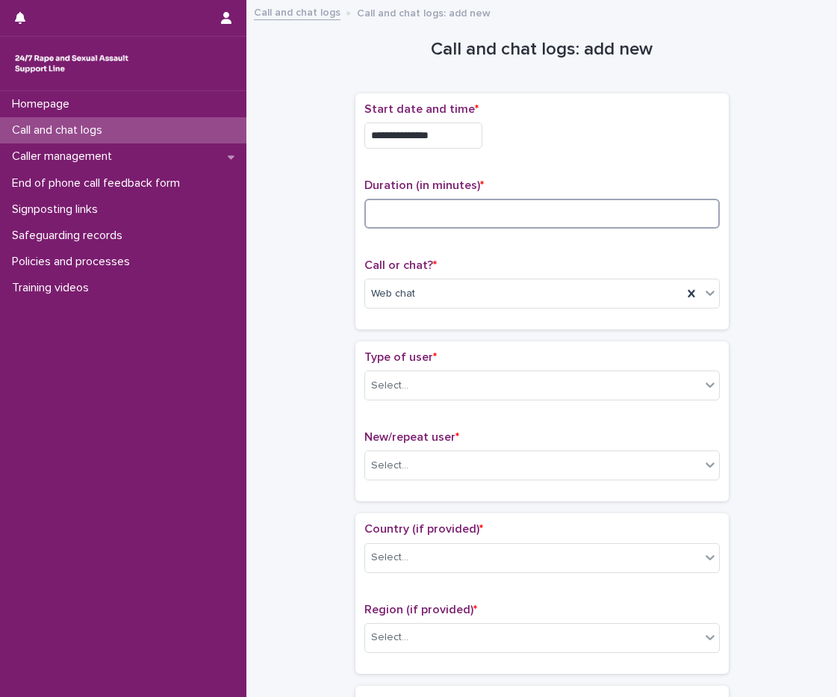
click at [450, 217] on input at bounding box center [541, 214] width 355 height 30
type input "**"
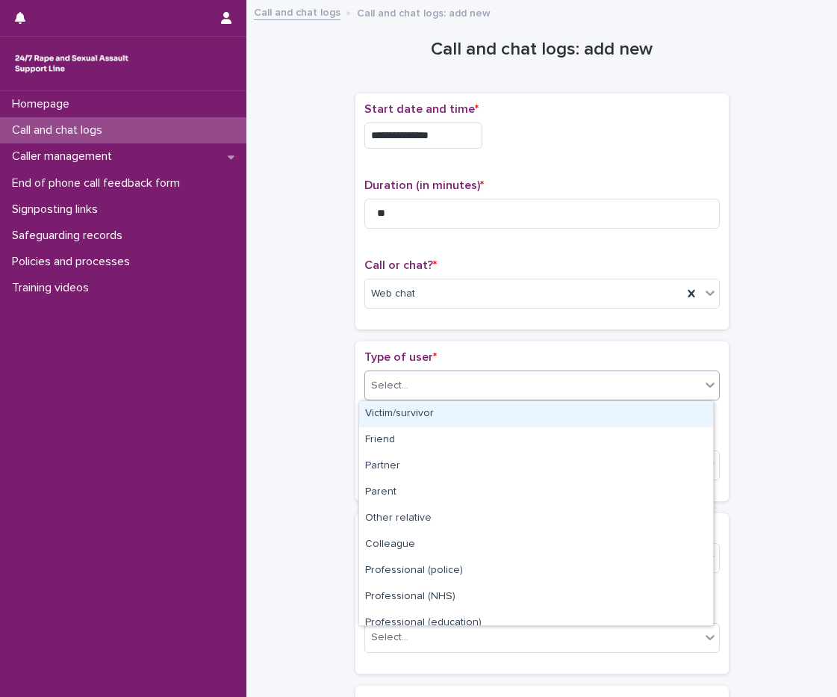
click at [424, 382] on div "Select..." at bounding box center [532, 385] width 335 height 25
click at [417, 417] on div "Victim/survivor" at bounding box center [536, 414] width 354 height 26
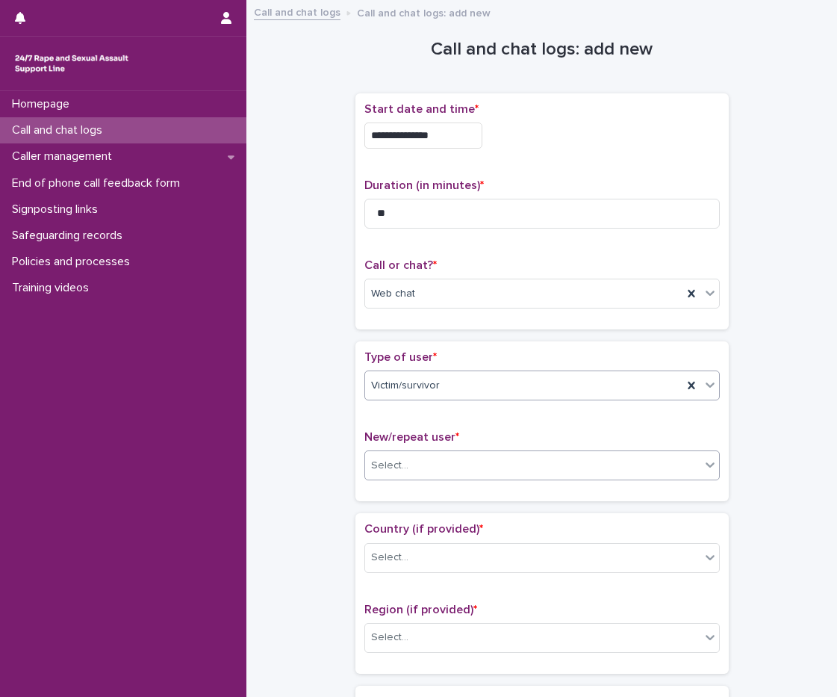
click at [413, 460] on div "Select..." at bounding box center [532, 465] width 335 height 25
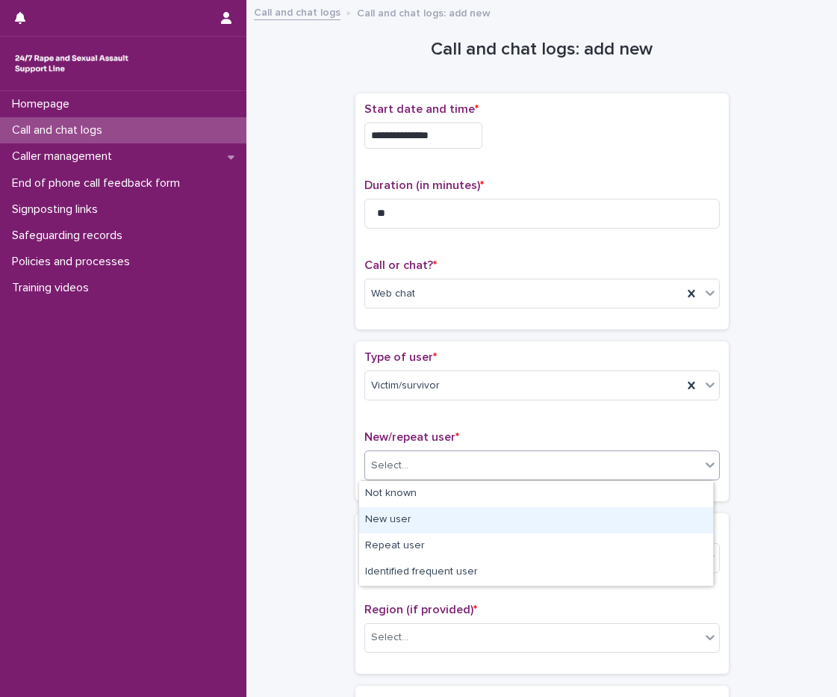
click at [405, 522] on div "New user" at bounding box center [536, 520] width 354 height 26
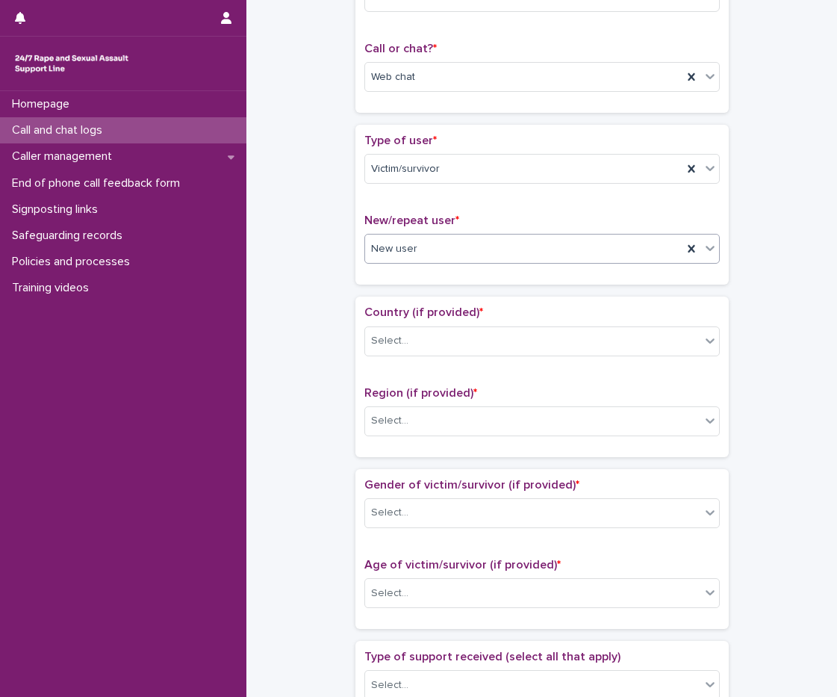
scroll to position [224, 0]
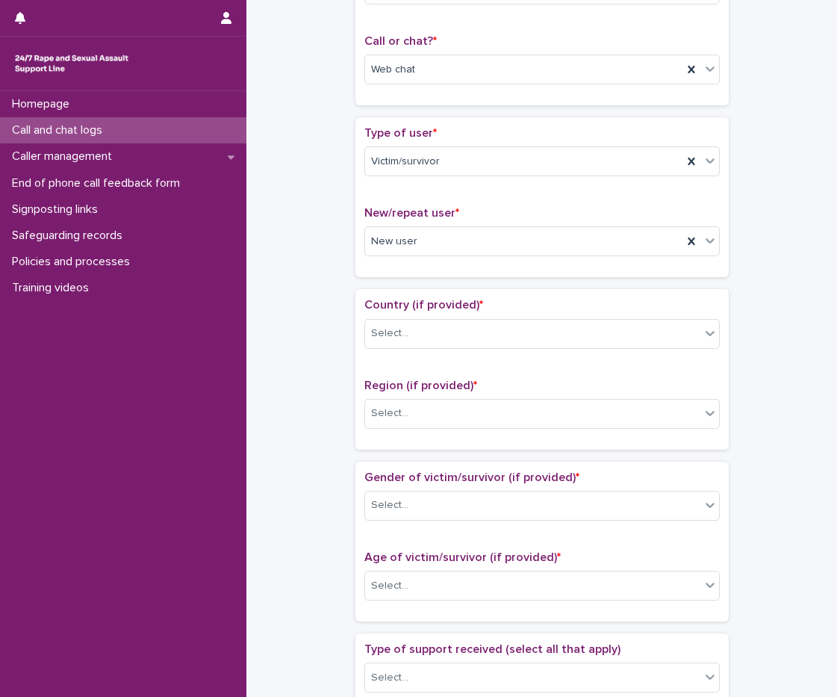
click at [400, 284] on div "Loading... Saving… Type of user * Victim/survivor New/repeat user * New user" at bounding box center [541, 203] width 373 height 172
click at [428, 333] on div "Select..." at bounding box center [532, 333] width 335 height 25
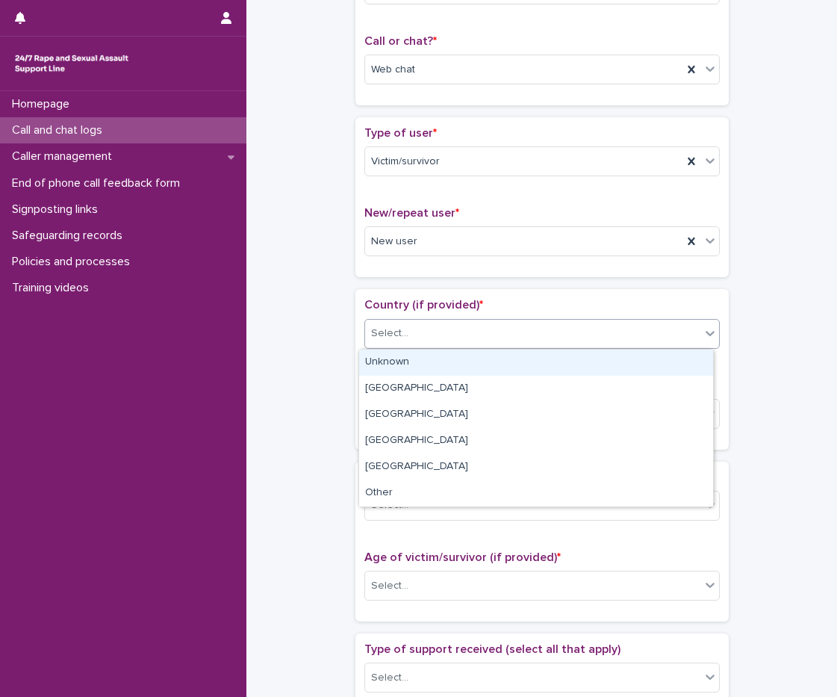
click at [409, 363] on div "Unknown" at bounding box center [536, 363] width 354 height 26
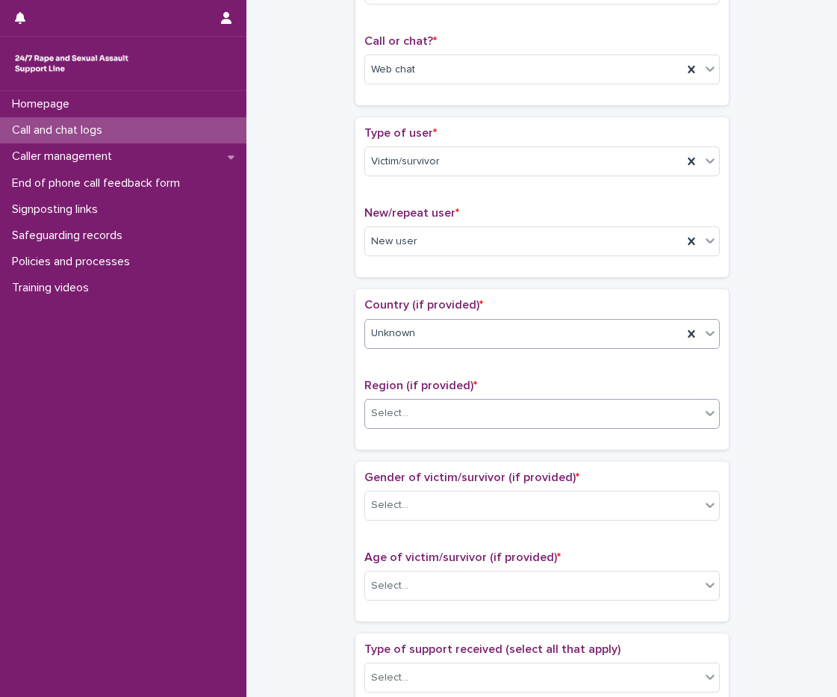
click at [423, 419] on div "Select..." at bounding box center [532, 413] width 335 height 25
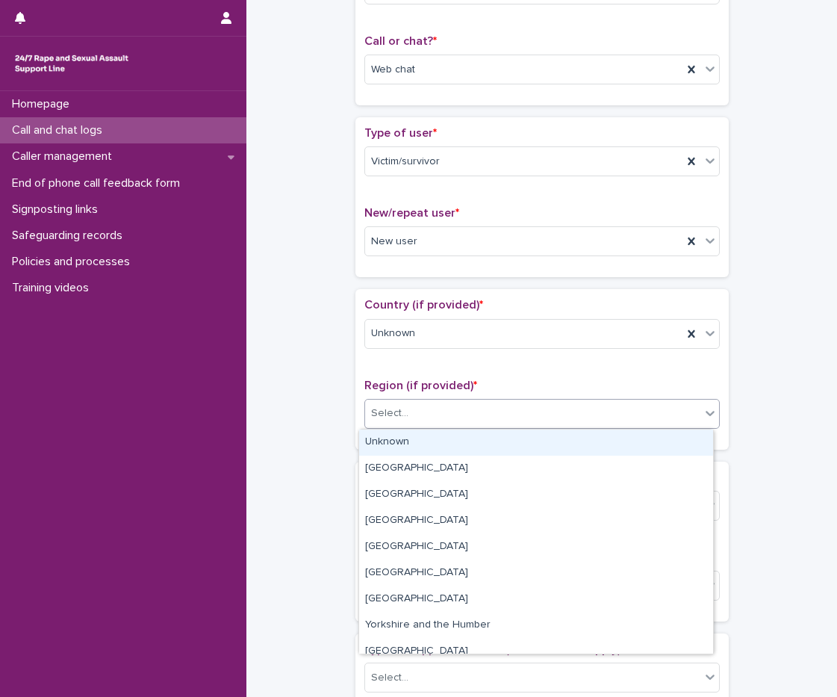
click at [417, 445] on div "Unknown" at bounding box center [536, 442] width 354 height 26
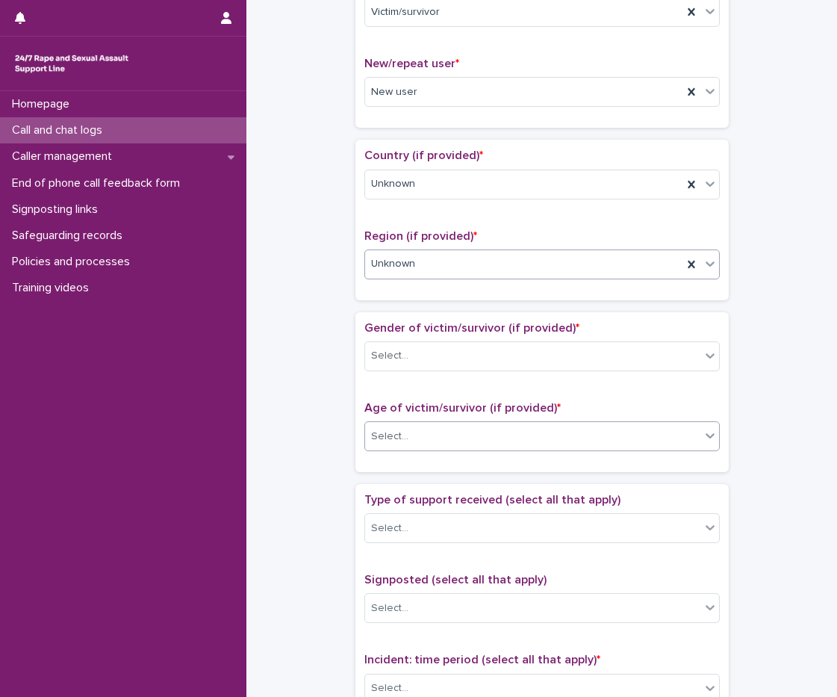
scroll to position [448, 0]
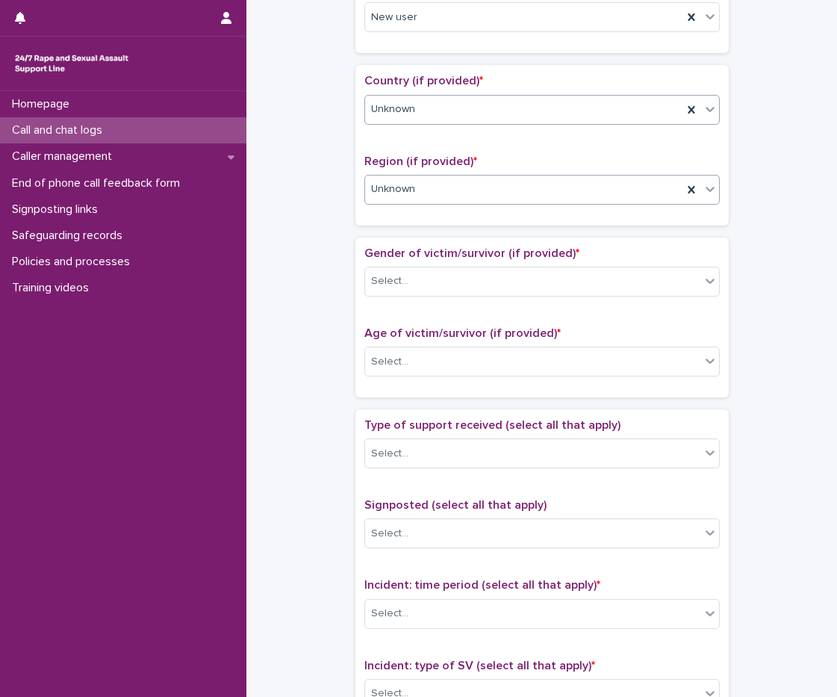
click at [414, 106] on div "Unknown" at bounding box center [523, 109] width 317 height 25
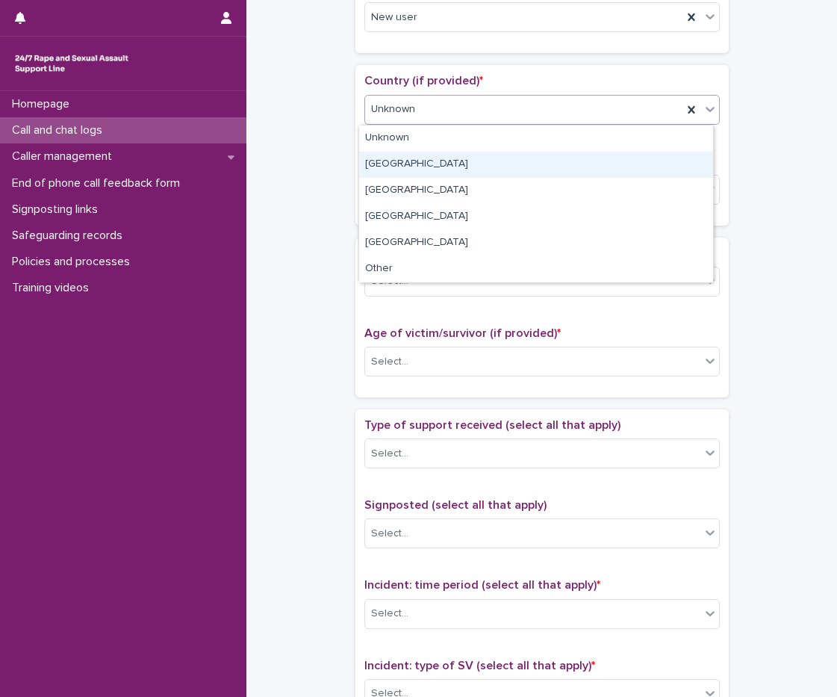
click at [410, 170] on div "England" at bounding box center [536, 165] width 354 height 26
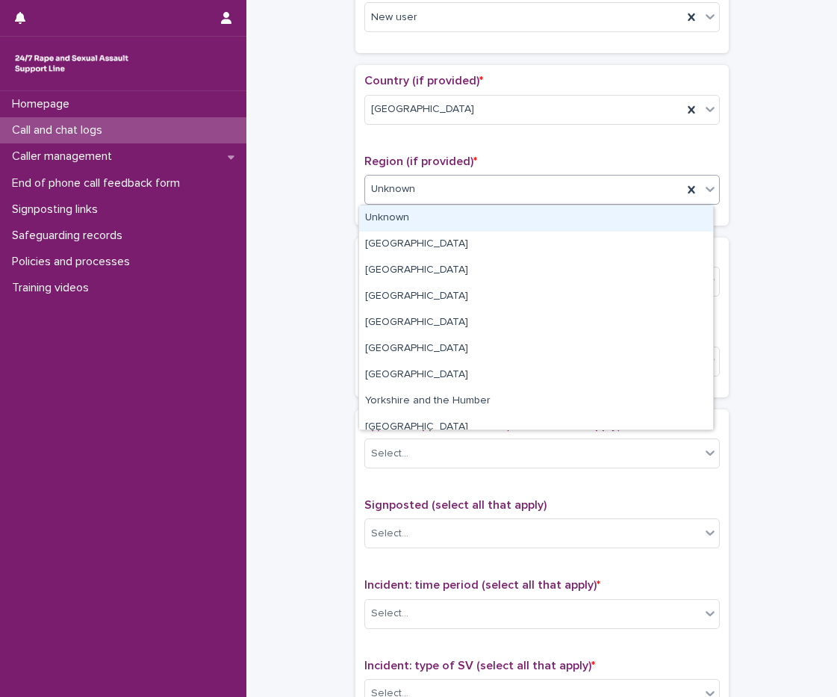
click at [471, 201] on div "Unknown" at bounding box center [523, 189] width 317 height 25
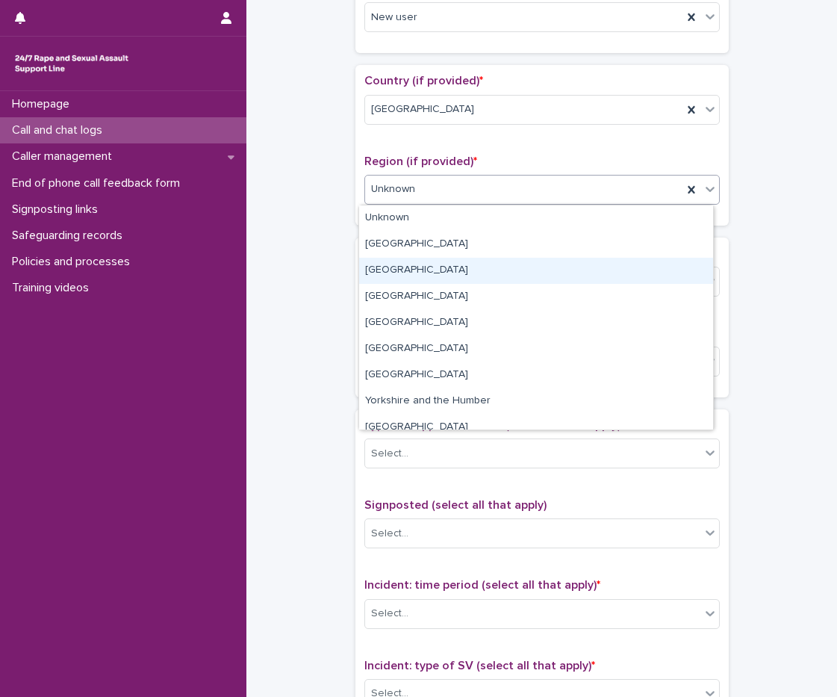
click at [424, 269] on div "South East" at bounding box center [536, 271] width 354 height 26
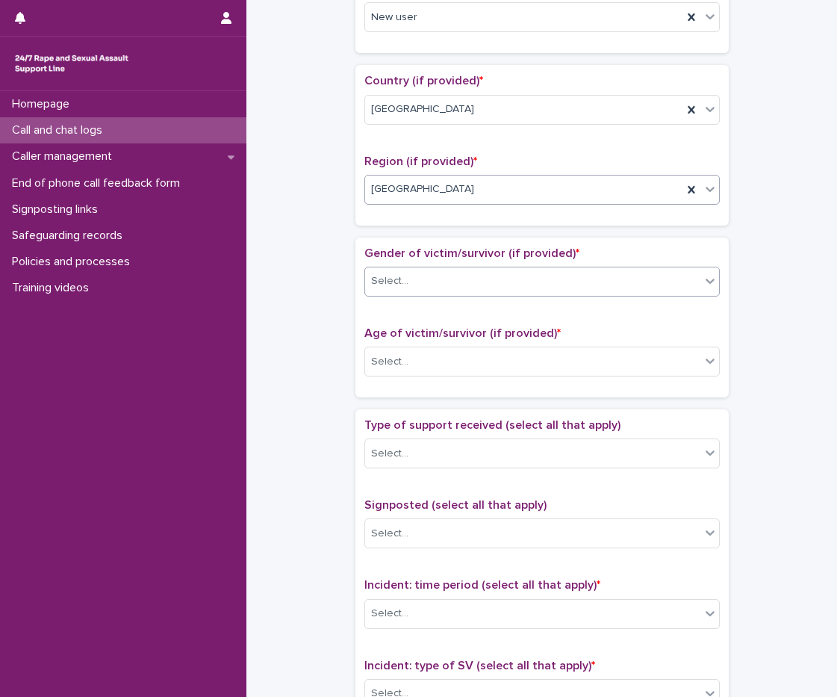
click at [414, 290] on div "Select..." at bounding box center [532, 281] width 335 height 25
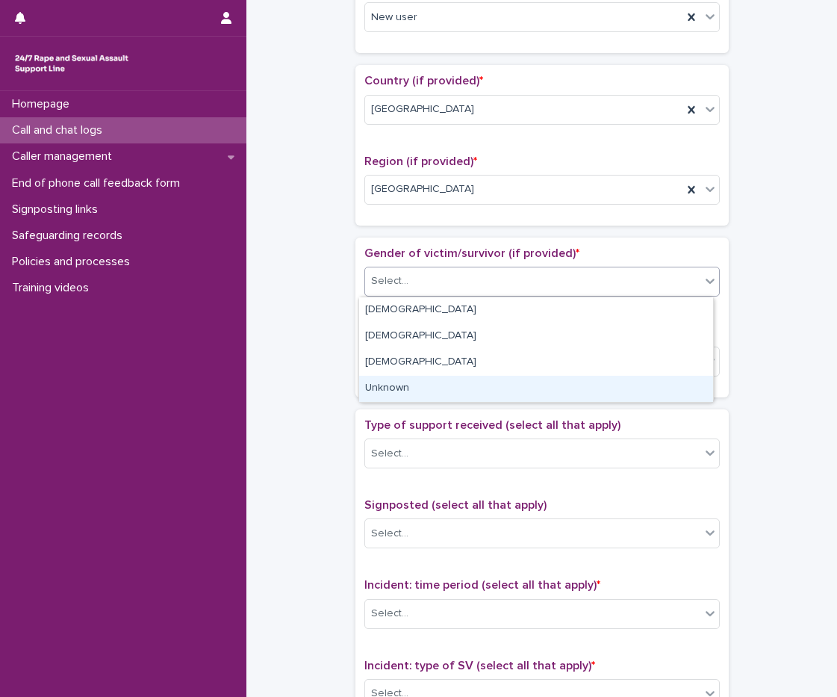
click at [408, 379] on div "Unknown" at bounding box center [536, 389] width 354 height 26
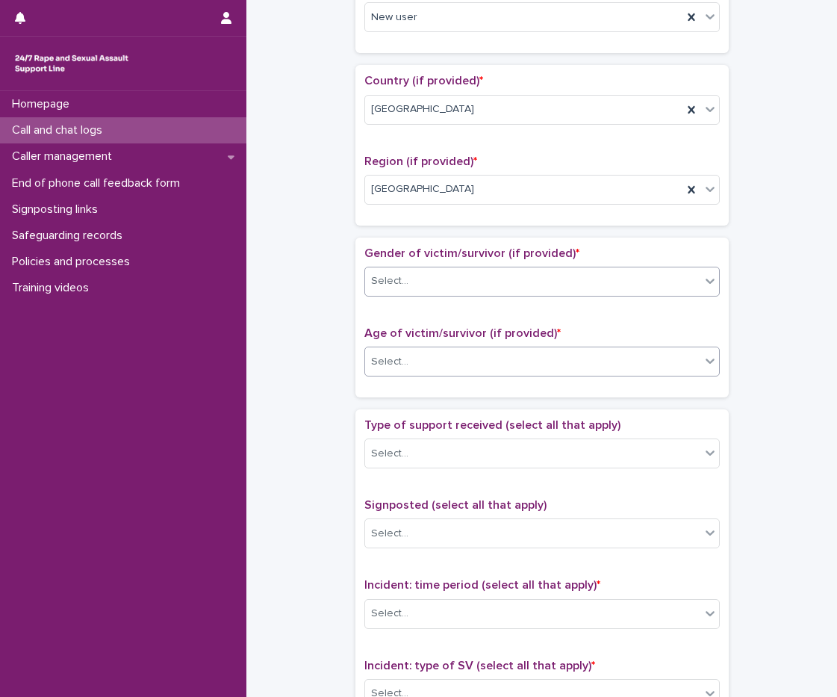
click at [408, 363] on div "Select..." at bounding box center [532, 362] width 335 height 25
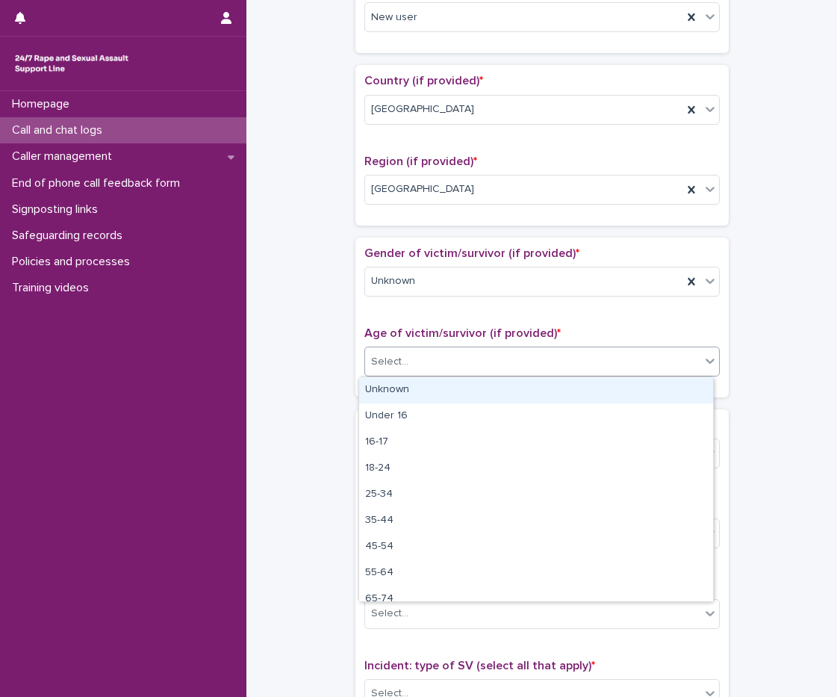
click at [412, 379] on div "Unknown" at bounding box center [536, 390] width 354 height 26
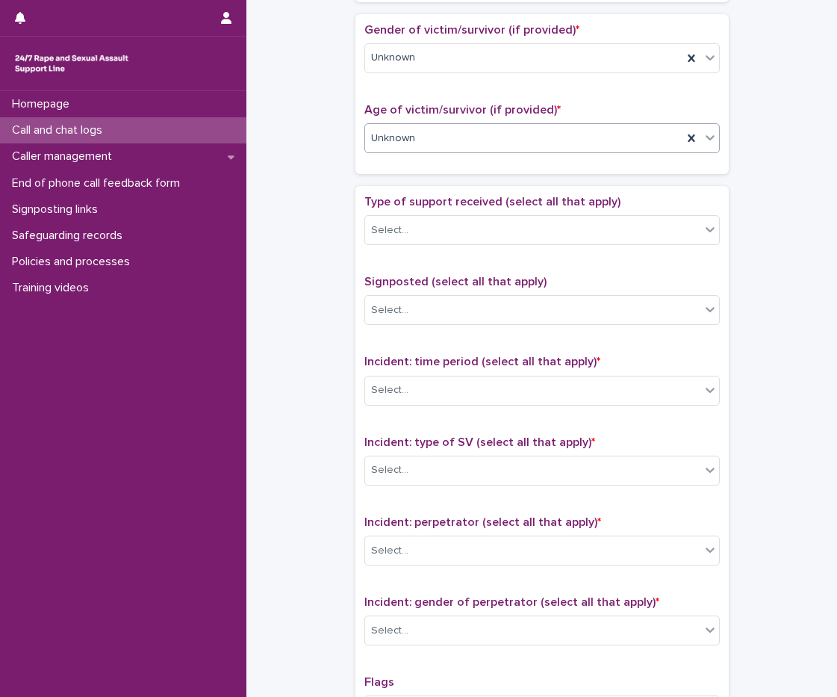
scroll to position [672, 0]
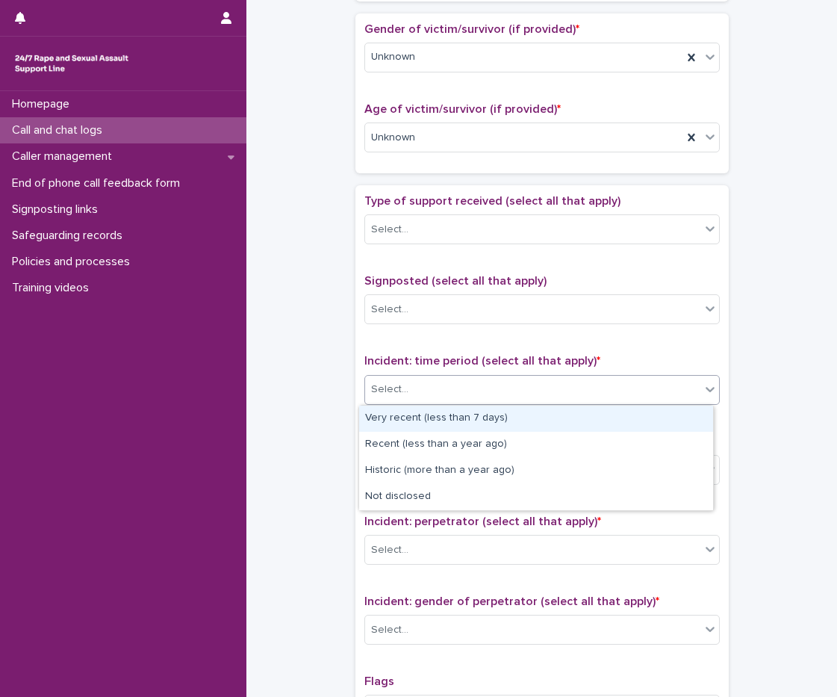
click at [428, 391] on div "Select..." at bounding box center [532, 389] width 335 height 25
click at [433, 423] on div "Very recent (less than 7 days)" at bounding box center [536, 419] width 354 height 26
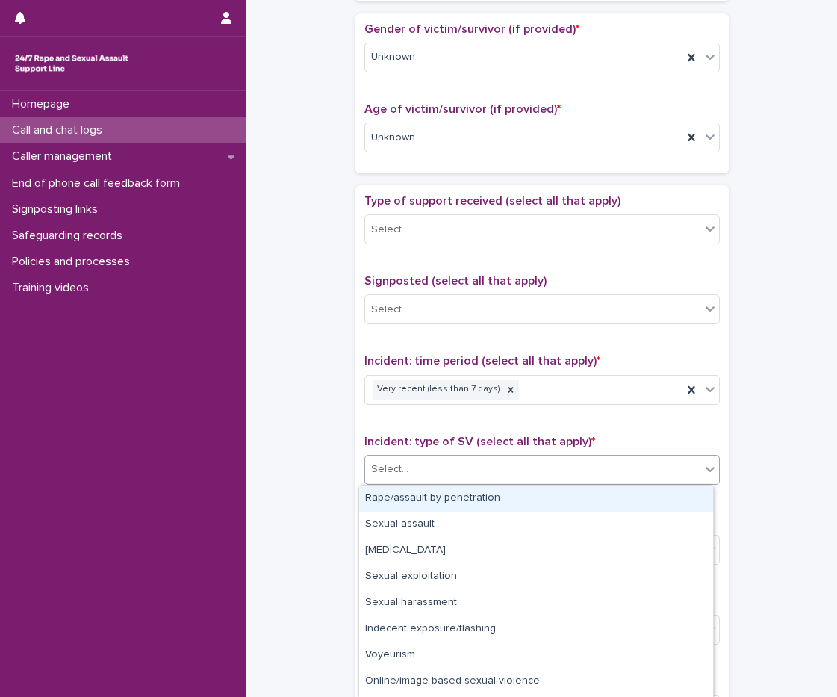
click at [427, 458] on div "Select..." at bounding box center [532, 469] width 335 height 25
click at [430, 502] on div "Rape/assault by penetration" at bounding box center [536, 498] width 354 height 26
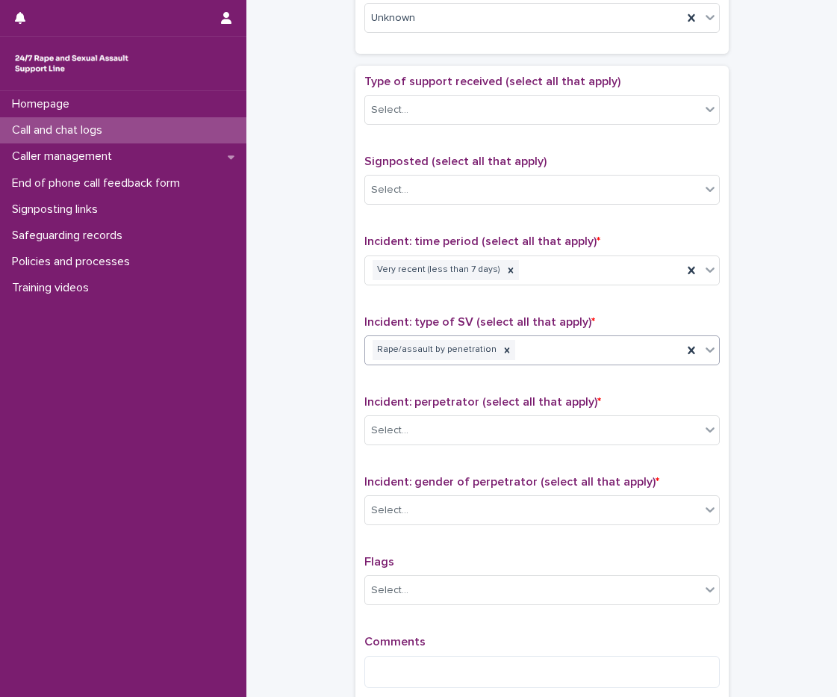
scroll to position [896, 0]
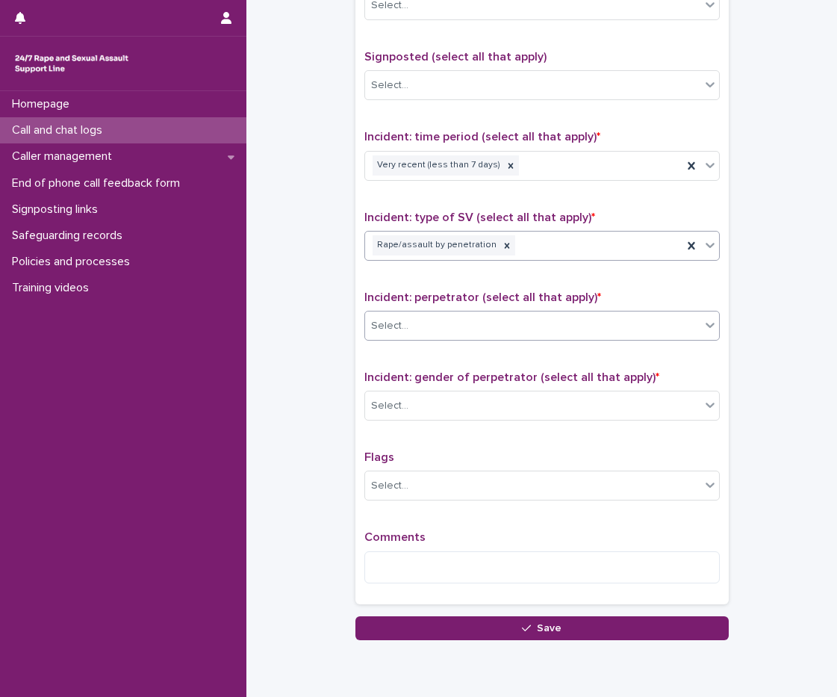
click at [447, 320] on div "Select..." at bounding box center [532, 326] width 335 height 25
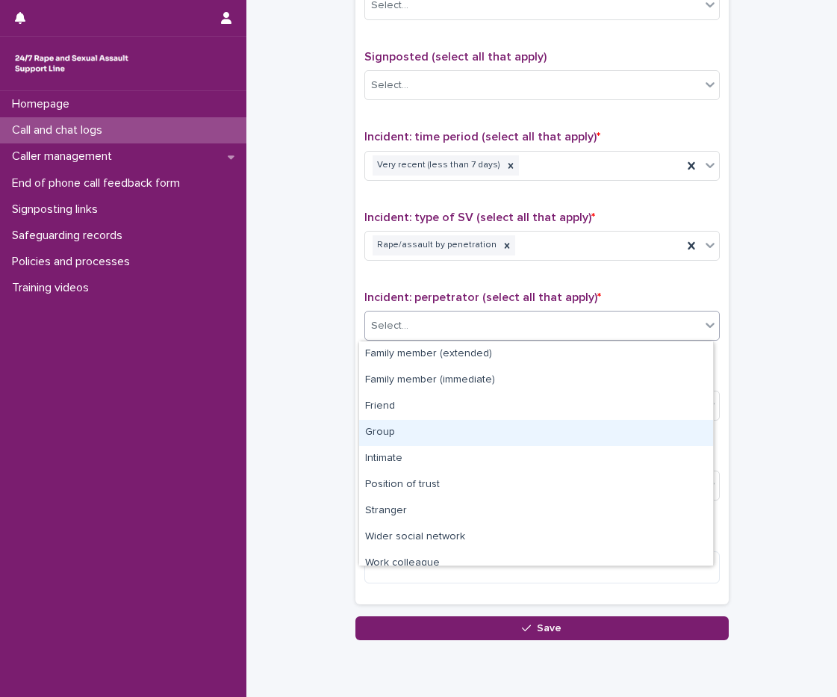
scroll to position [63, 0]
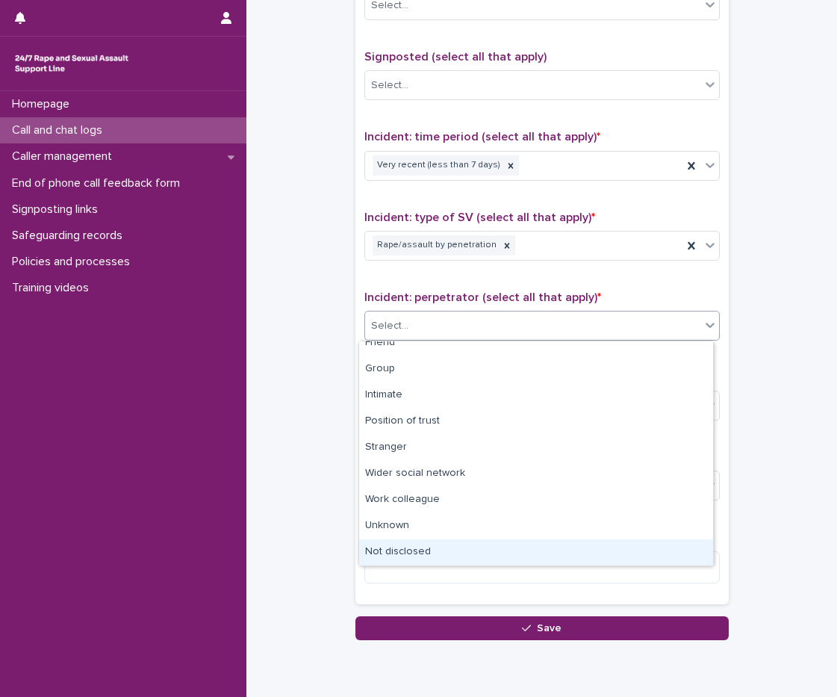
click at [439, 540] on div "Not disclosed" at bounding box center [536, 552] width 354 height 26
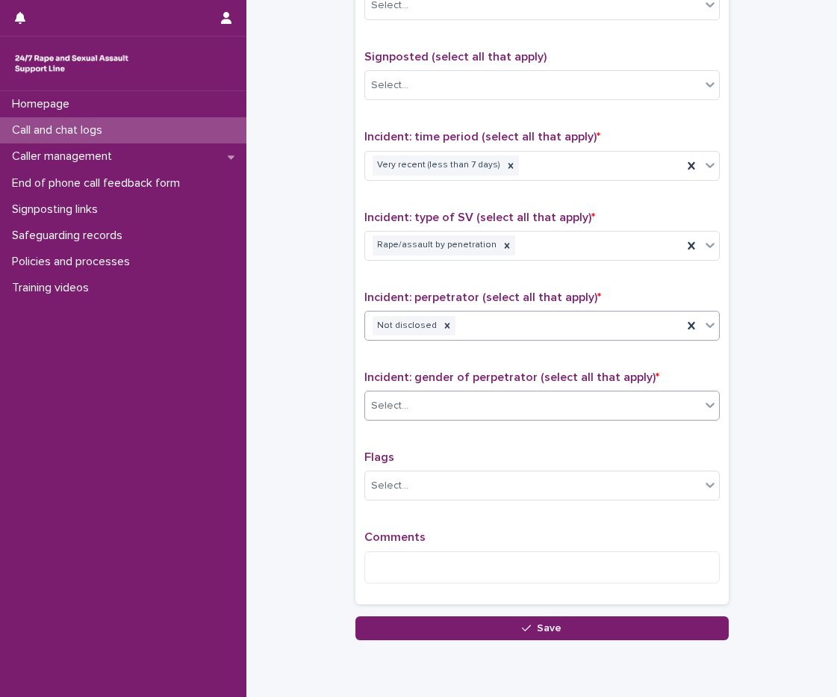
click at [431, 407] on div "Select..." at bounding box center [532, 406] width 335 height 25
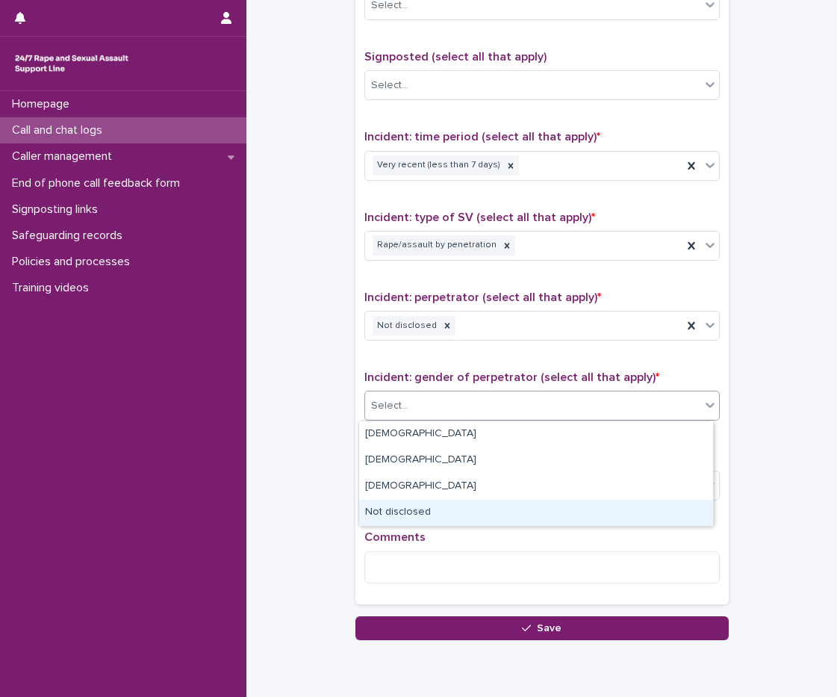
click at [417, 514] on div "Not disclosed" at bounding box center [536, 513] width 354 height 26
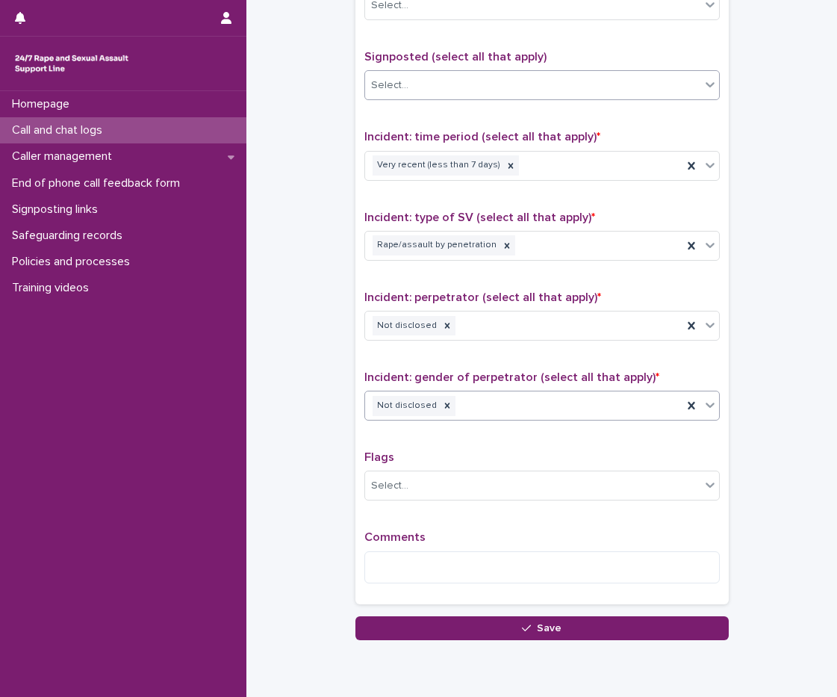
scroll to position [822, 0]
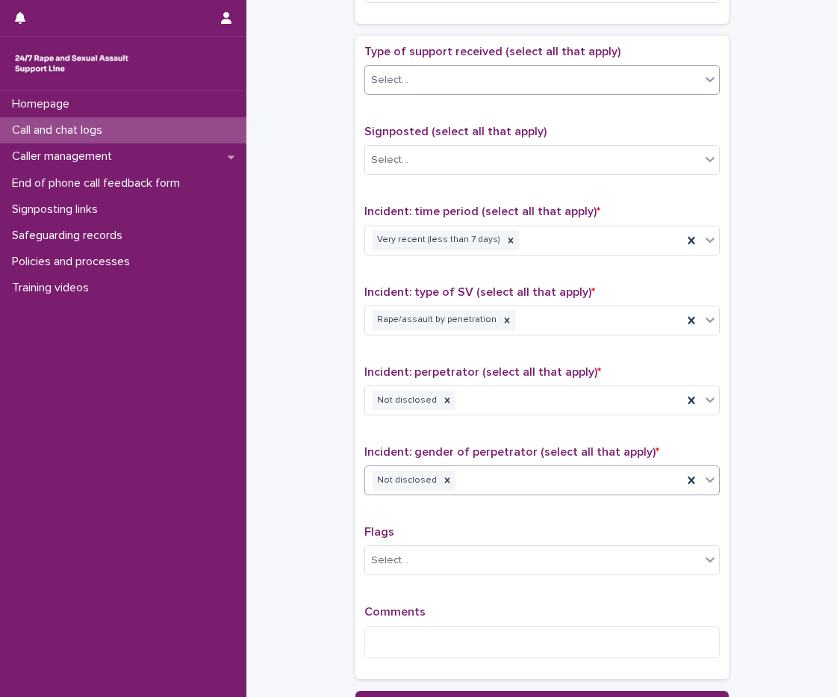
click at [417, 93] on div "Select..." at bounding box center [541, 80] width 355 height 30
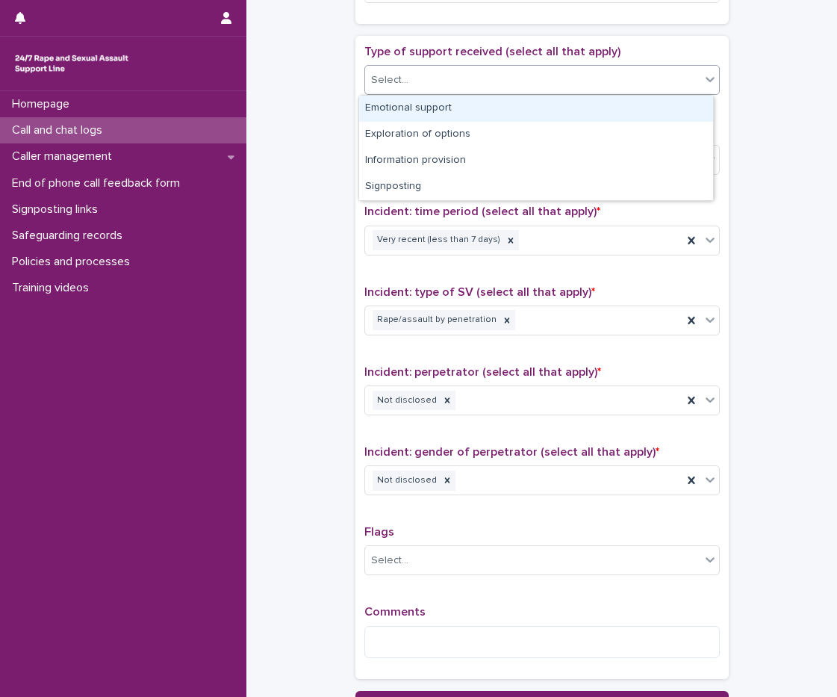
click at [432, 106] on div "Emotional support" at bounding box center [536, 109] width 354 height 26
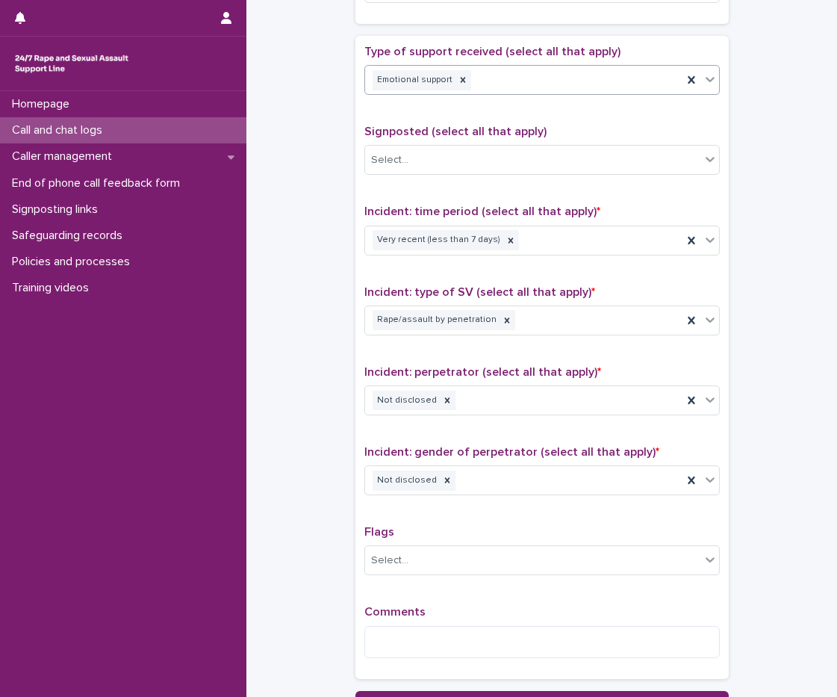
click at [495, 82] on div "Emotional support" at bounding box center [523, 80] width 317 height 26
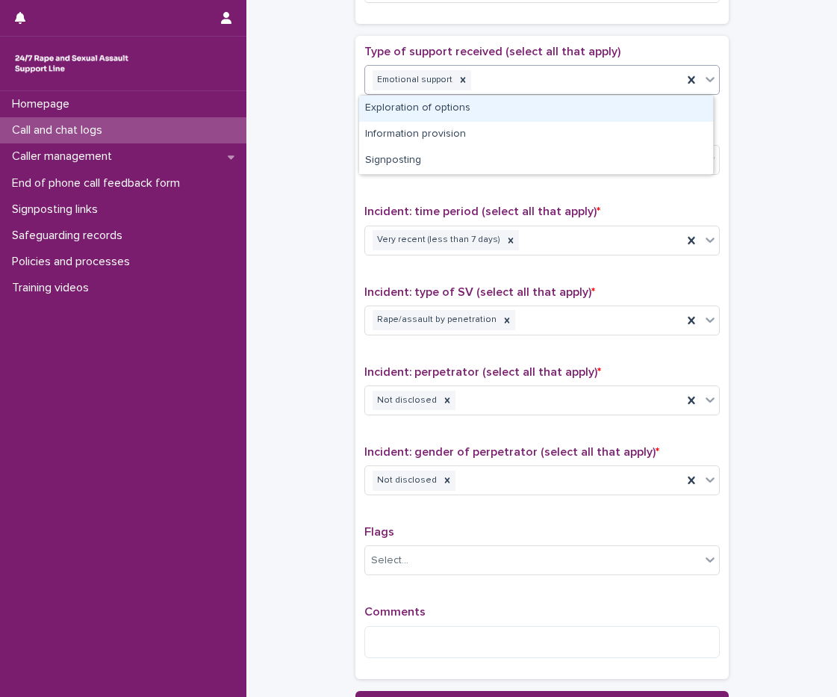
drag, startPoint x: 455, startPoint y: 111, endPoint x: 563, endPoint y: 99, distance: 108.9
click at [455, 111] on div "Exploration of options" at bounding box center [536, 109] width 354 height 26
click at [495, 78] on div "Emotional support Exploration of options" at bounding box center [523, 80] width 317 height 26
click at [479, 110] on div "Information provision" at bounding box center [536, 109] width 354 height 26
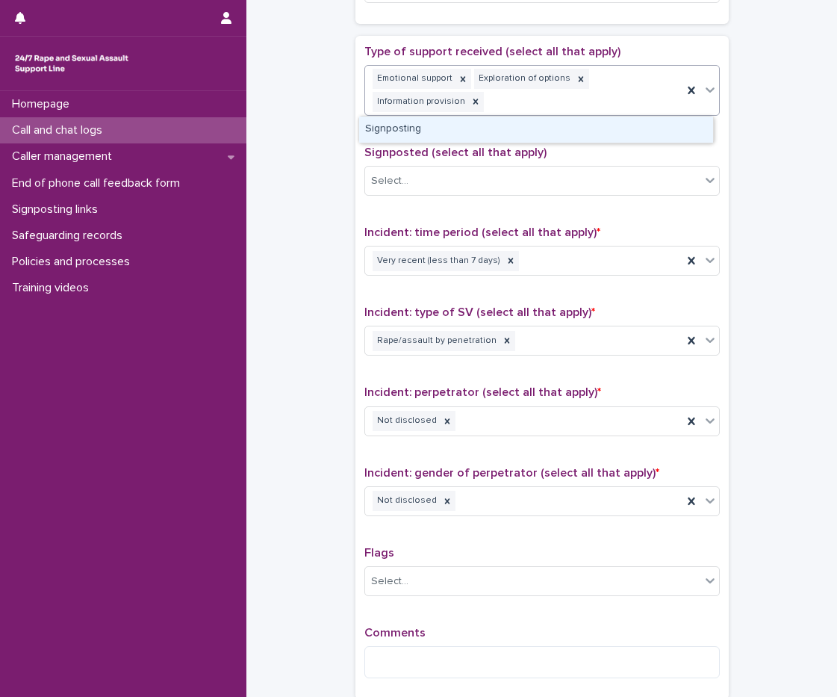
click at [495, 97] on div "Emotional support Exploration of options Information provision" at bounding box center [523, 90] width 317 height 49
click at [494, 136] on div "Signposting" at bounding box center [536, 130] width 354 height 26
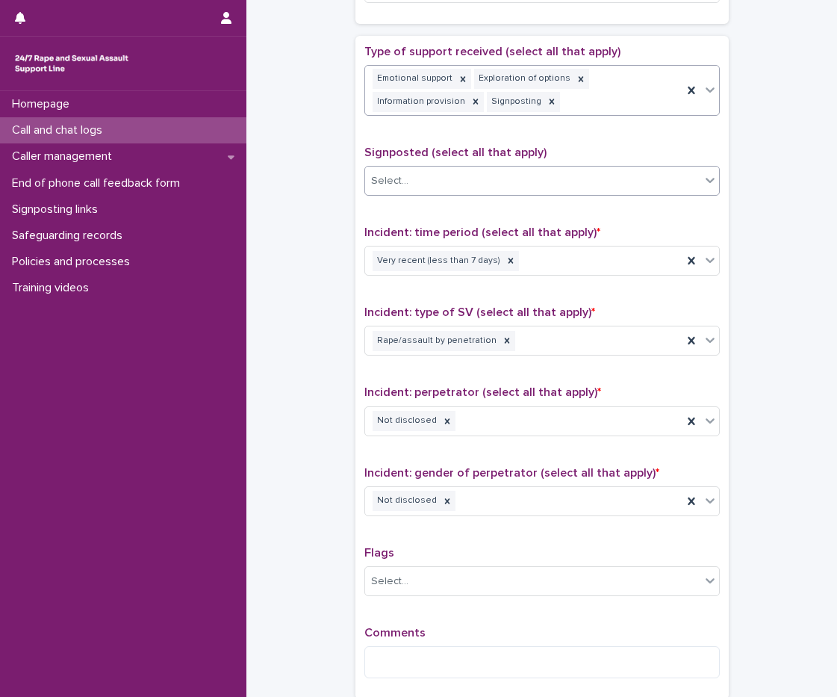
click at [450, 171] on div "Select..." at bounding box center [532, 181] width 335 height 25
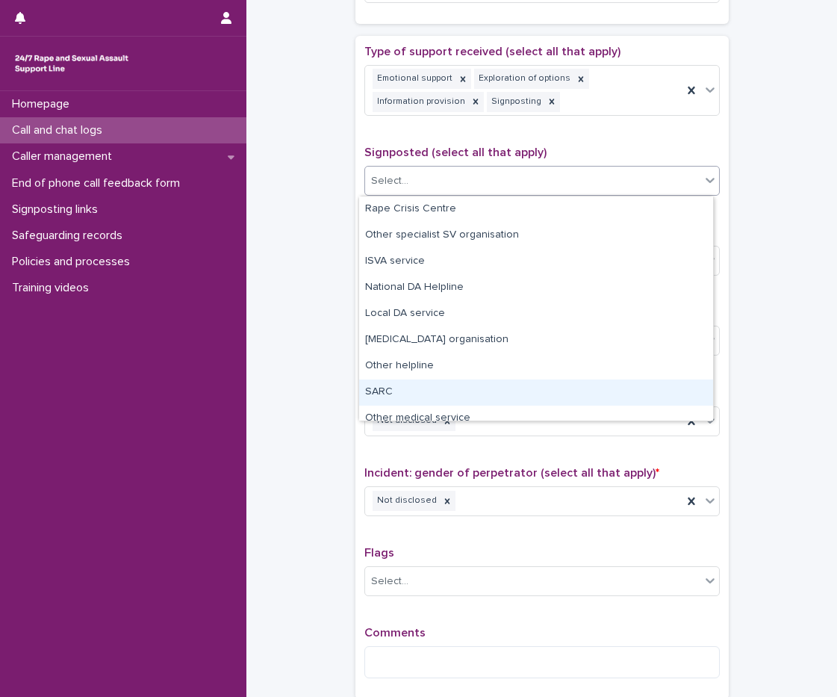
click at [408, 389] on div "SARC" at bounding box center [536, 392] width 354 height 26
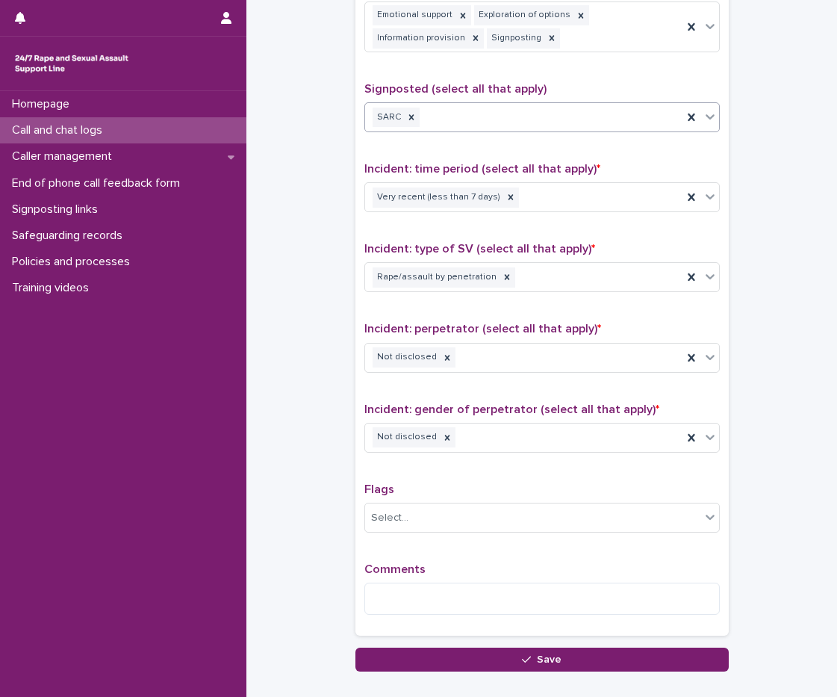
scroll to position [977, 0]
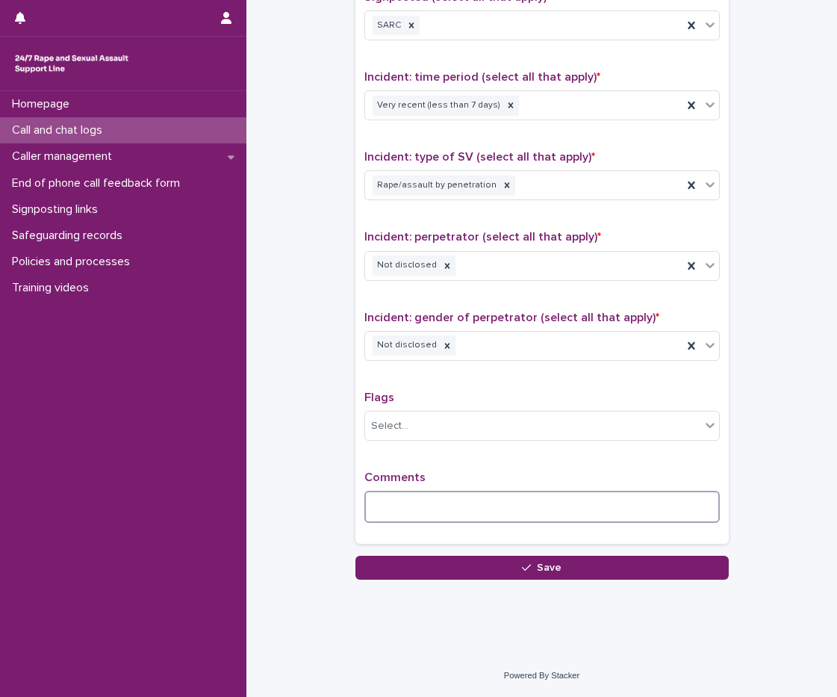
click at [418, 506] on textarea at bounding box center [541, 507] width 355 height 32
click at [441, 509] on textarea "**********" at bounding box center [541, 507] width 355 height 32
click at [495, 514] on textarea "**********" at bounding box center [541, 507] width 355 height 32
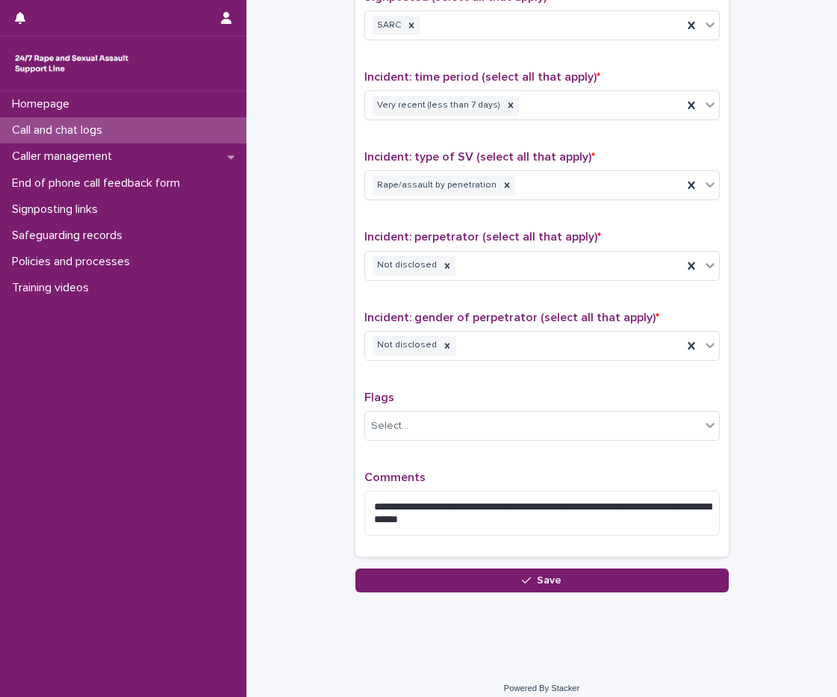
click at [495, 451] on div "Flags Select..." at bounding box center [541, 422] width 355 height 62
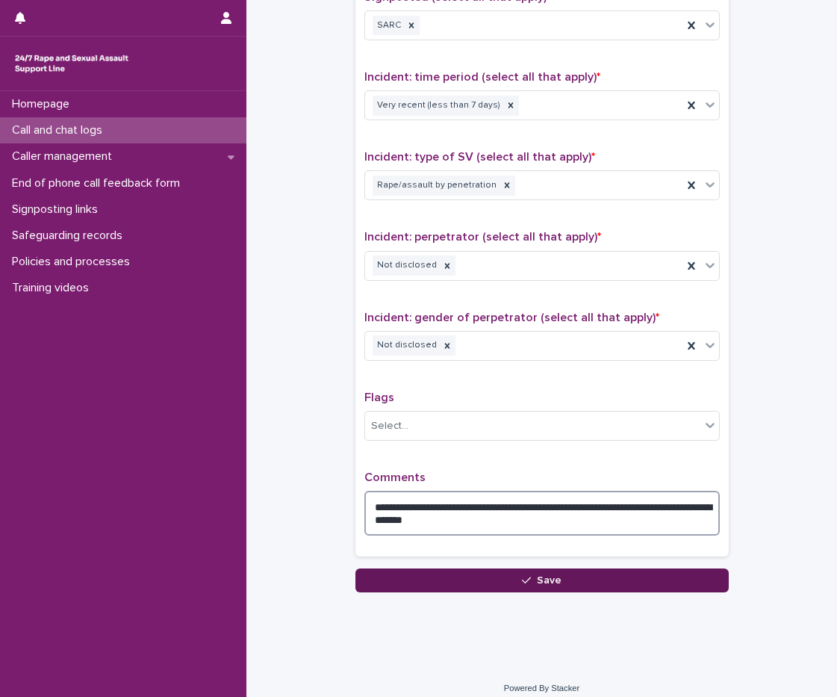
type textarea "**********"
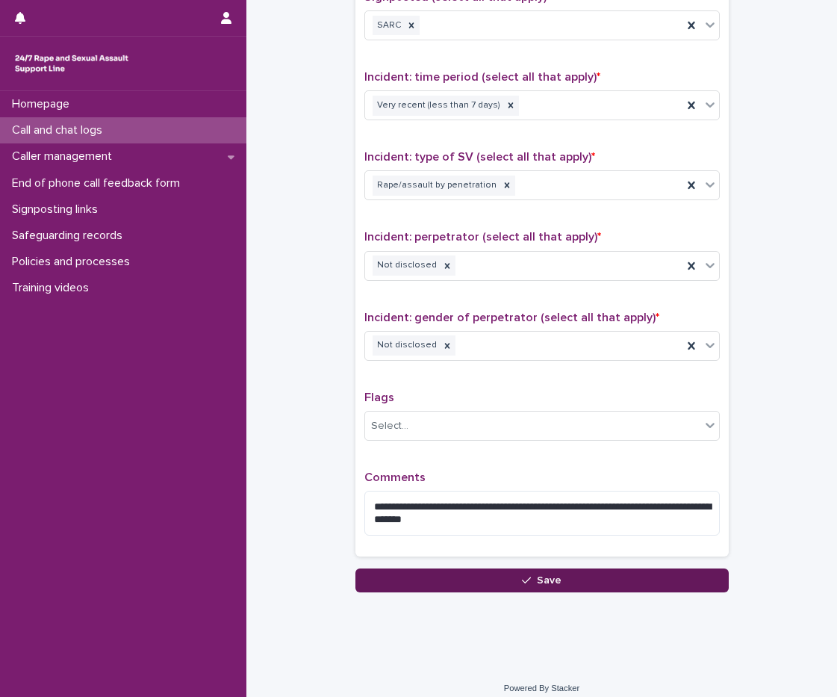
click at [495, 592] on button "Save" at bounding box center [541, 580] width 373 height 24
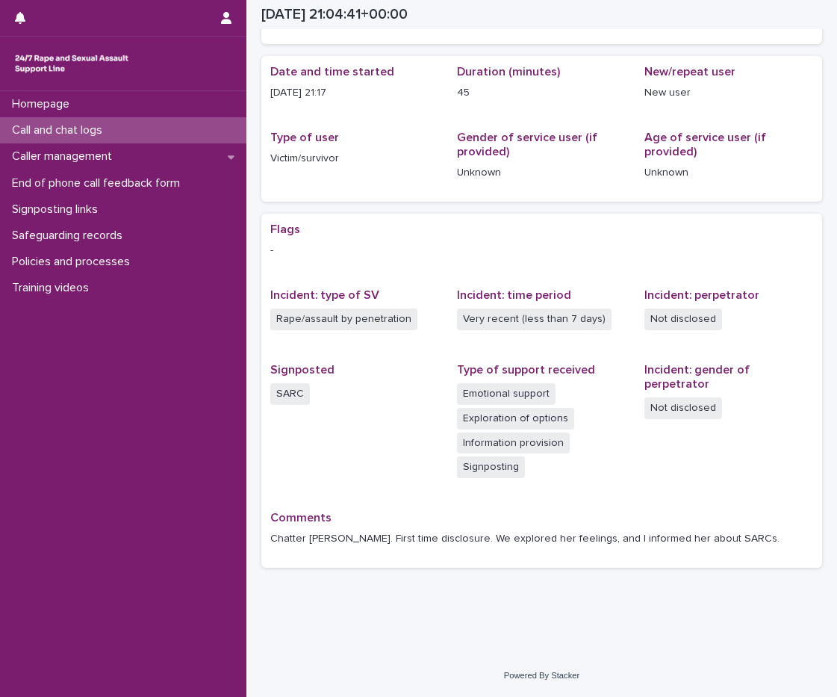
scroll to position [111, 0]
click at [82, 131] on p "Call and chat logs" at bounding box center [60, 130] width 108 height 14
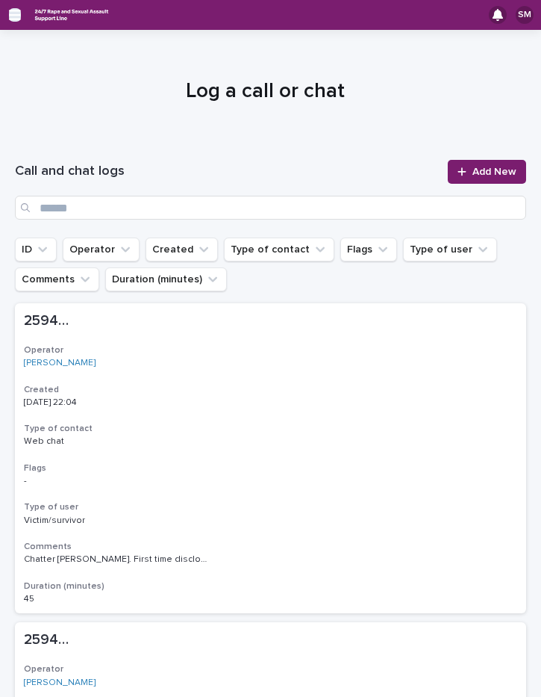
click at [10, 11] on icon "button" at bounding box center [15, 15] width 12 height 10
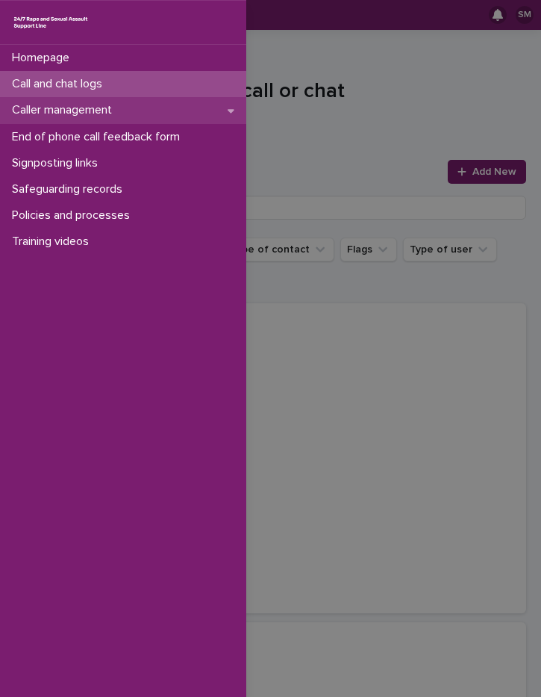
click at [84, 114] on p "Caller management" at bounding box center [65, 110] width 118 height 14
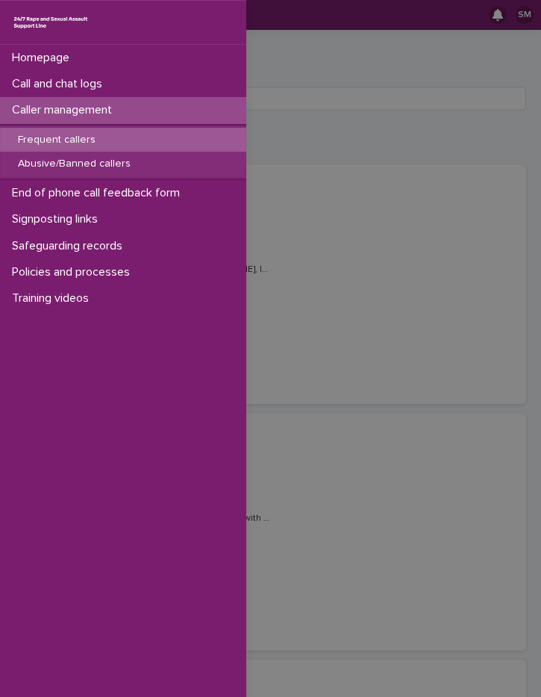
click at [376, 143] on div "Homepage Call and chat logs Caller management Frequent callers Abusive/Banned c…" at bounding box center [270, 348] width 541 height 697
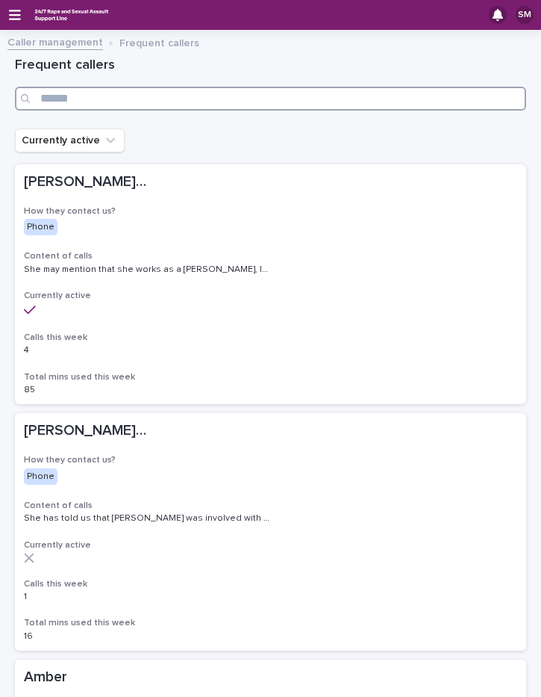
click at [88, 101] on input "Search" at bounding box center [271, 99] width 512 height 24
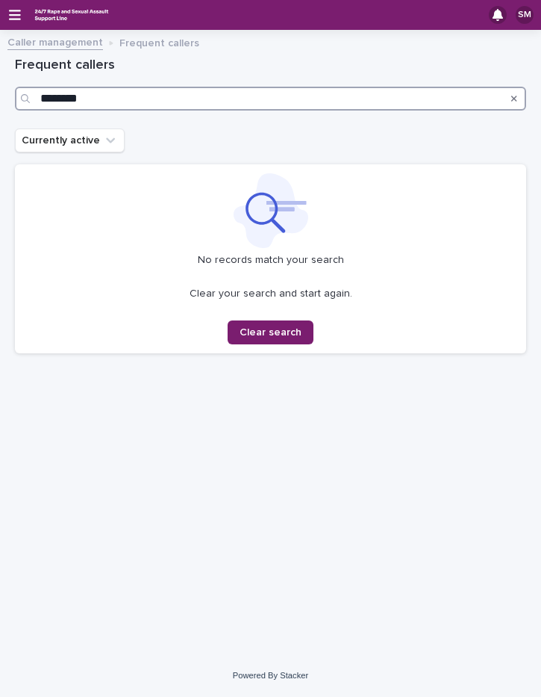
drag, startPoint x: 134, startPoint y: 106, endPoint x: 35, endPoint y: 99, distance: 98.8
click at [35, 99] on div "********" at bounding box center [271, 99] width 512 height 24
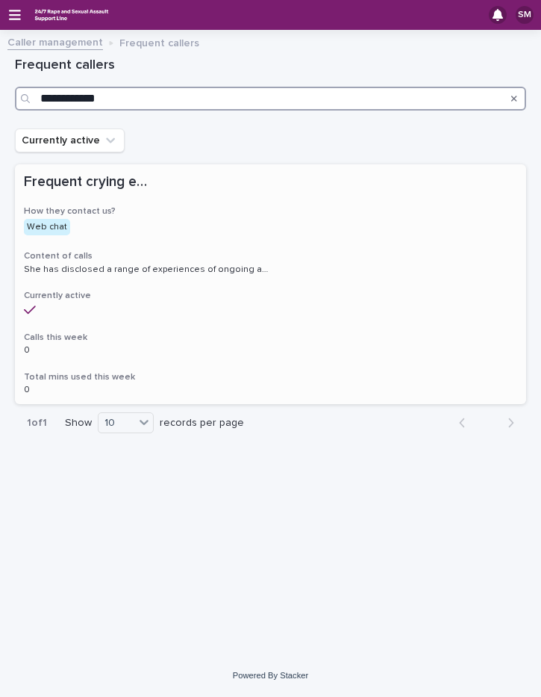
type input "**********"
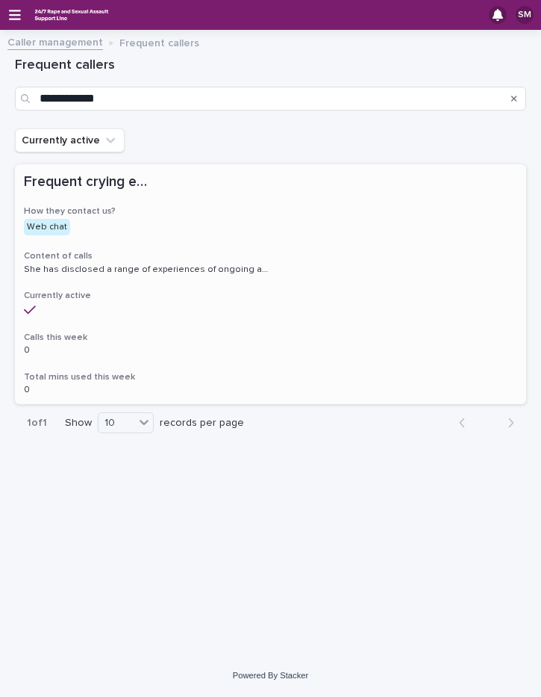
click at [284, 241] on div "Frequent crying emoji Frequent crying emoji How they contact us? Web chat Conte…" at bounding box center [271, 284] width 512 height 240
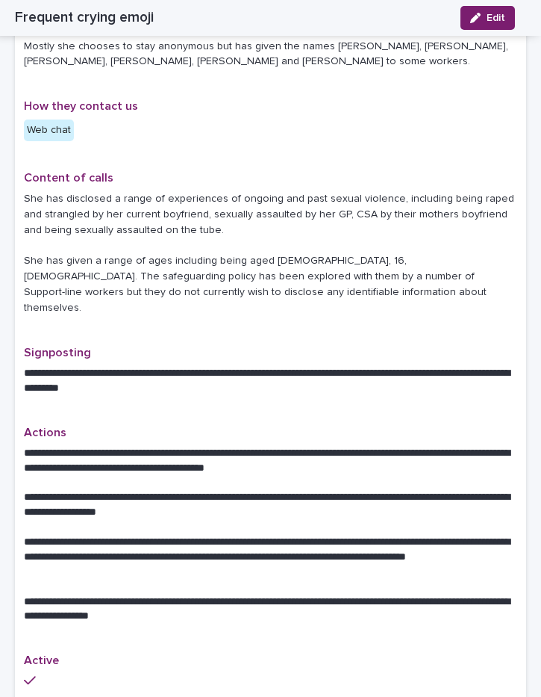
scroll to position [423, 0]
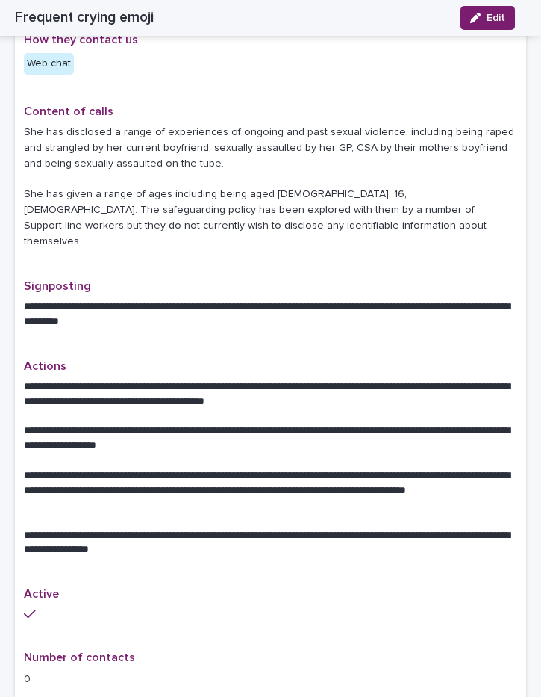
click at [285, 209] on p "She has disclosed a range of experiences of ongoing and past sexual violence, i…" at bounding box center [271, 187] width 494 height 124
